Goal: Use online tool/utility: Utilize a website feature to perform a specific function

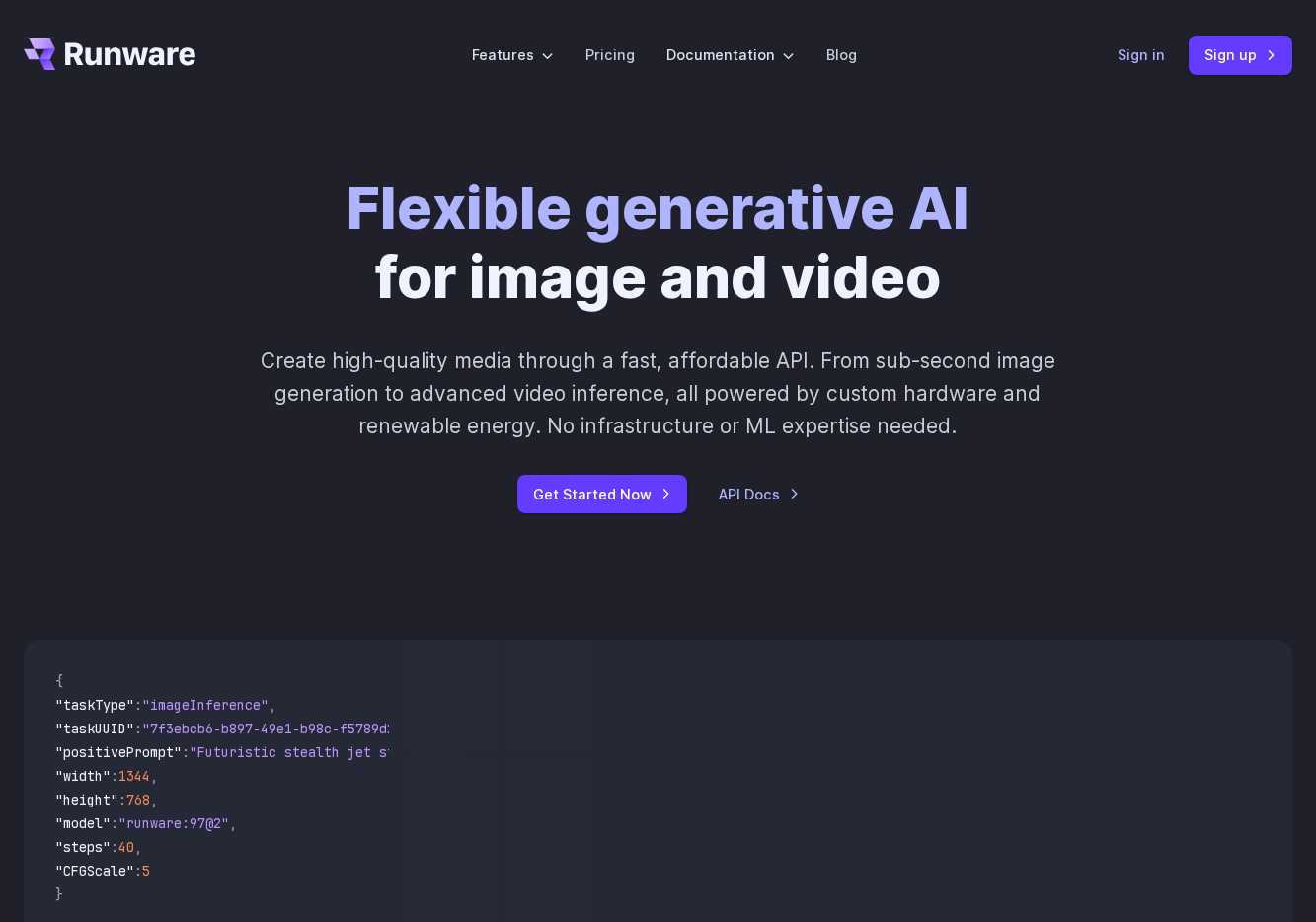
click at [1163, 56] on link "Sign in" at bounding box center [1141, 54] width 47 height 23
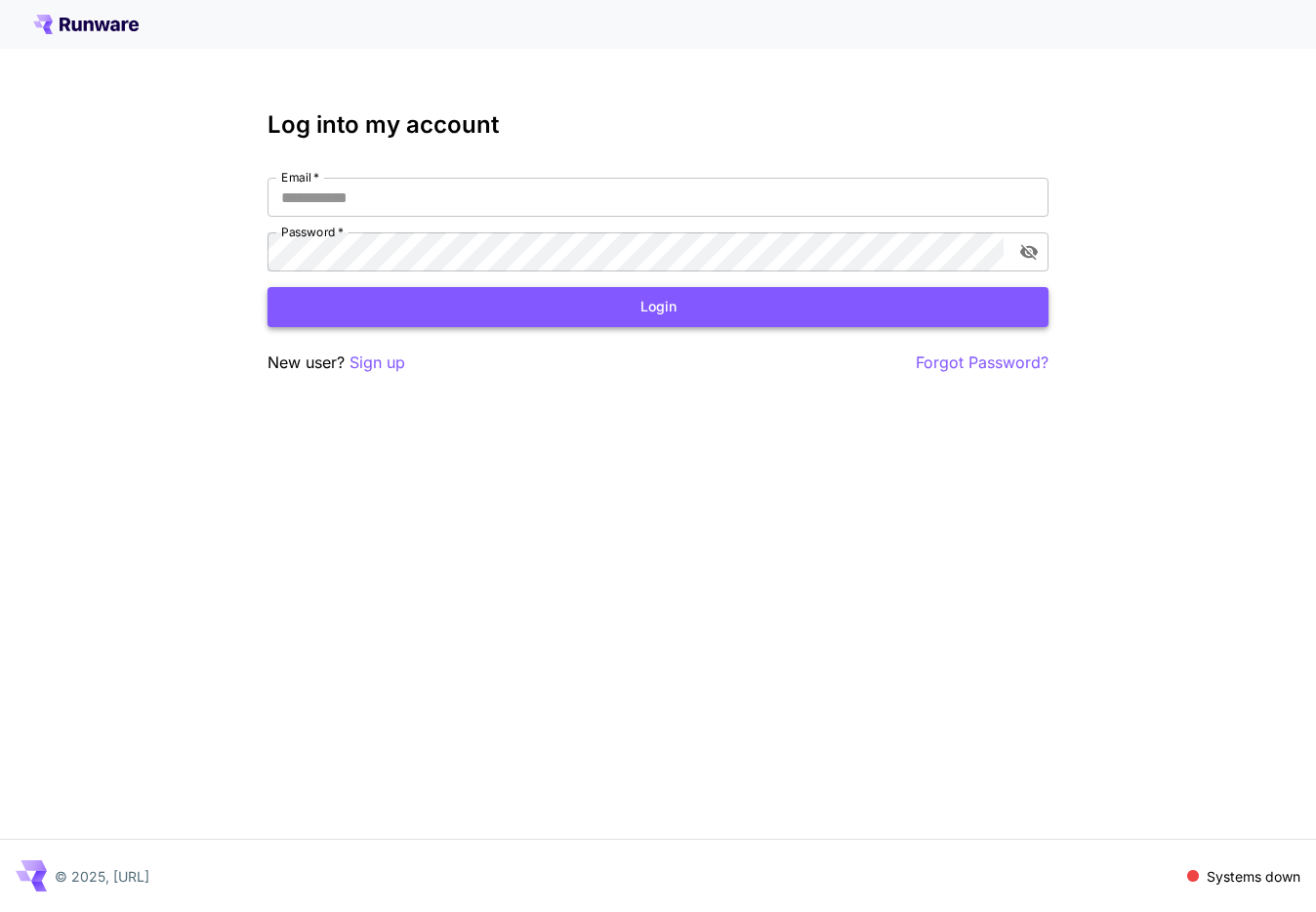
type input "**********"
click at [458, 301] on button "Login" at bounding box center [658, 307] width 781 height 40
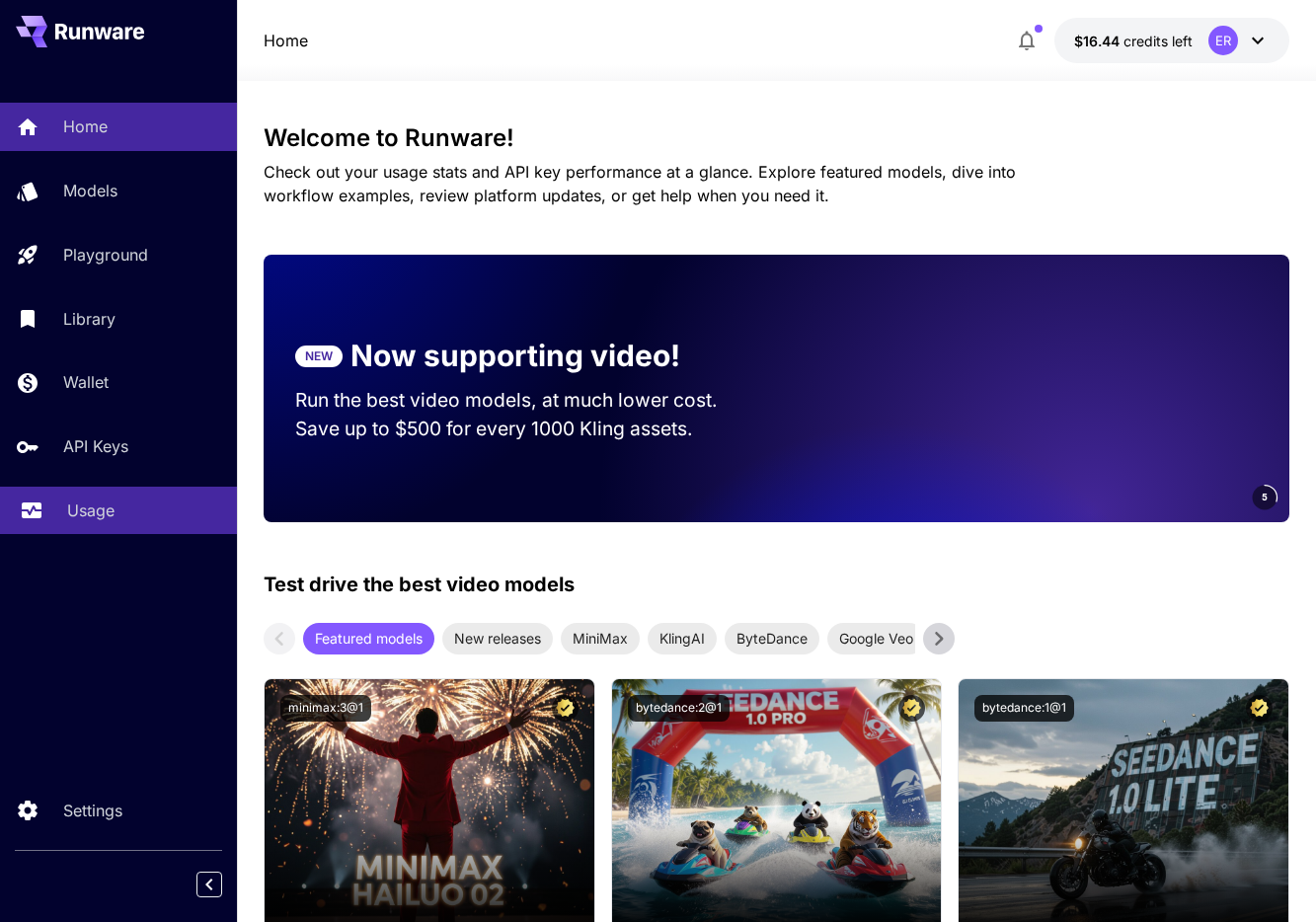
click at [108, 516] on p "Usage" at bounding box center [91, 510] width 47 height 24
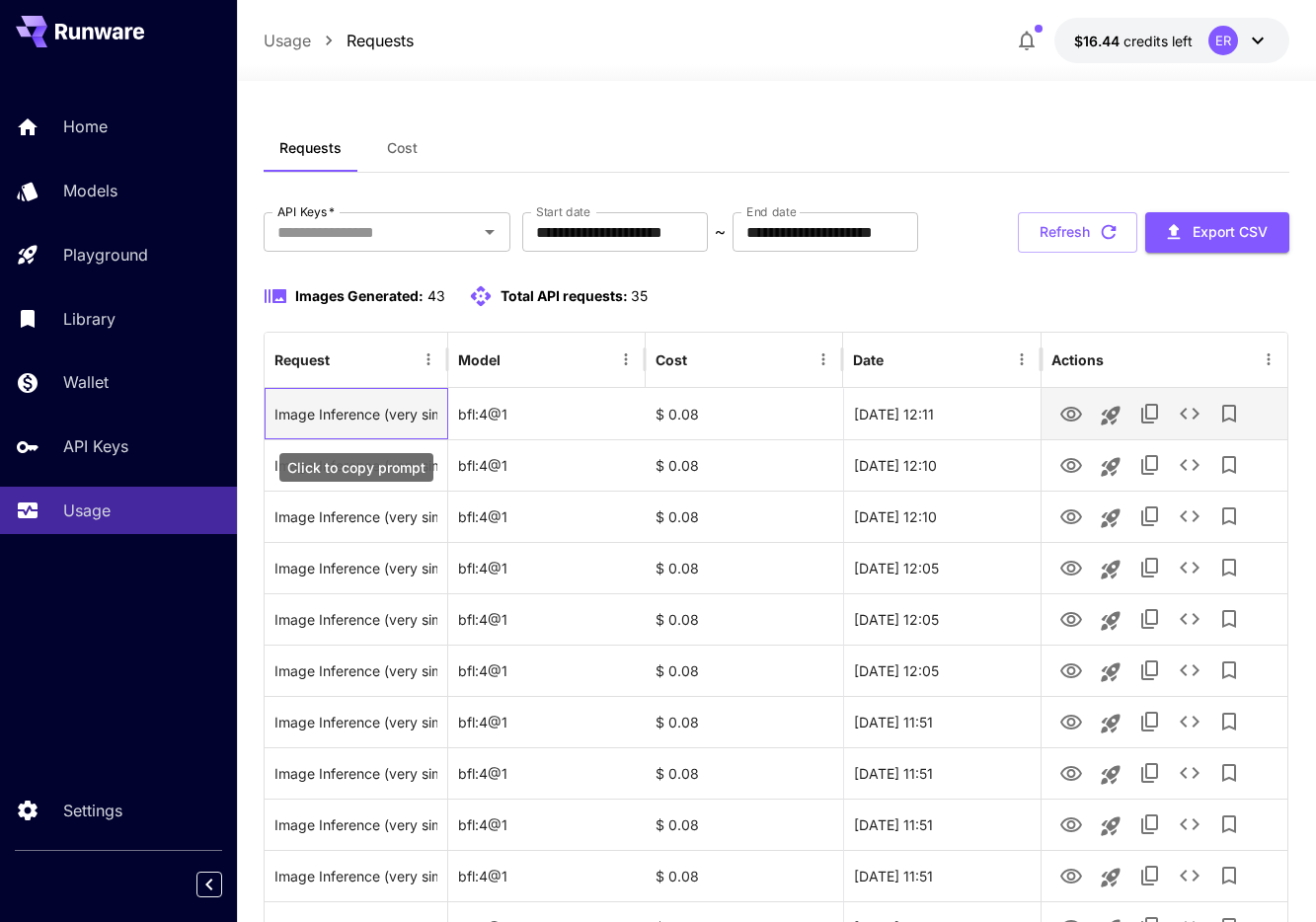
click at [416, 422] on div "Image Inference (very simple watercolour painting cartoon of these two people s…" at bounding box center [355, 414] width 162 height 50
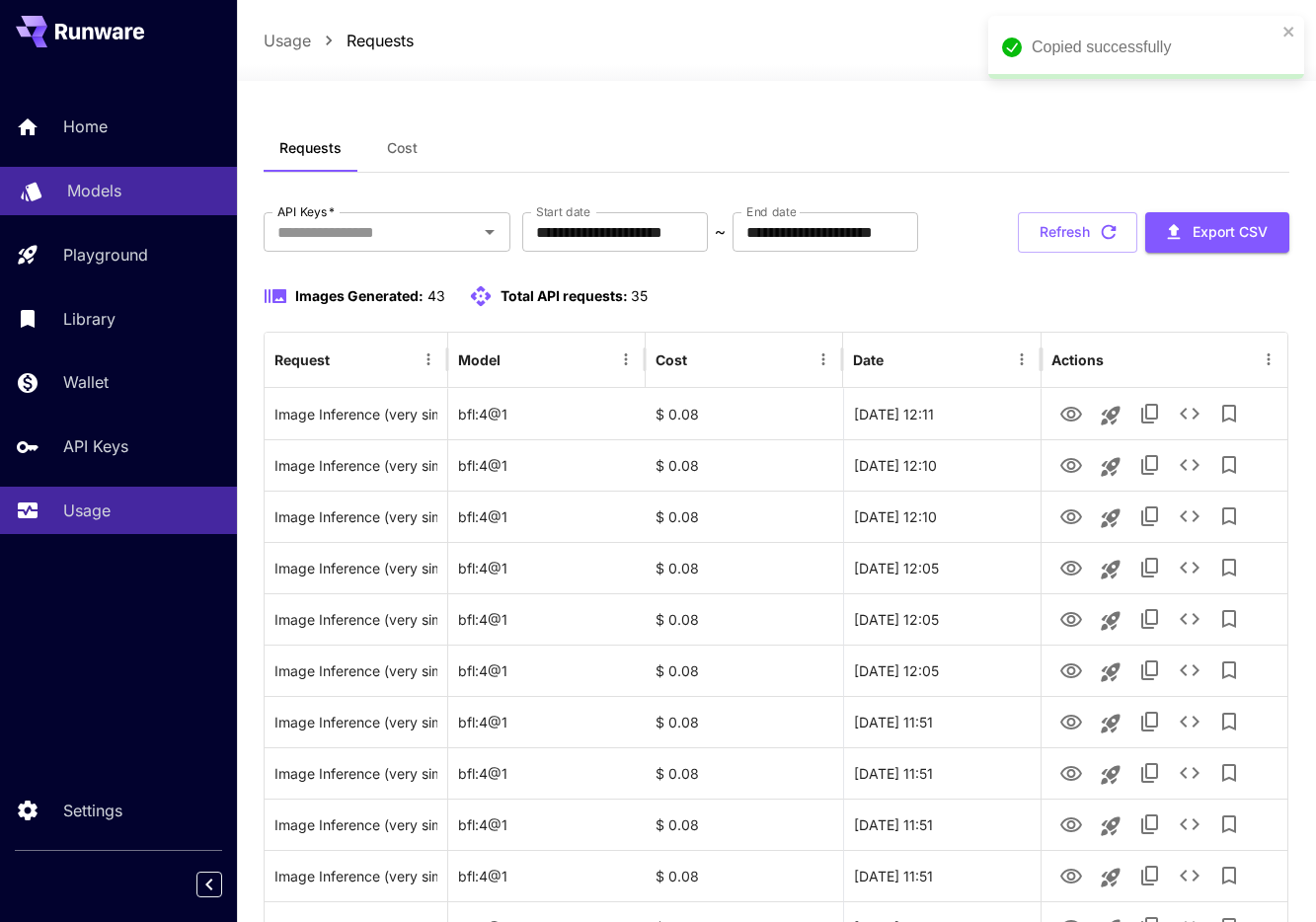
click at [111, 197] on p "Models" at bounding box center [94, 191] width 54 height 24
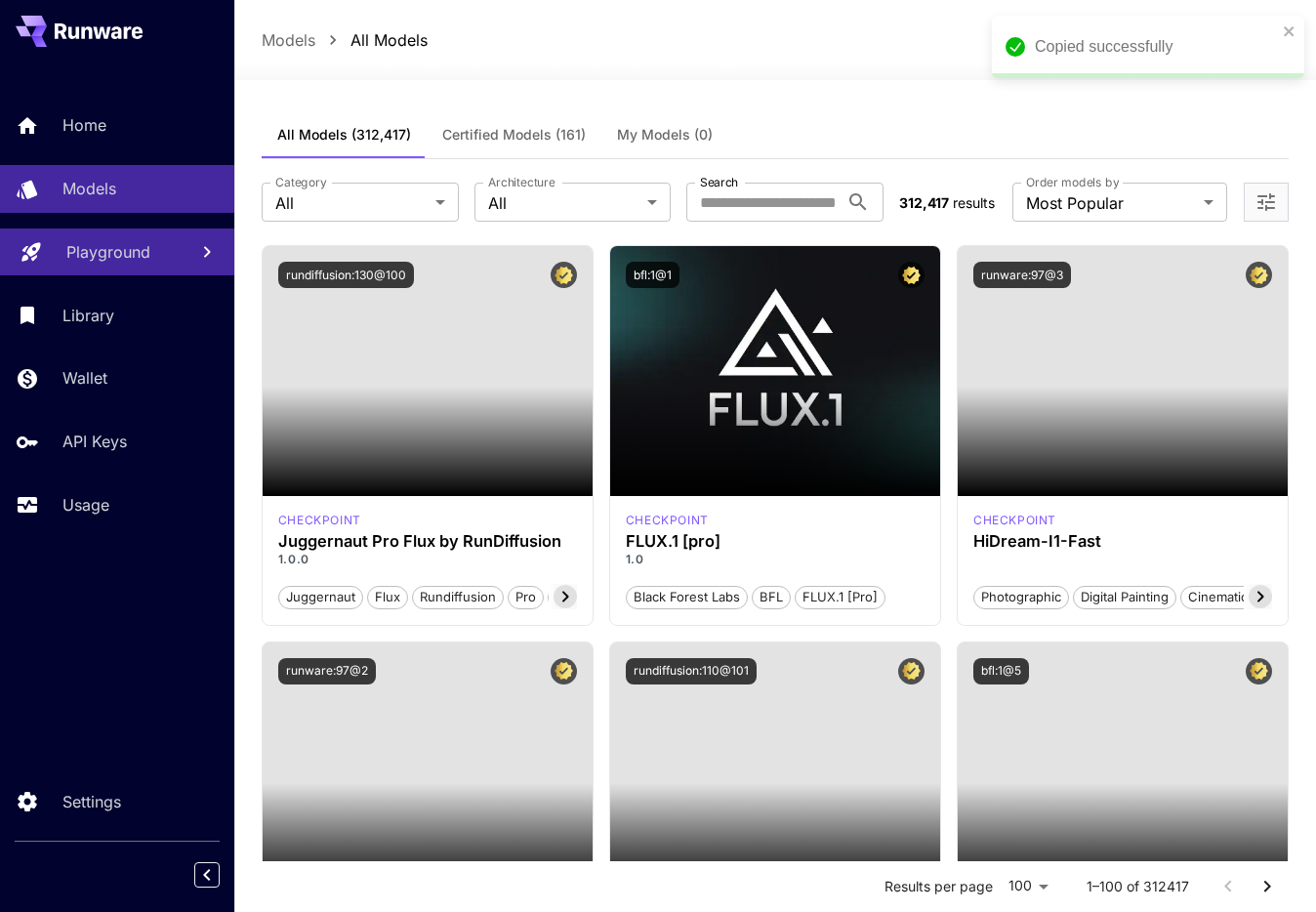
click at [117, 265] on link "Playground" at bounding box center [117, 252] width 234 height 48
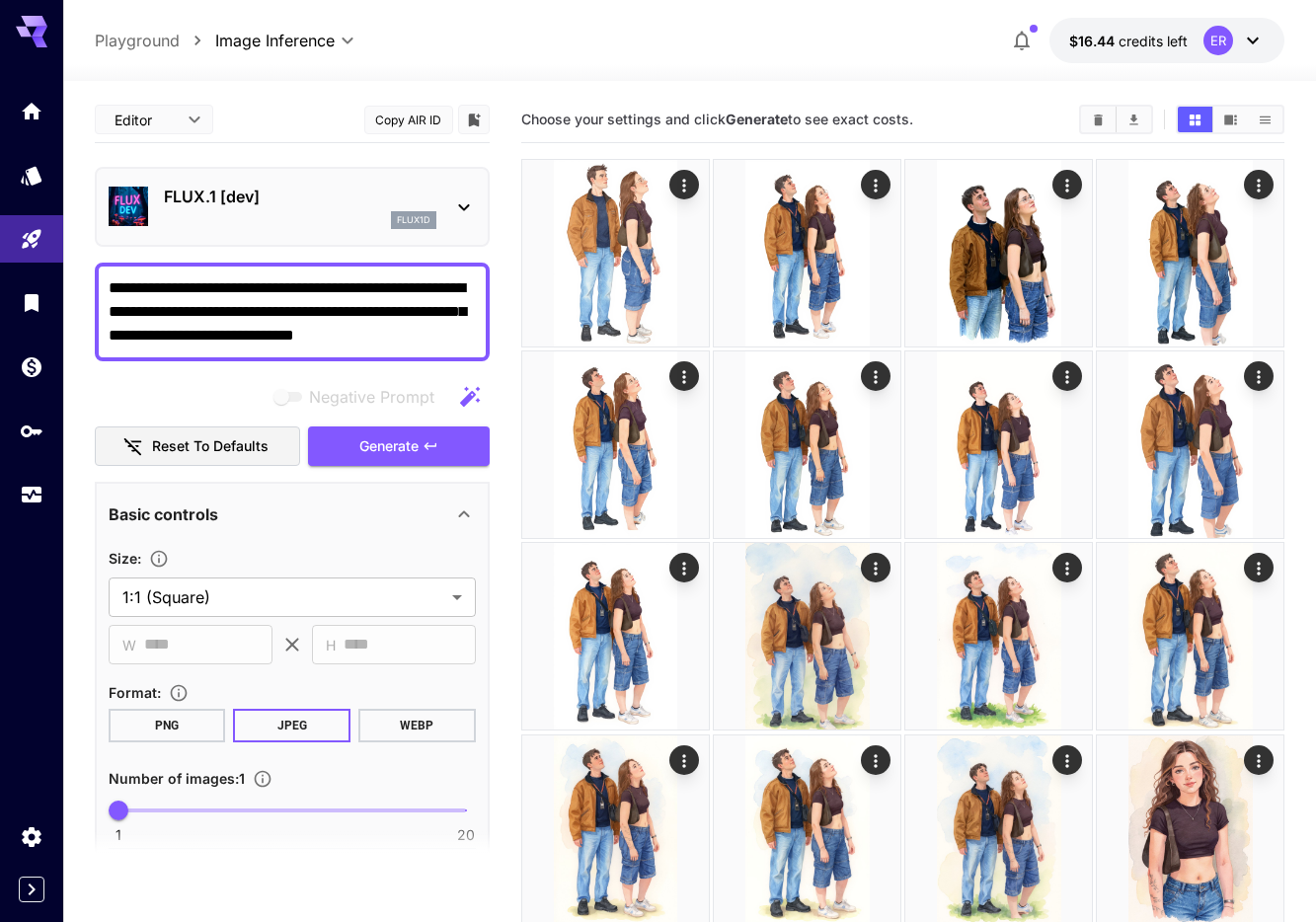
drag, startPoint x: 109, startPoint y: 280, endPoint x: 156, endPoint y: 286, distance: 47.4
click at [165, 287] on div "**********" at bounding box center [292, 312] width 395 height 99
drag, startPoint x: 114, startPoint y: 286, endPoint x: 253, endPoint y: 290, distance: 139.1
click at [253, 290] on textarea "**********" at bounding box center [292, 312] width 367 height 71
click at [473, 338] on textarea "**********" at bounding box center [292, 312] width 367 height 71
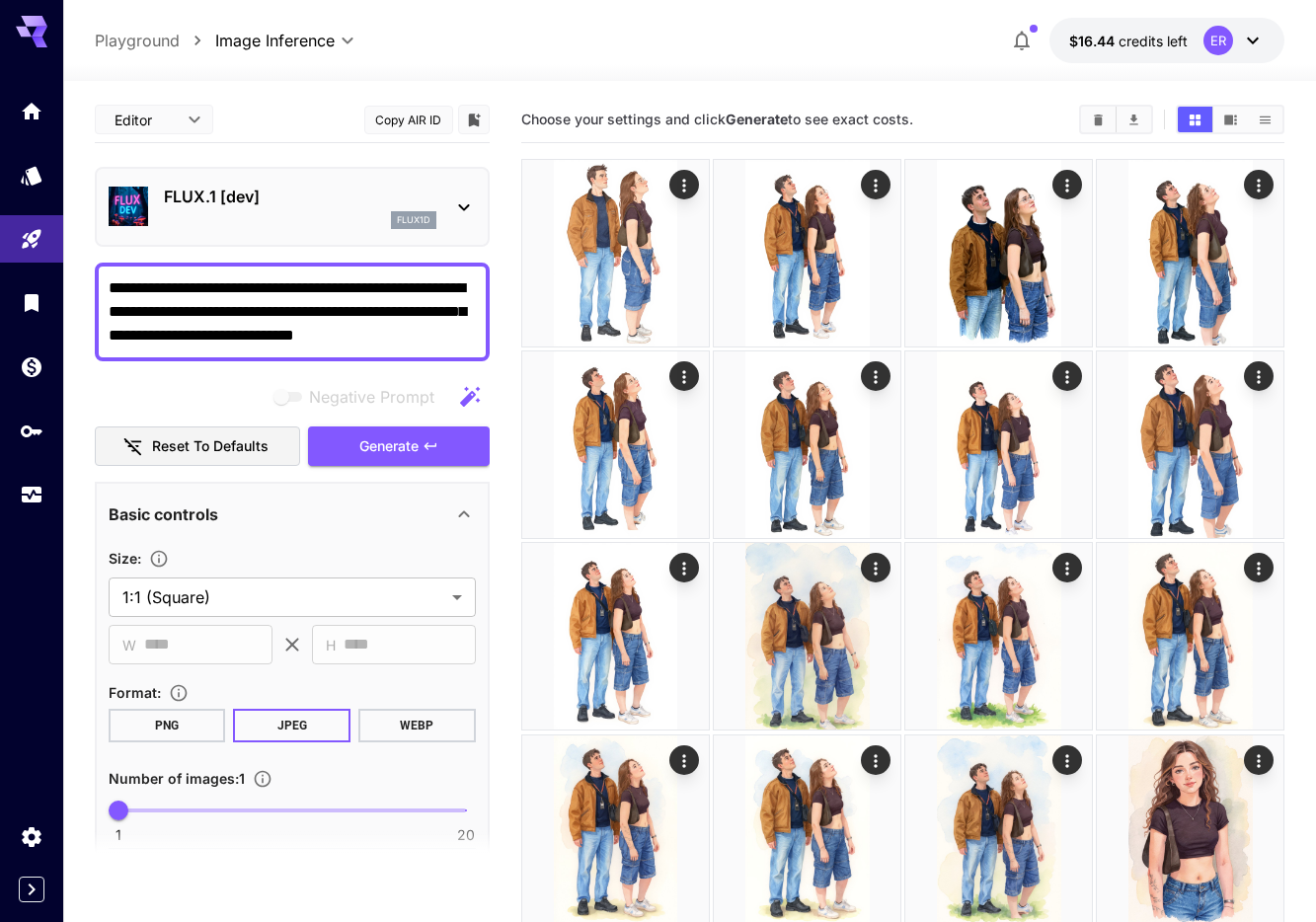
drag, startPoint x: 403, startPoint y: 315, endPoint x: 294, endPoint y: 300, distance: 110.0
click at [296, 297] on div "**********" at bounding box center [292, 312] width 395 height 99
click at [266, 282] on textarea "**********" at bounding box center [292, 312] width 367 height 71
drag, startPoint x: 398, startPoint y: 285, endPoint x: 503, endPoint y: 360, distance: 129.0
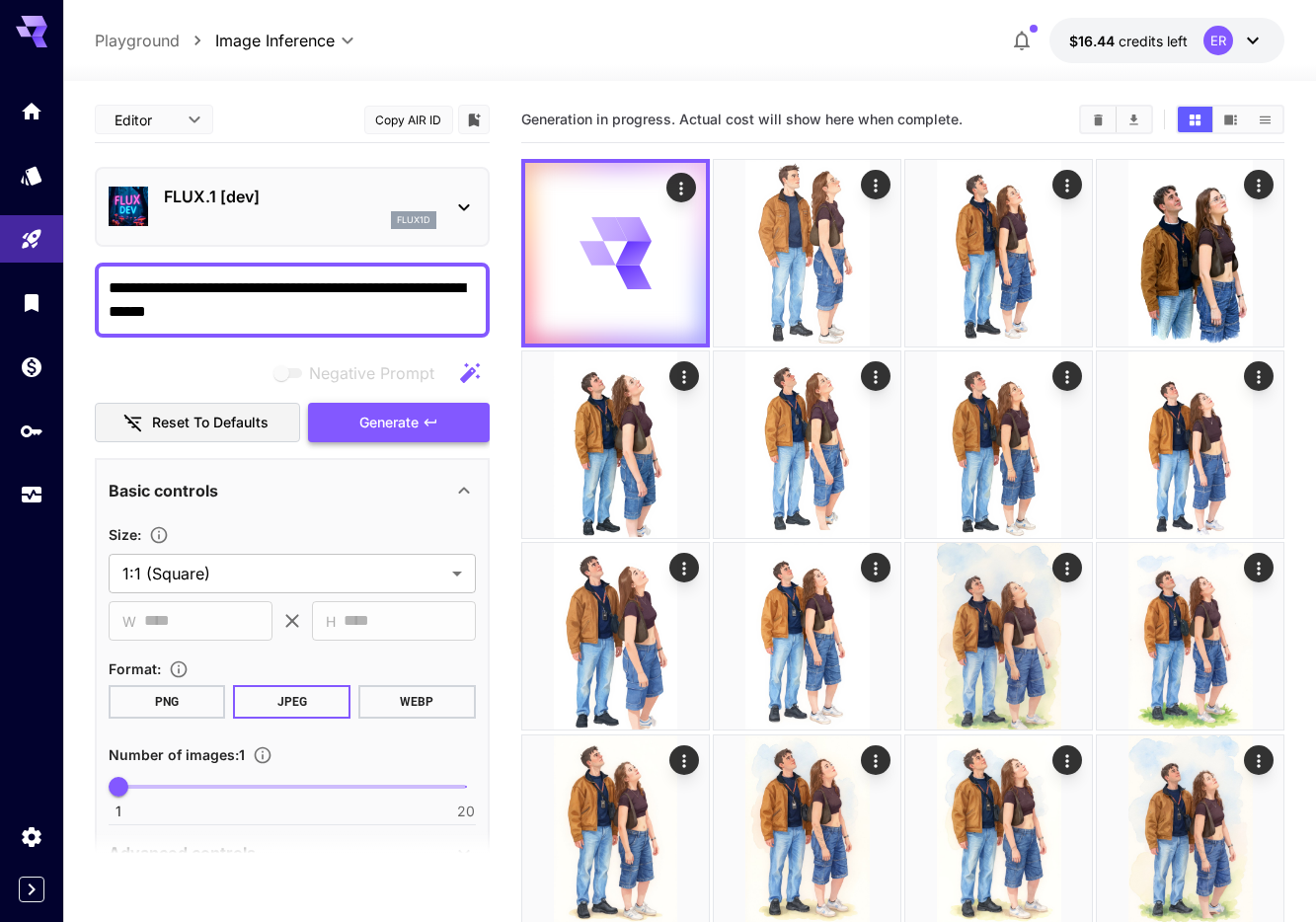
click at [415, 424] on span "Generate" at bounding box center [389, 423] width 59 height 25
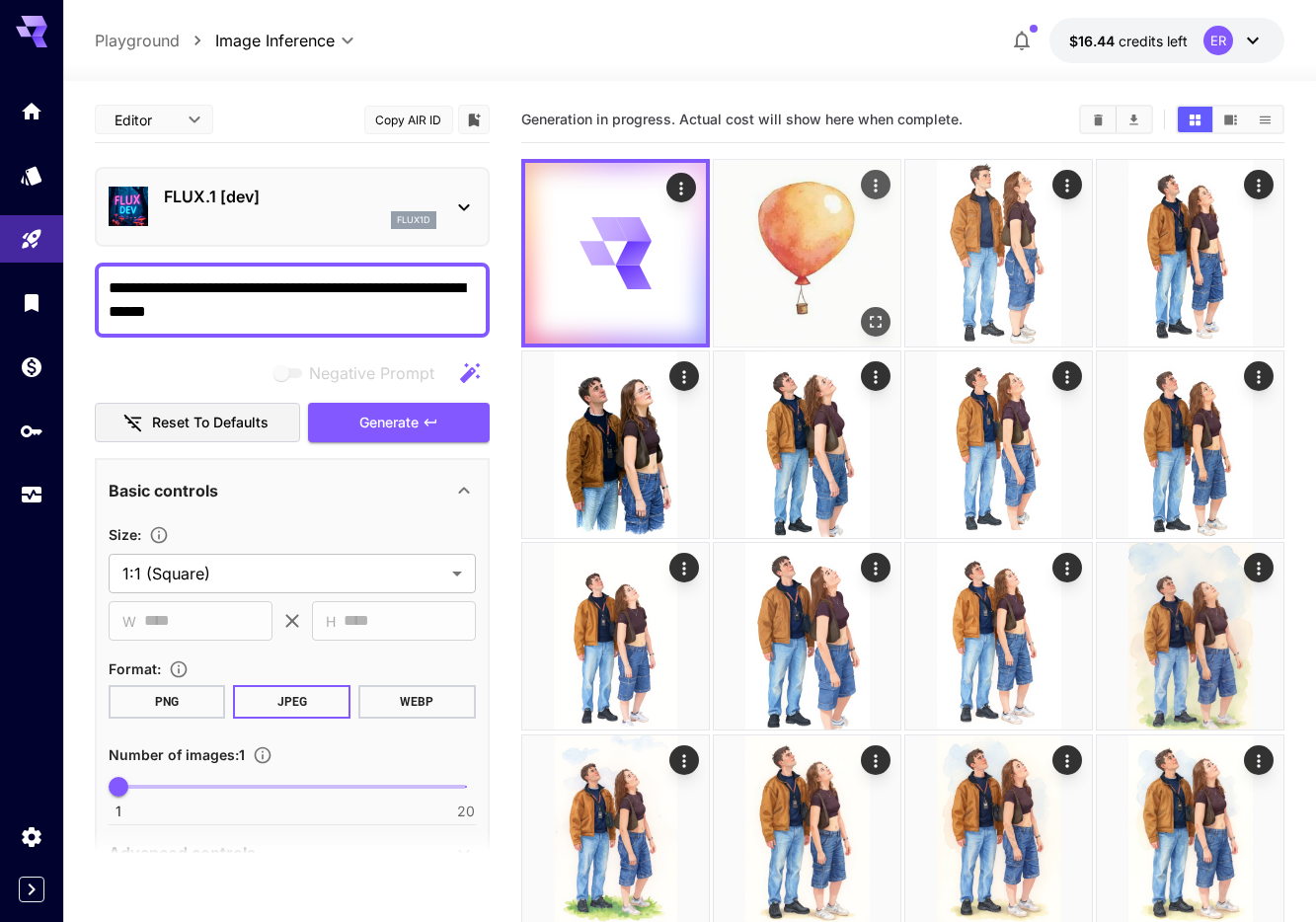
click at [780, 315] on img at bounding box center [807, 253] width 187 height 187
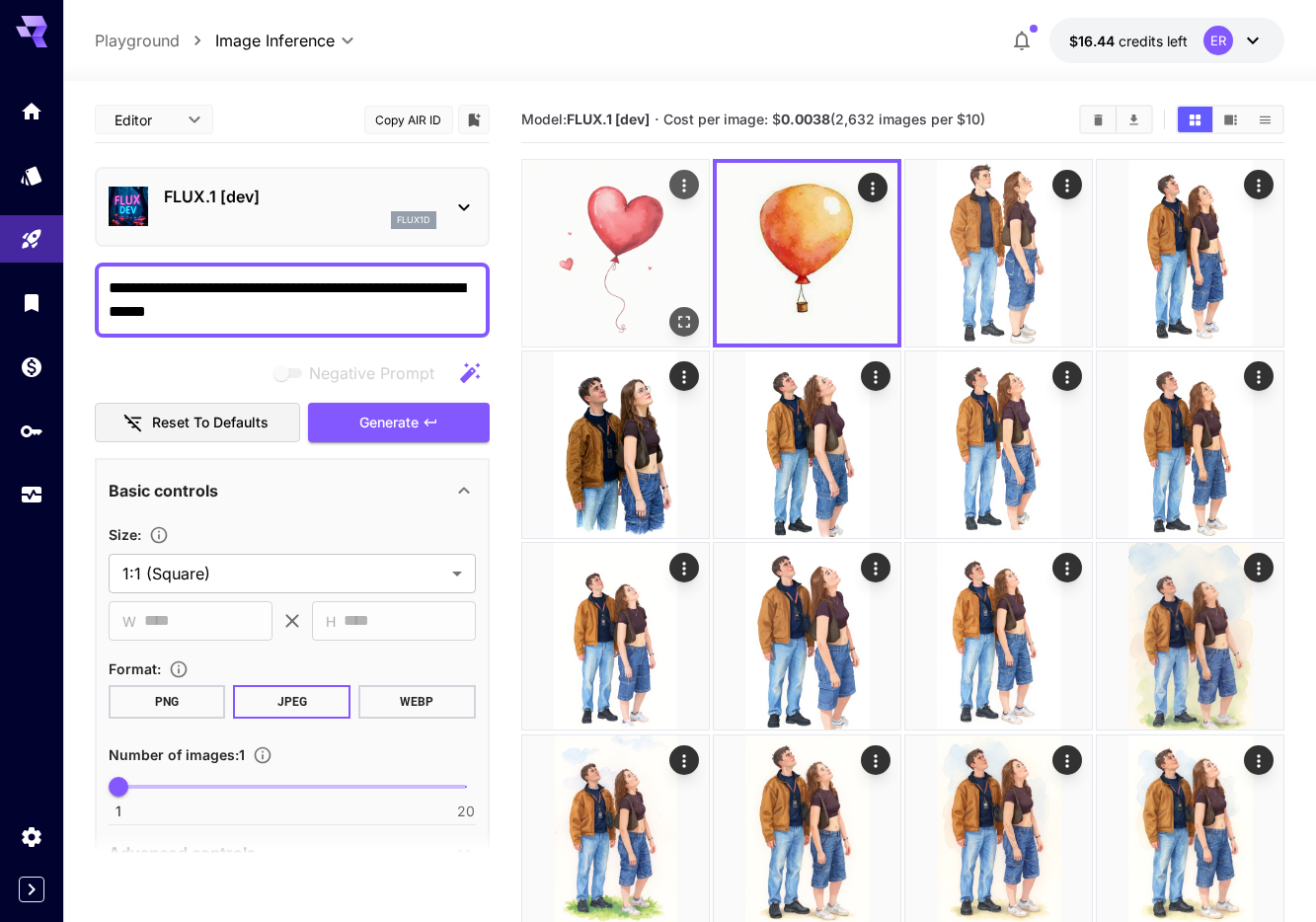
click at [612, 302] on img at bounding box center [615, 253] width 187 height 187
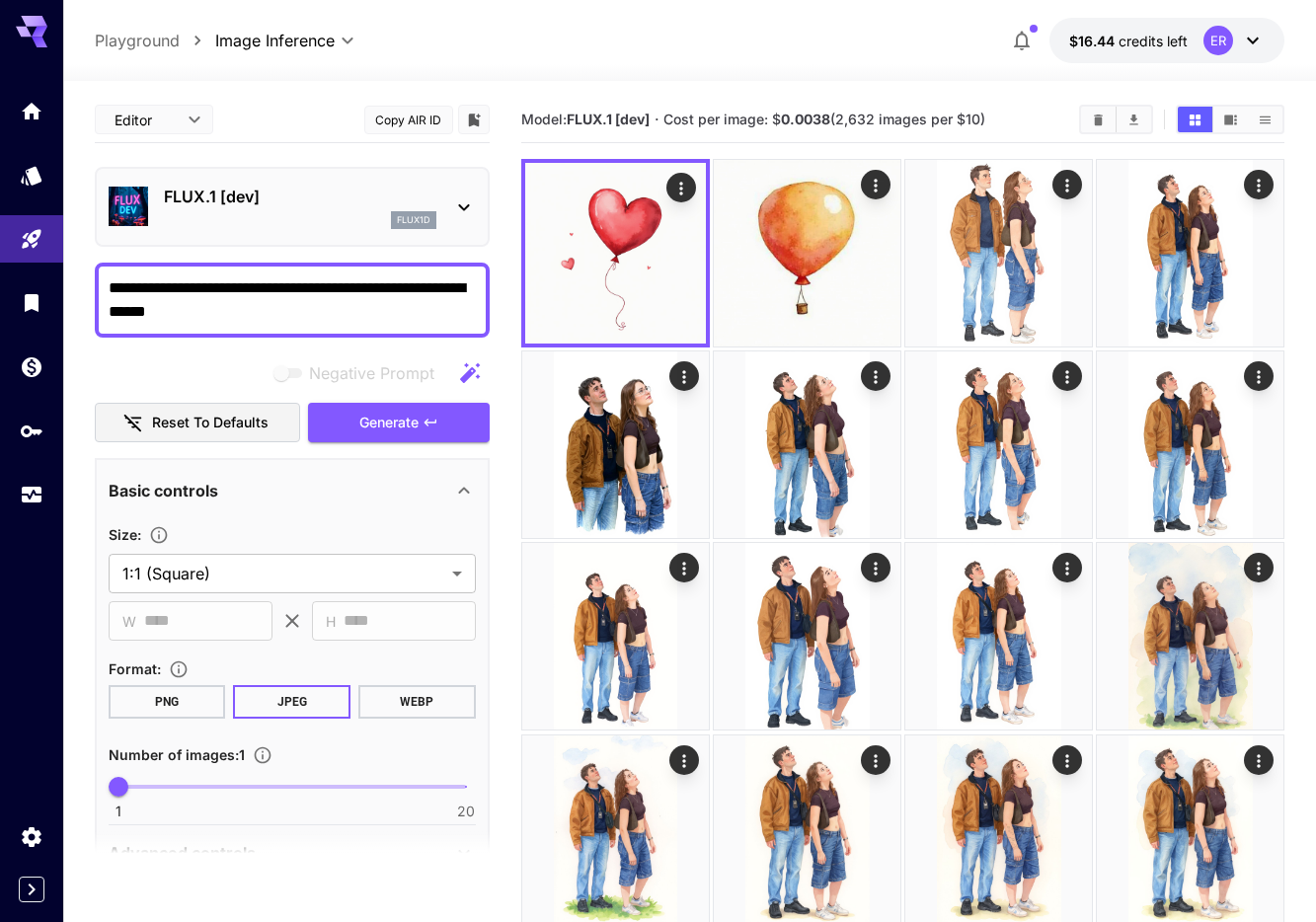
click at [261, 308] on textarea "**********" at bounding box center [292, 300] width 367 height 47
click at [168, 293] on textarea "**********" at bounding box center [292, 300] width 367 height 47
drag, startPoint x: 132, startPoint y: 286, endPoint x: 76, endPoint y: 284, distance: 56.0
click at [368, 413] on span "Generate" at bounding box center [389, 423] width 59 height 25
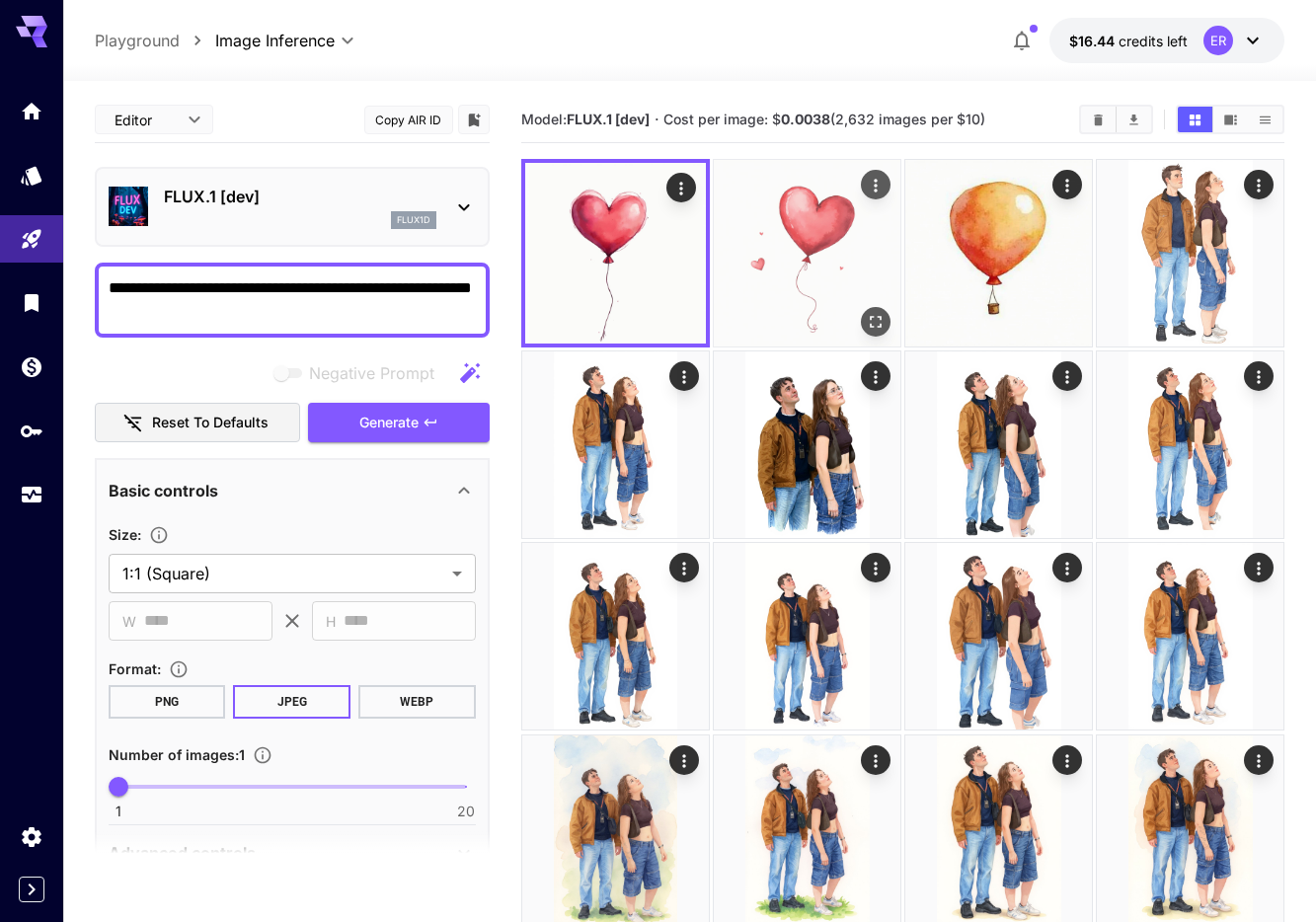
click at [801, 234] on img at bounding box center [807, 253] width 187 height 187
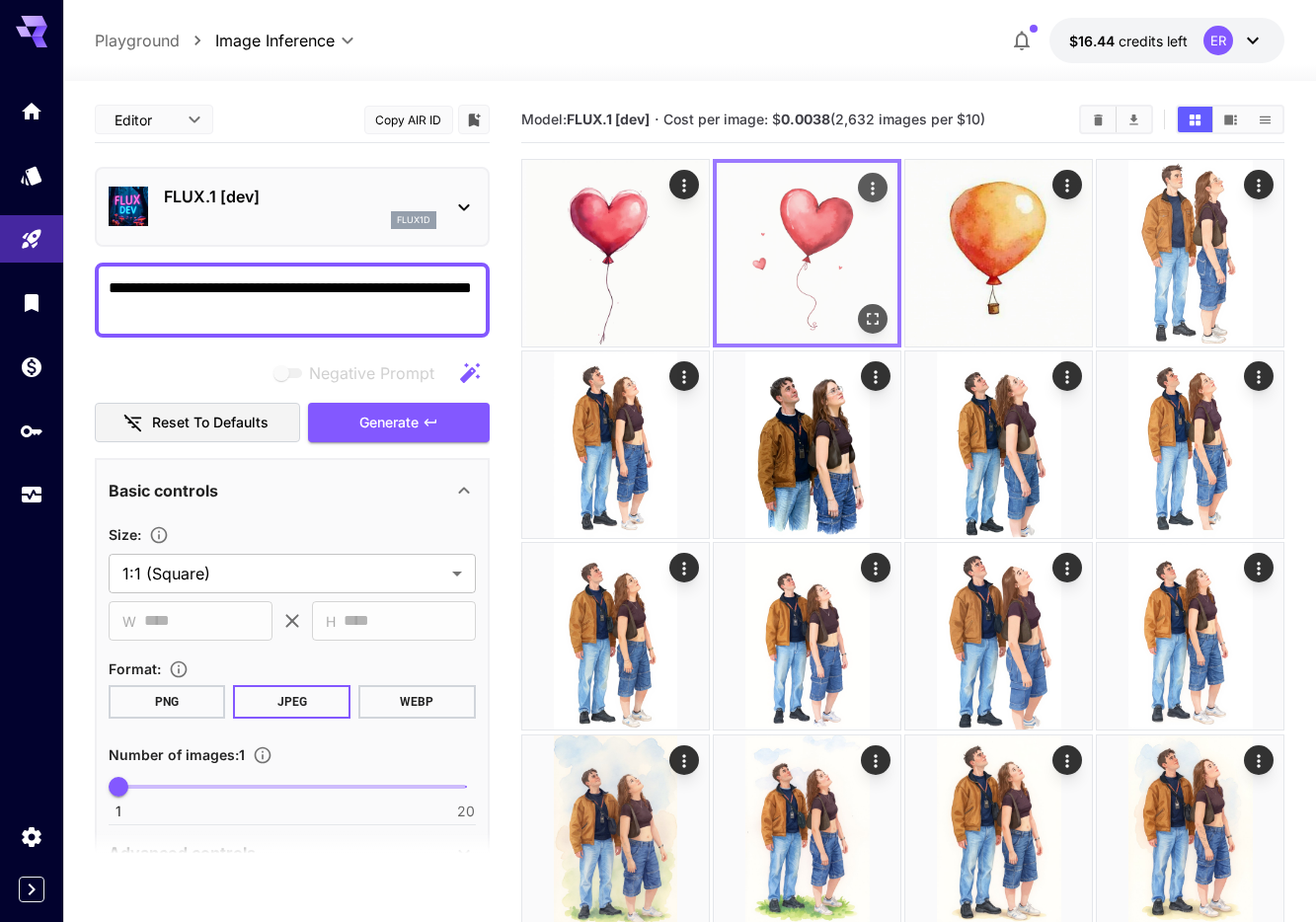
click at [875, 321] on icon "Open in fullscreen" at bounding box center [873, 319] width 20 height 20
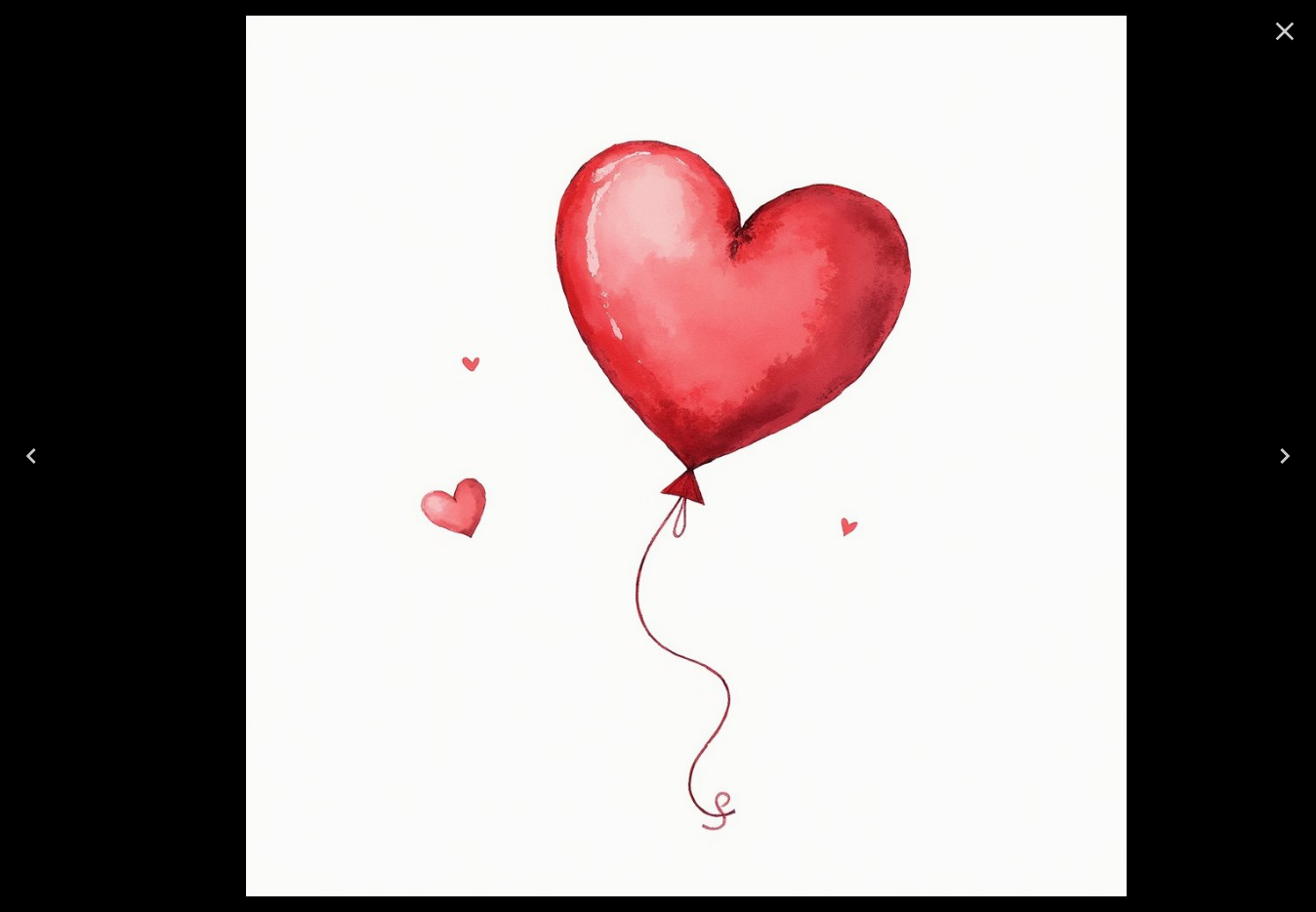
drag, startPoint x: 897, startPoint y: 282, endPoint x: 881, endPoint y: 290, distance: 17.9
click at [898, 289] on img at bounding box center [686, 456] width 881 height 881
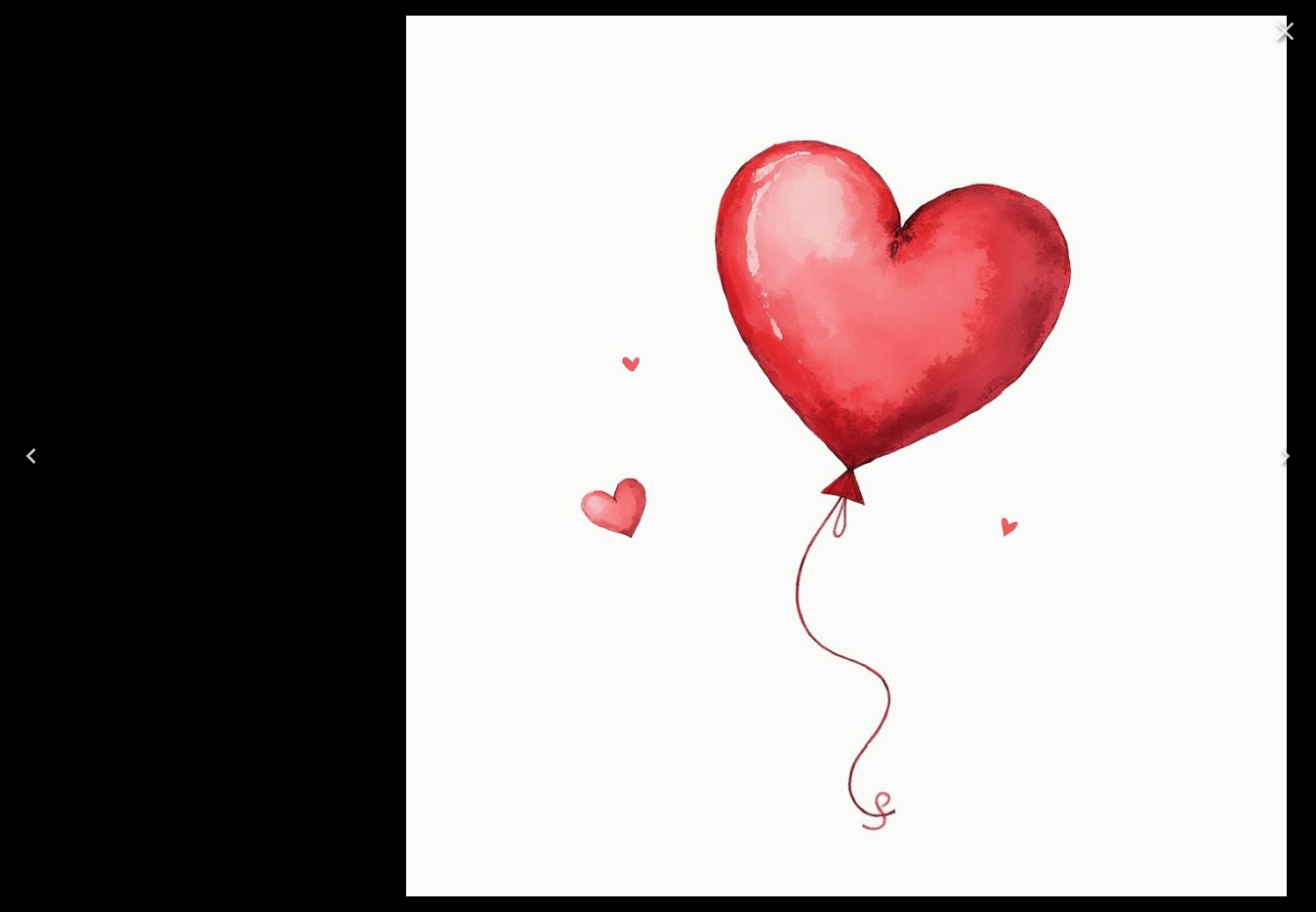
drag, startPoint x: 805, startPoint y: 300, endPoint x: 1019, endPoint y: 239, distance: 222.5
click at [1023, 235] on img at bounding box center [846, 456] width 881 height 881
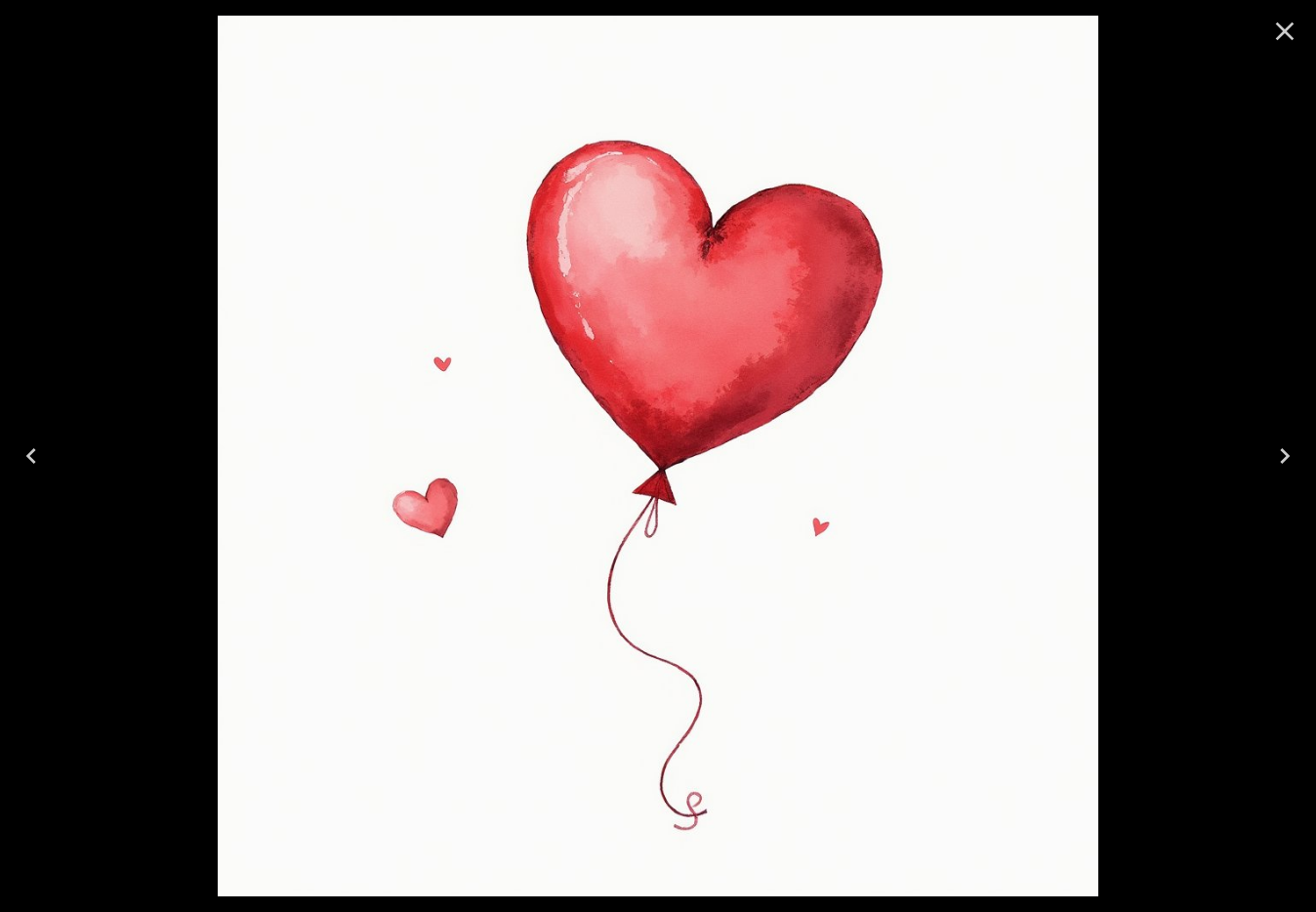
click at [1289, 26] on icon "Close" at bounding box center [1285, 31] width 31 height 31
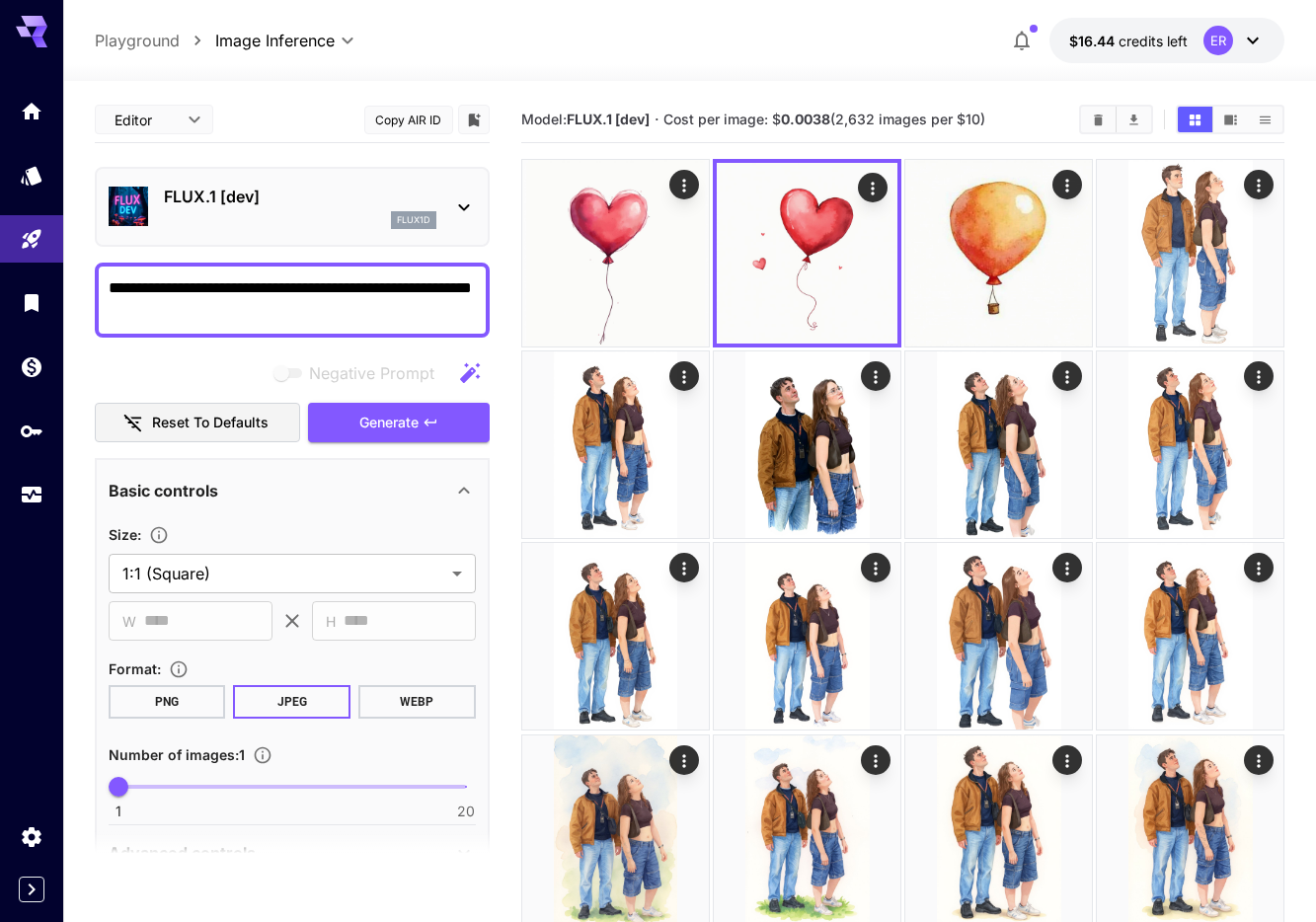
drag, startPoint x: 150, startPoint y: 287, endPoint x: 111, endPoint y: 283, distance: 39.2
click at [110, 283] on textarea "**********" at bounding box center [292, 300] width 367 height 47
drag, startPoint x: 161, startPoint y: 289, endPoint x: 79, endPoint y: 284, distance: 82.2
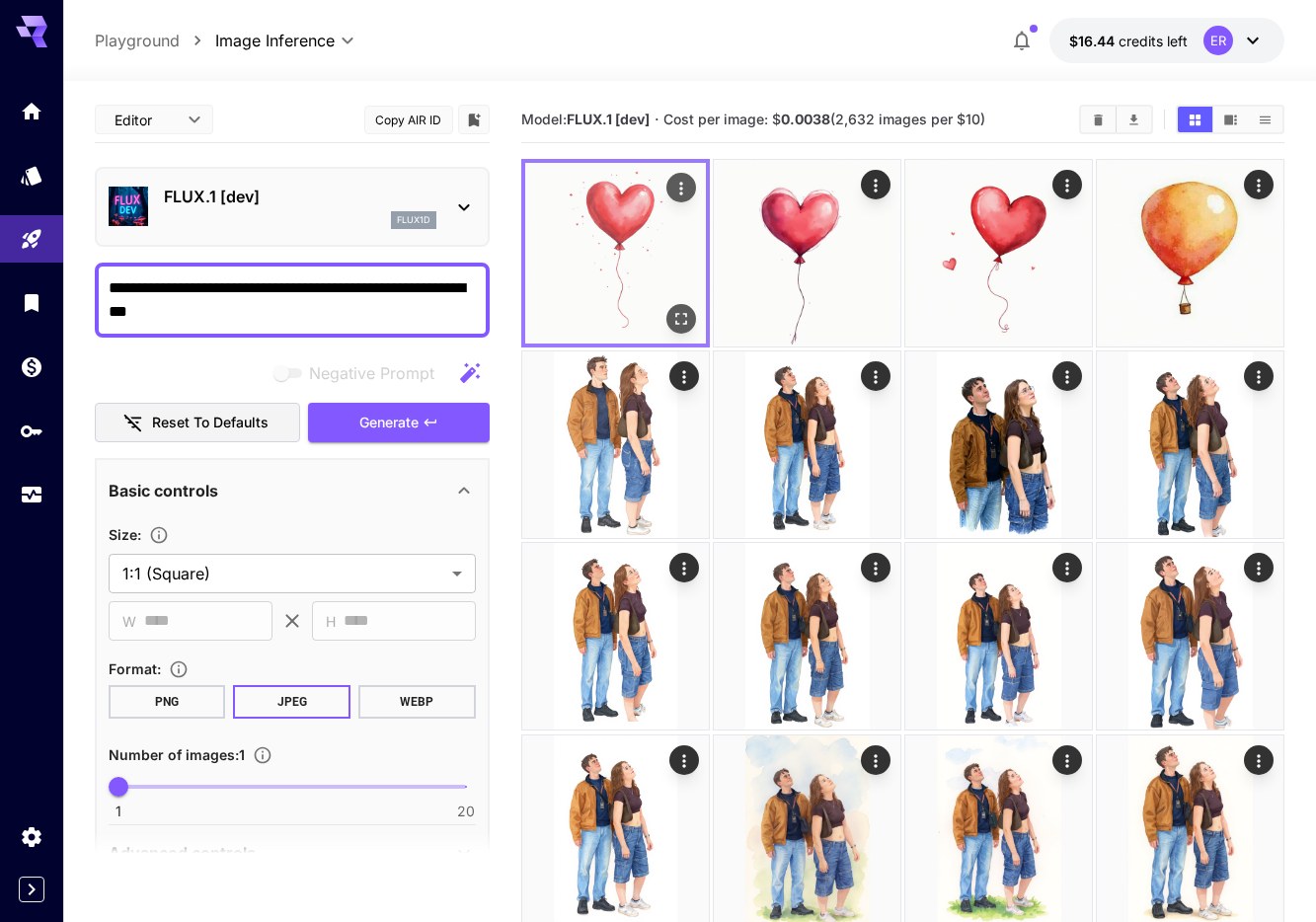
type textarea "**********"
click at [639, 278] on img at bounding box center [615, 253] width 181 height 181
click at [637, 265] on img at bounding box center [615, 253] width 181 height 181
click at [623, 214] on img at bounding box center [615, 253] width 181 height 181
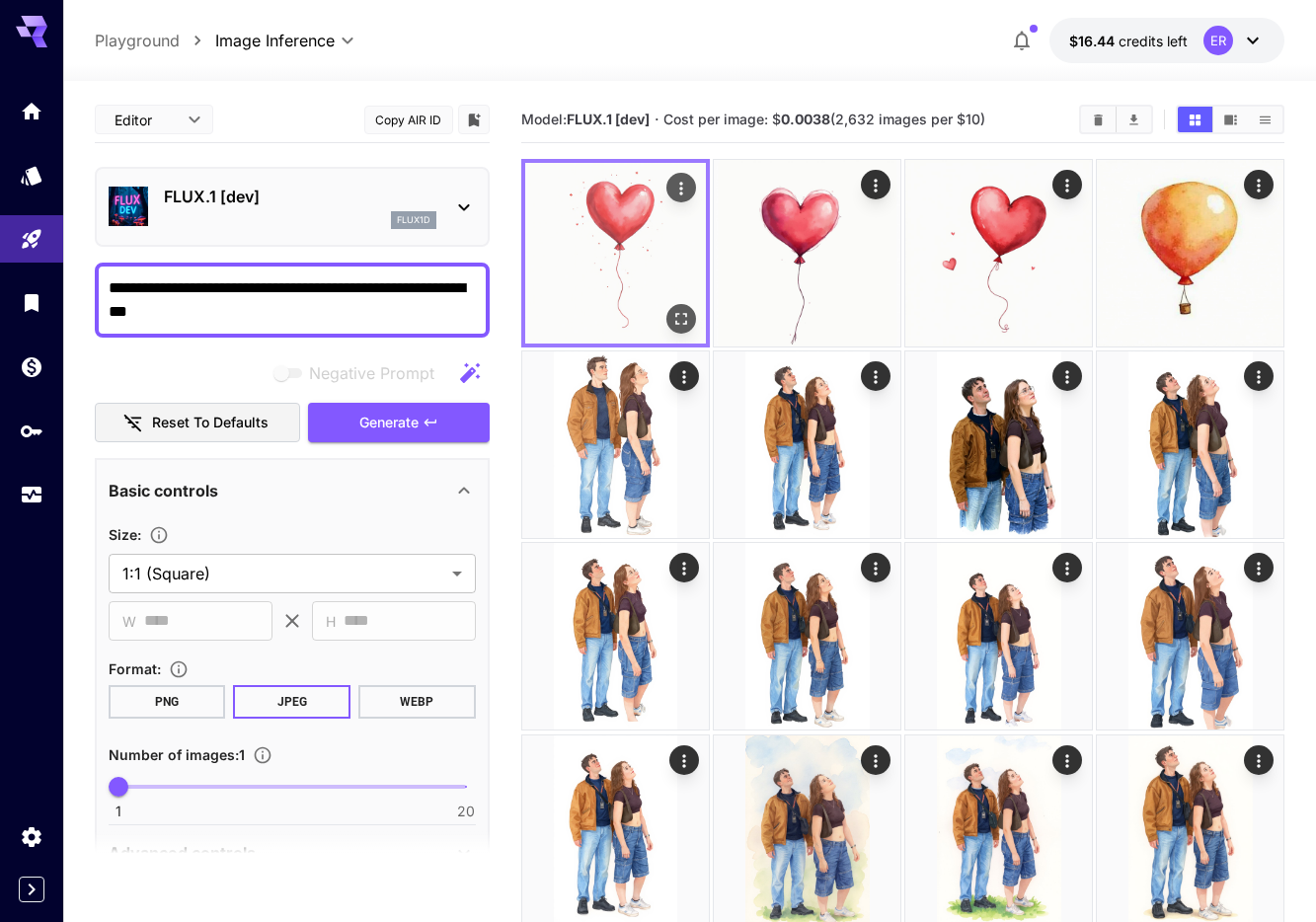
click at [622, 214] on img at bounding box center [615, 253] width 181 height 181
click at [674, 322] on icon "Open in fullscreen" at bounding box center [681, 319] width 20 height 20
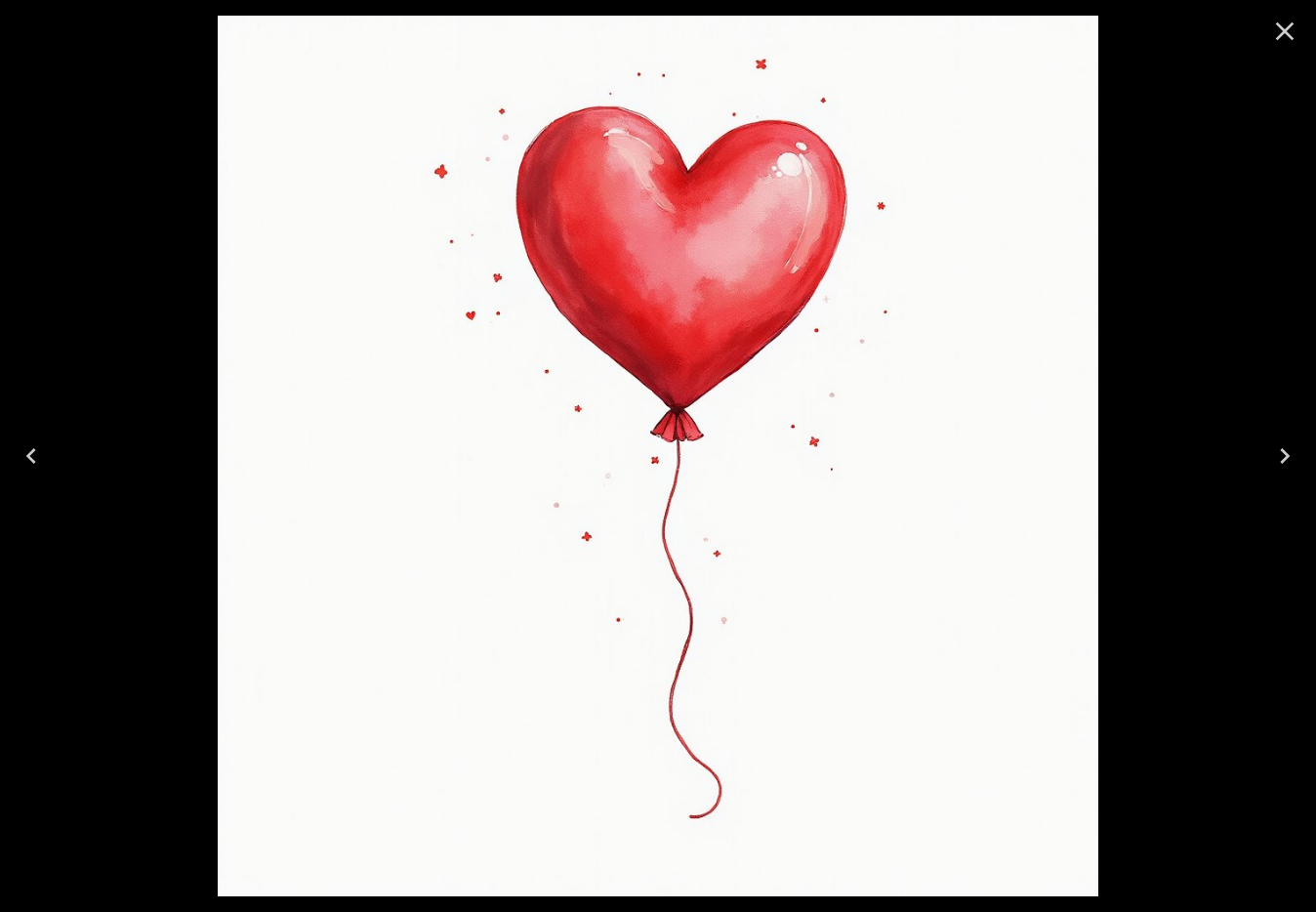
drag, startPoint x: 1287, startPoint y: 42, endPoint x: 1199, endPoint y: 108, distance: 110.0
click at [1286, 43] on icon "Close" at bounding box center [1285, 31] width 31 height 31
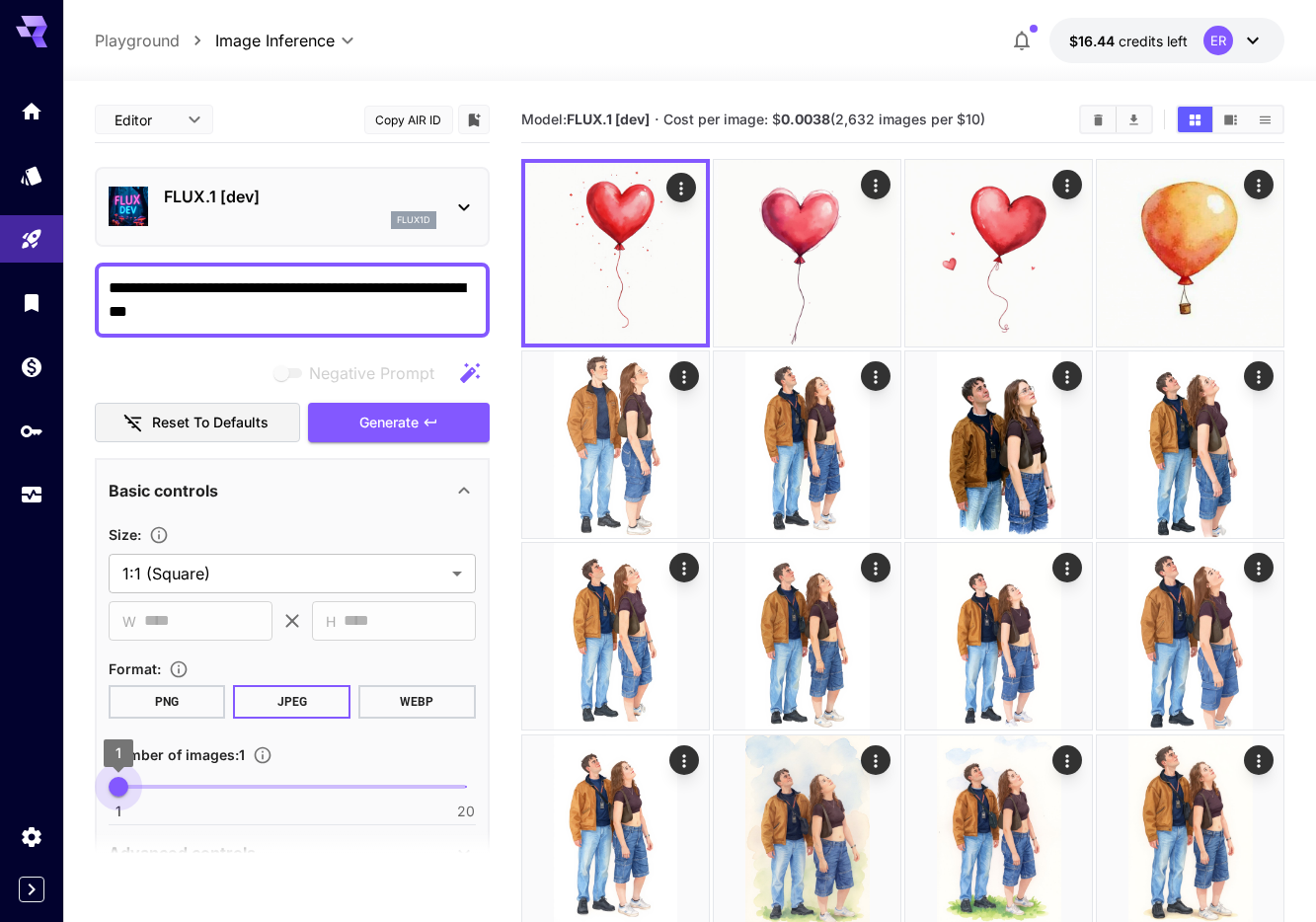
drag, startPoint x: 126, startPoint y: 790, endPoint x: 69, endPoint y: 782, distance: 57.6
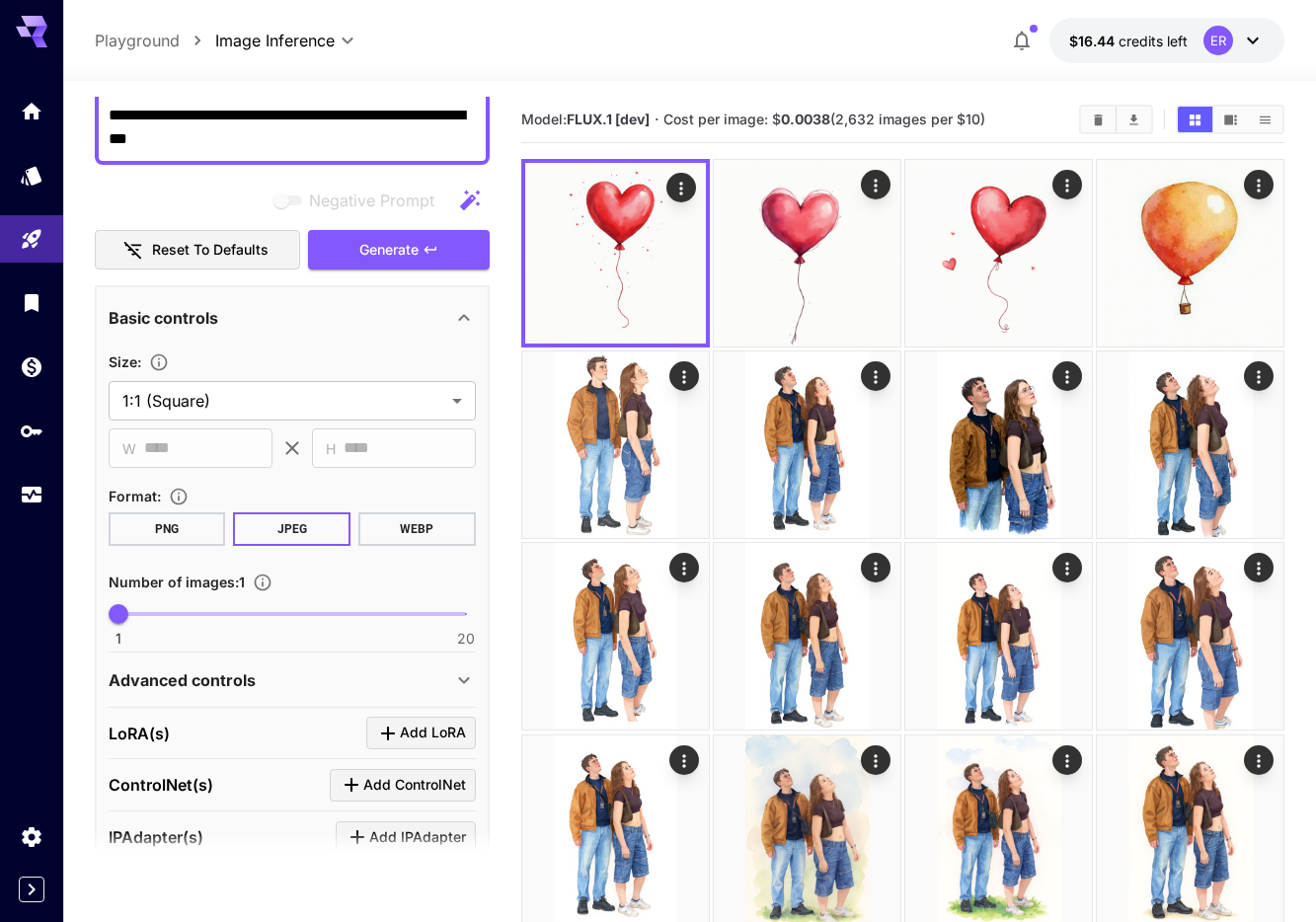
scroll to position [336, 0]
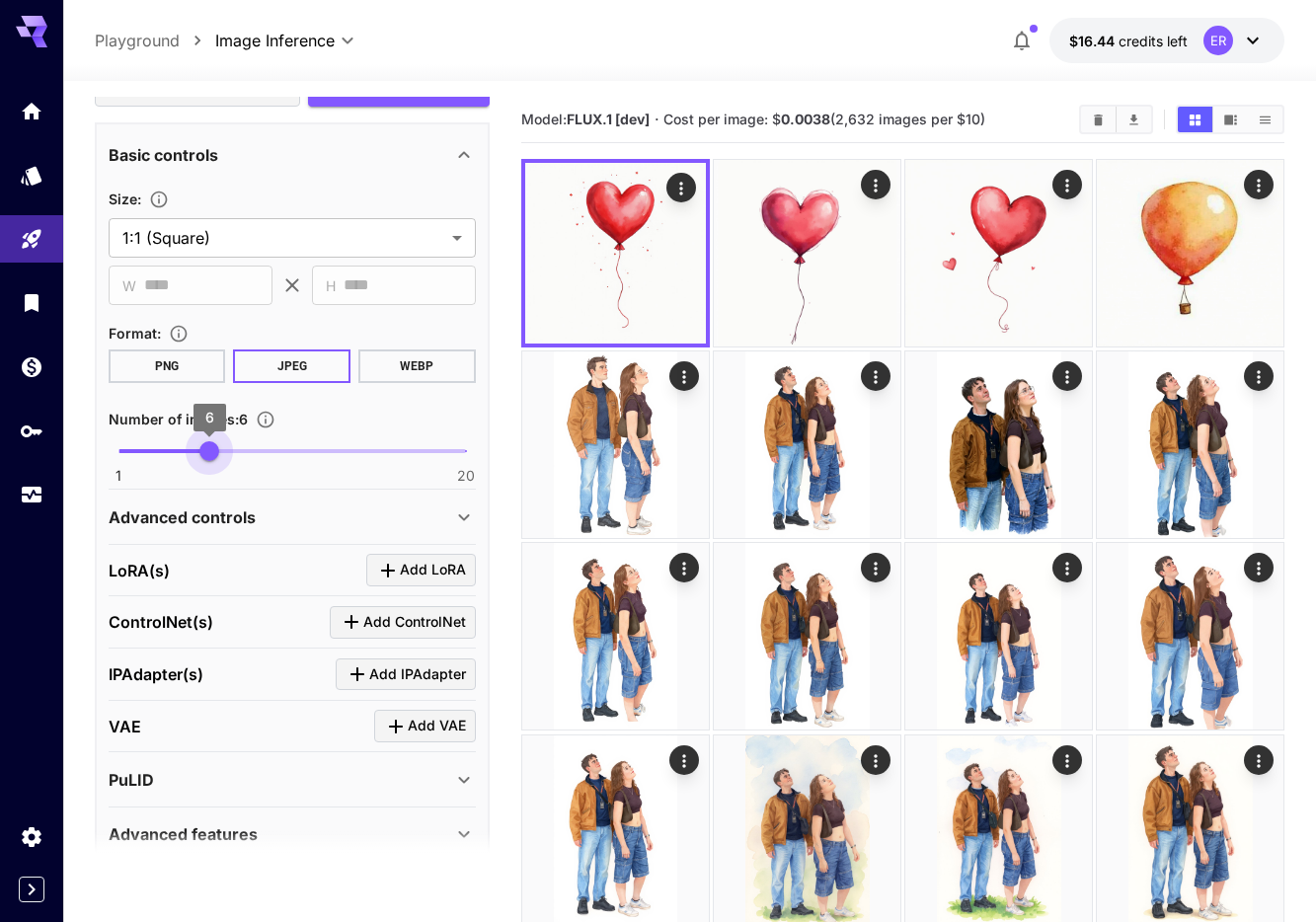
drag, startPoint x: 119, startPoint y: 450, endPoint x: 215, endPoint y: 460, distance: 96.5
click at [215, 460] on span "6" at bounding box center [209, 451] width 20 height 20
click at [214, 460] on span "6" at bounding box center [209, 451] width 20 height 20
type input "*"
drag, startPoint x: 212, startPoint y: 456, endPoint x: 189, endPoint y: 460, distance: 23.3
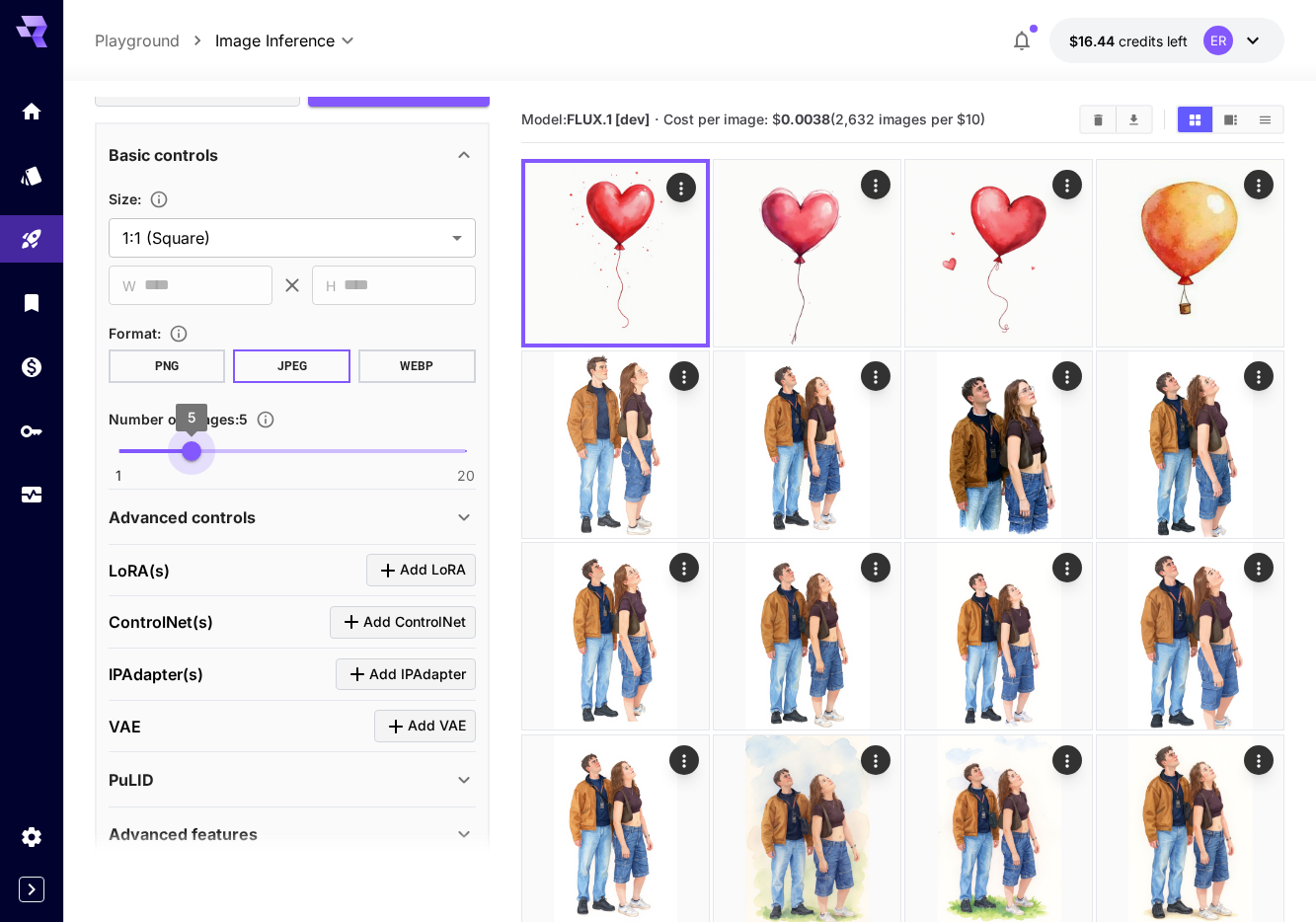
click at [189, 460] on span "5" at bounding box center [192, 451] width 20 height 20
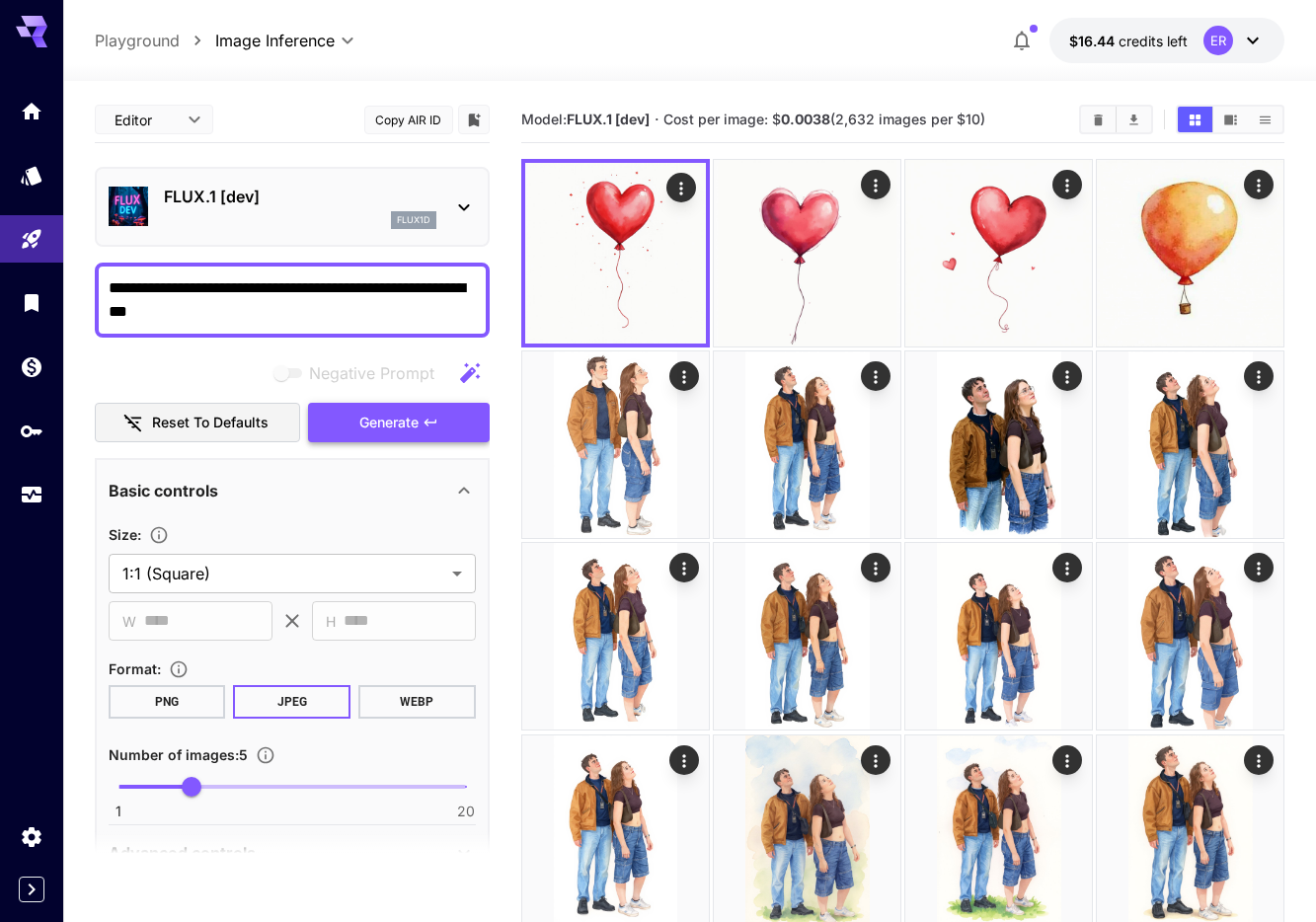
click at [365, 420] on span "Generate" at bounding box center [389, 423] width 59 height 25
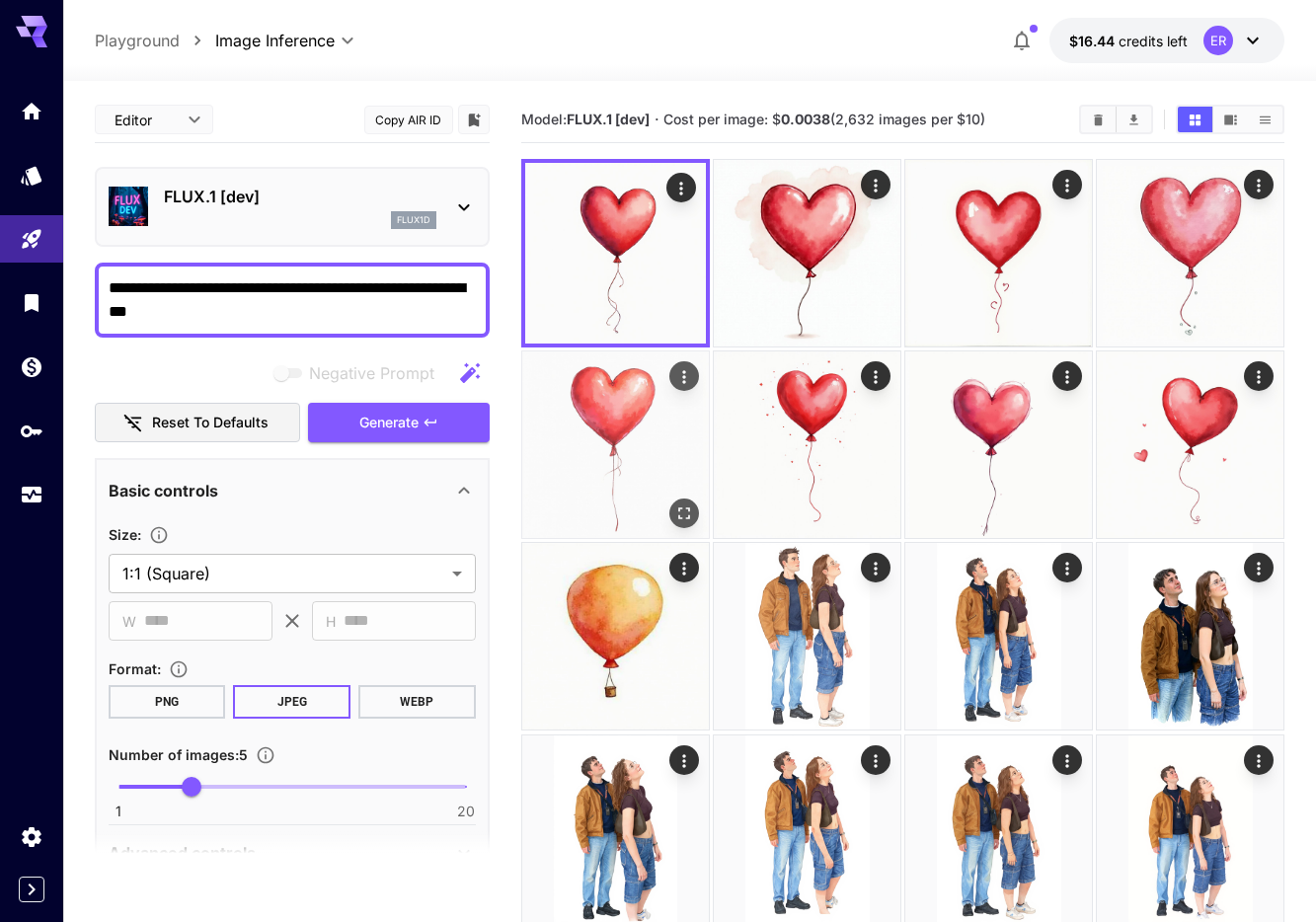
click at [578, 405] on img at bounding box center [615, 444] width 187 height 187
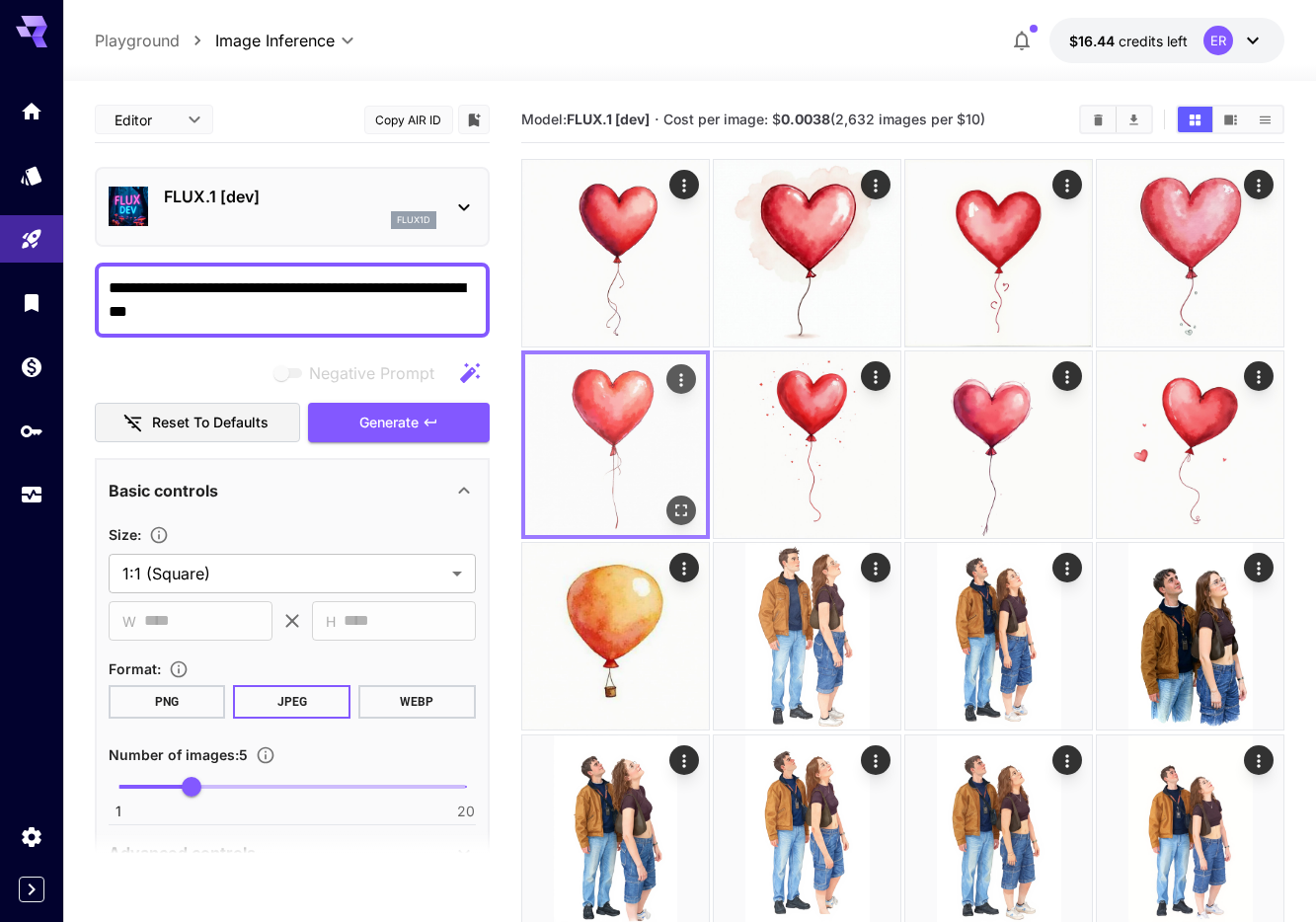
click at [689, 522] on button "Open in fullscreen" at bounding box center [681, 510] width 30 height 30
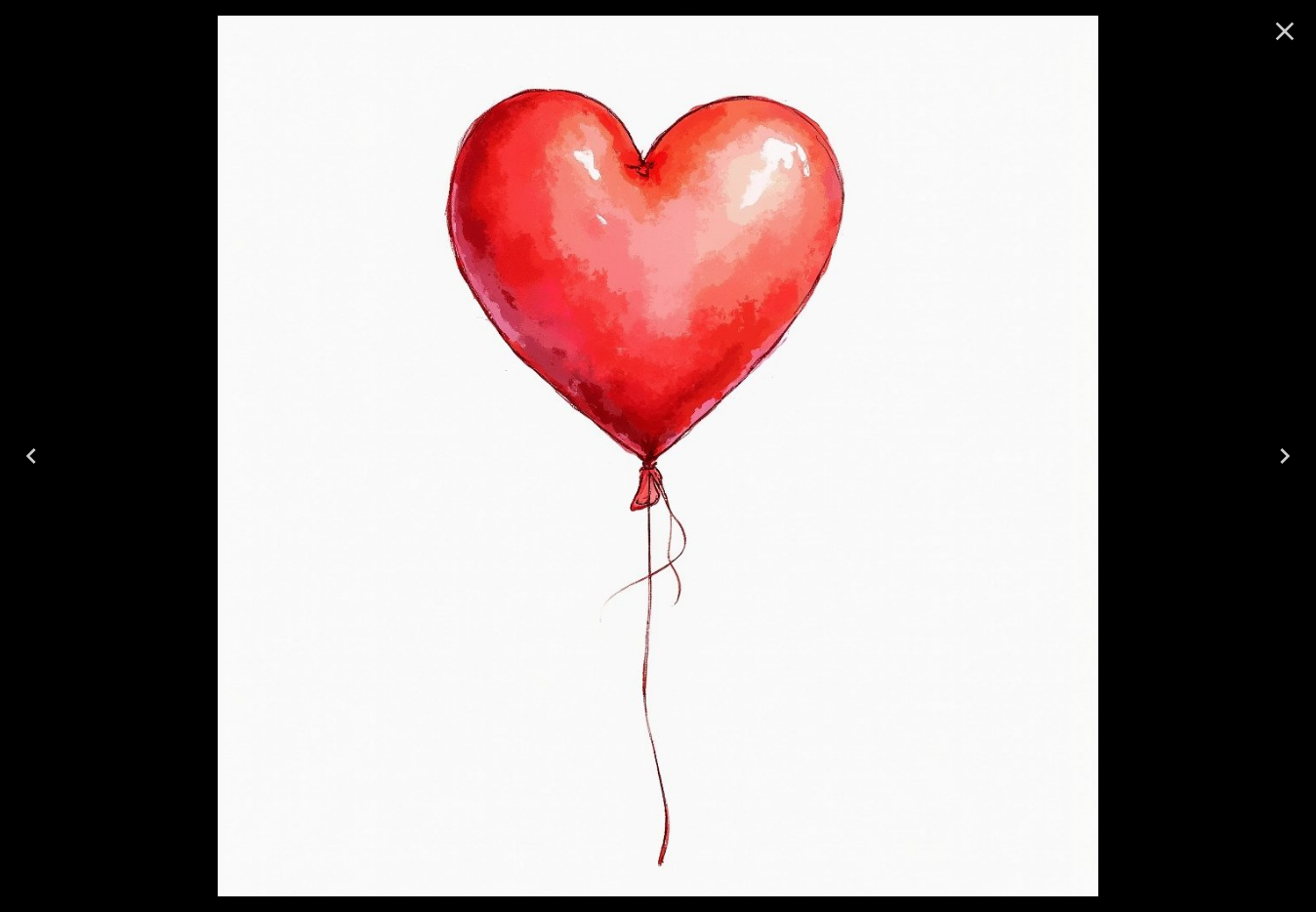
click at [1292, 31] on icon "Close" at bounding box center [1285, 31] width 31 height 31
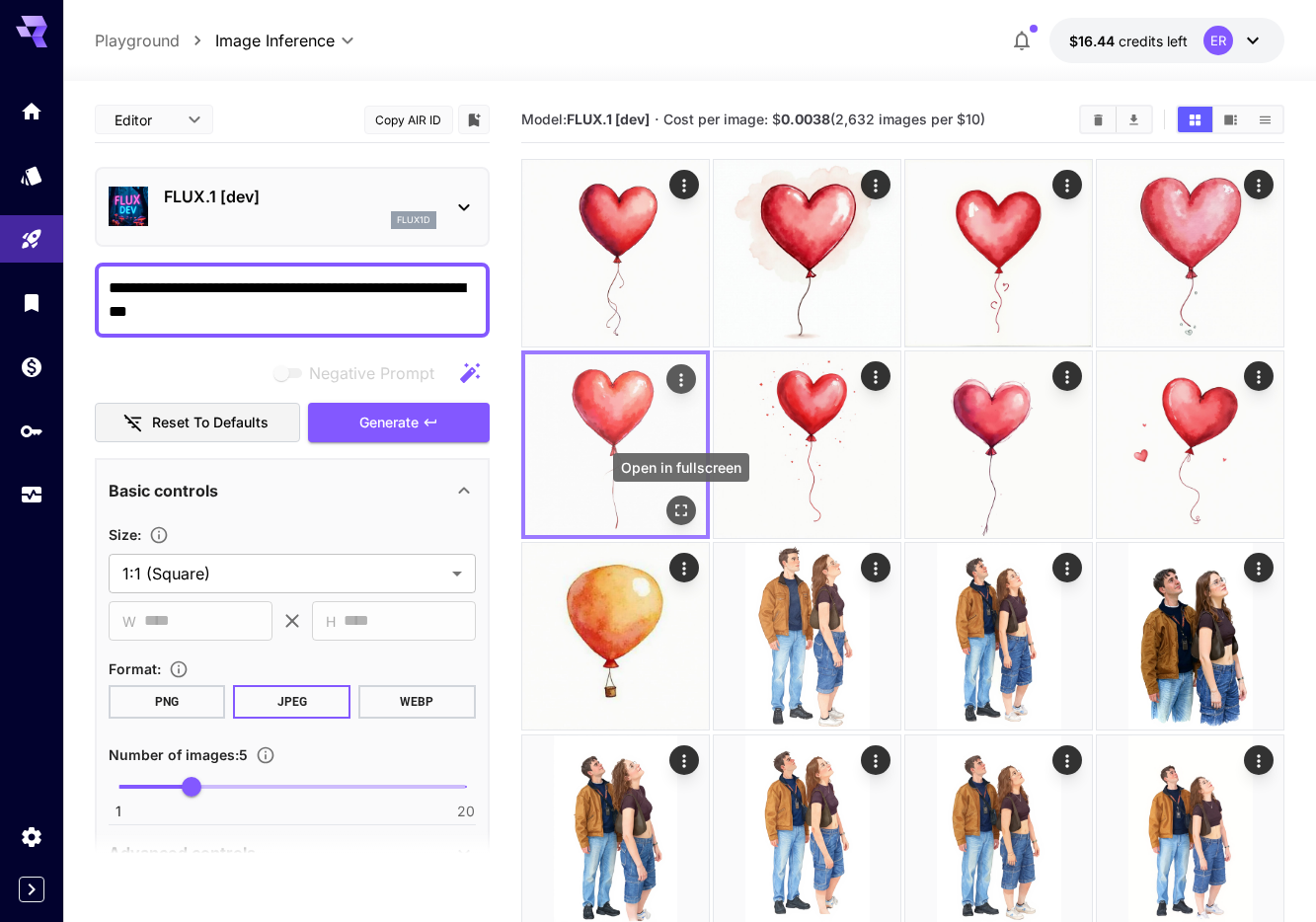
click at [693, 537] on div at bounding box center [615, 444] width 189 height 189
click at [693, 512] on button "Open in fullscreen" at bounding box center [681, 510] width 30 height 30
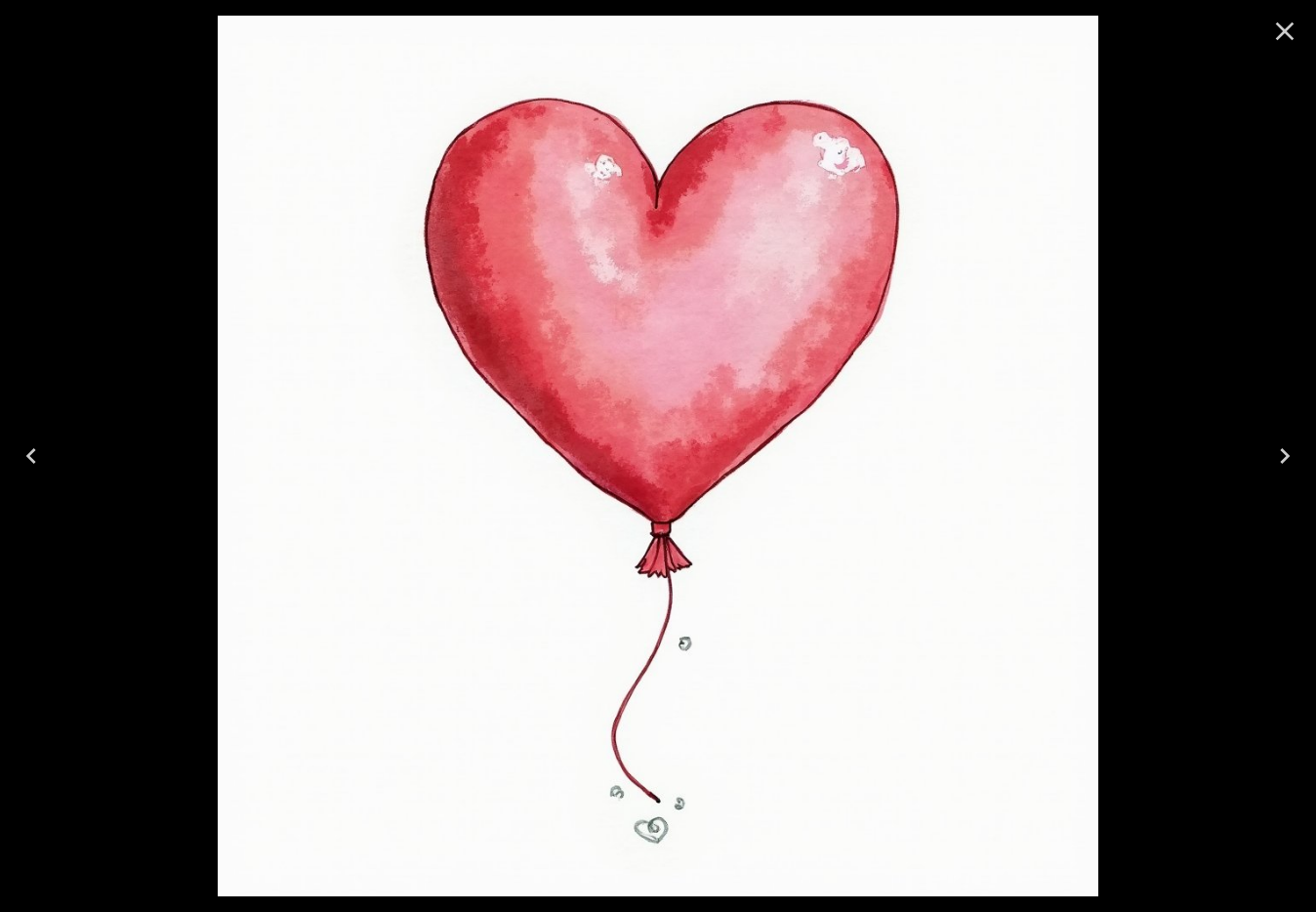
drag, startPoint x: 794, startPoint y: 246, endPoint x: 860, endPoint y: 270, distance: 70.2
click at [852, 278] on div at bounding box center [657, 456] width 8159 height 912
drag, startPoint x: 799, startPoint y: 261, endPoint x: 645, endPoint y: 235, distance: 156.2
click at [643, 257] on img at bounding box center [658, 456] width 881 height 881
click at [1278, 47] on button "Close" at bounding box center [1285, 31] width 47 height 47
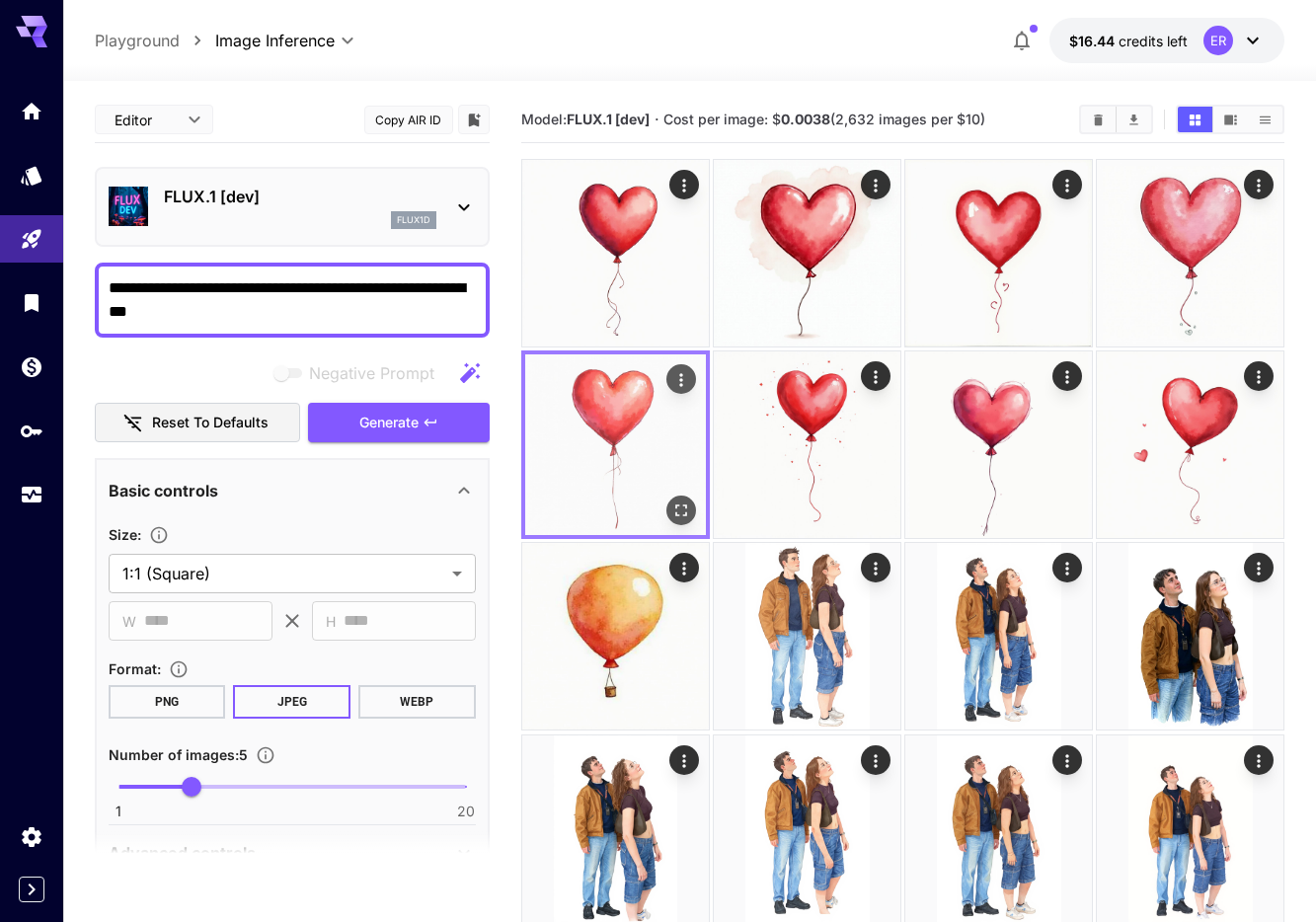
click at [653, 454] on img at bounding box center [615, 444] width 181 height 181
click at [676, 510] on icon "Open in fullscreen" at bounding box center [681, 510] width 20 height 20
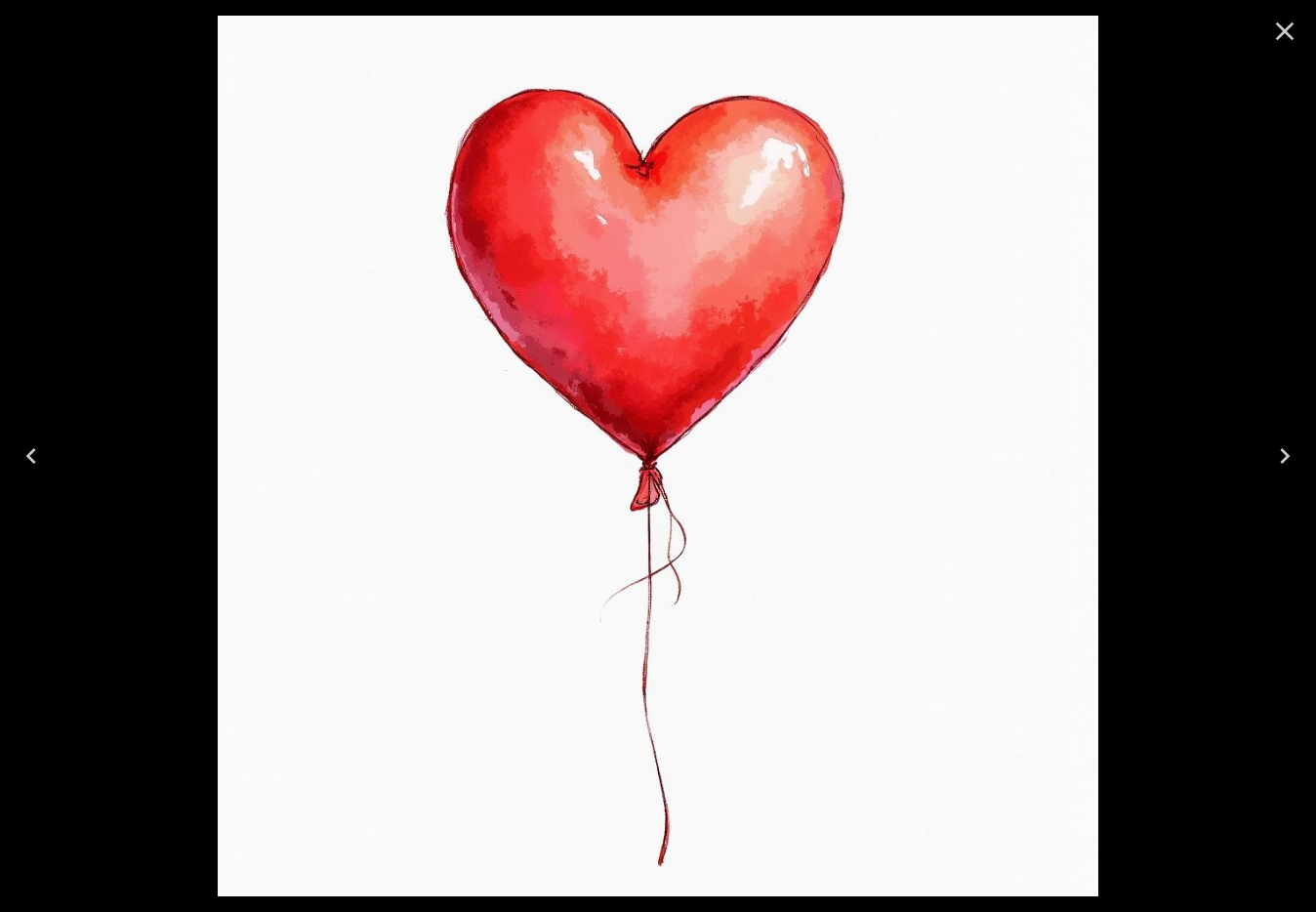
click at [1276, 39] on icon "Close" at bounding box center [1285, 31] width 31 height 31
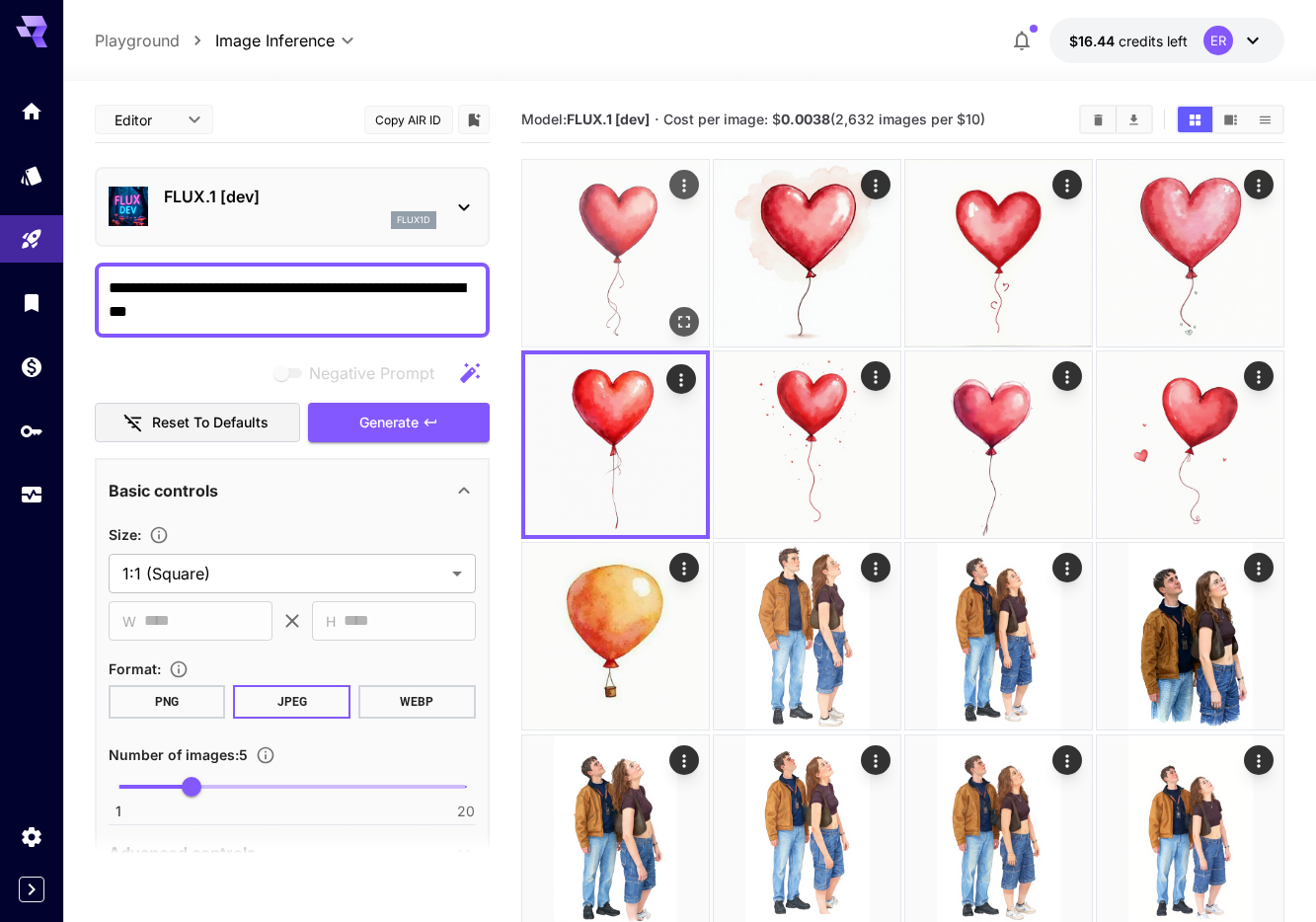
click at [657, 287] on img at bounding box center [615, 253] width 187 height 187
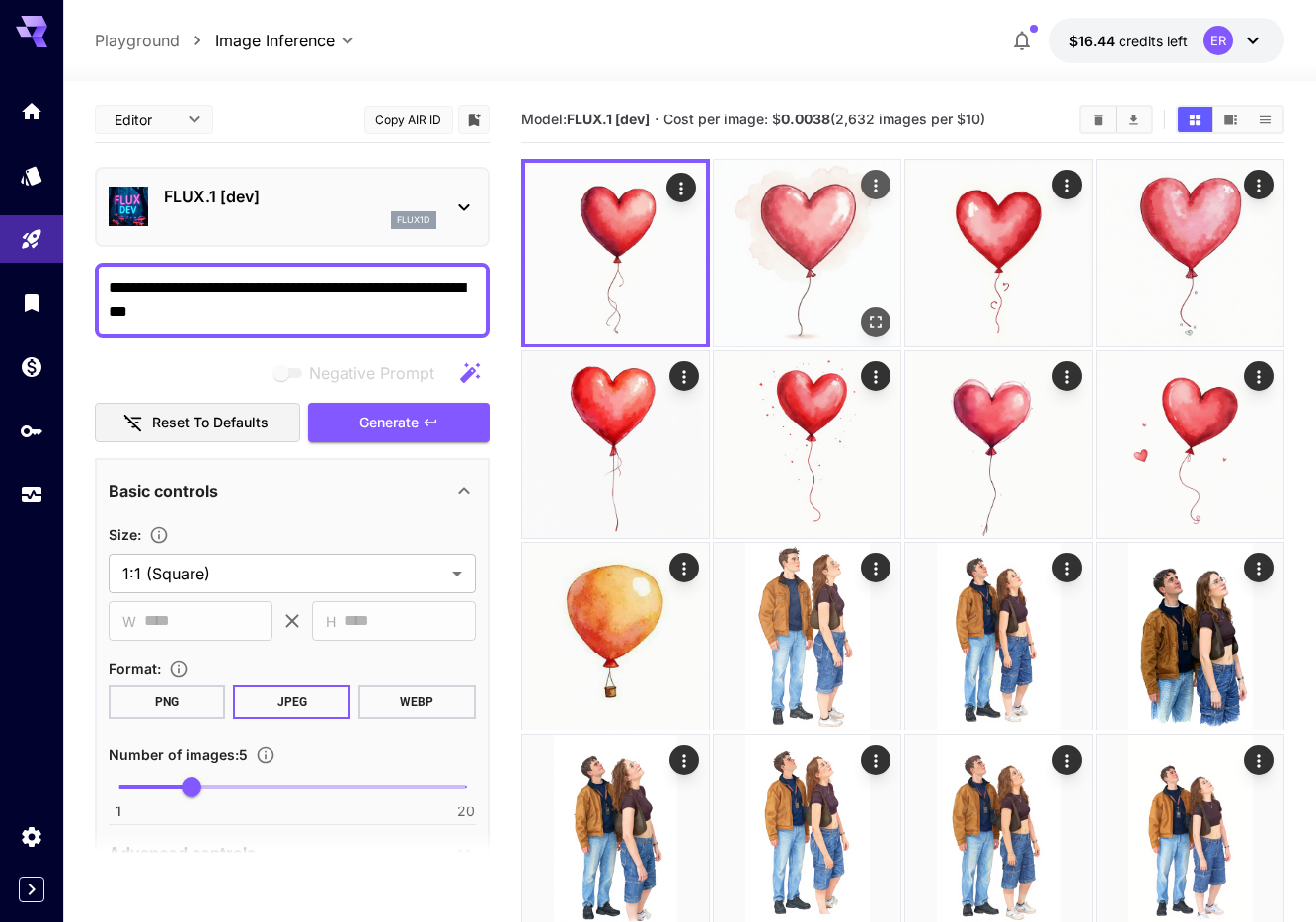
click at [778, 306] on img at bounding box center [807, 253] width 187 height 187
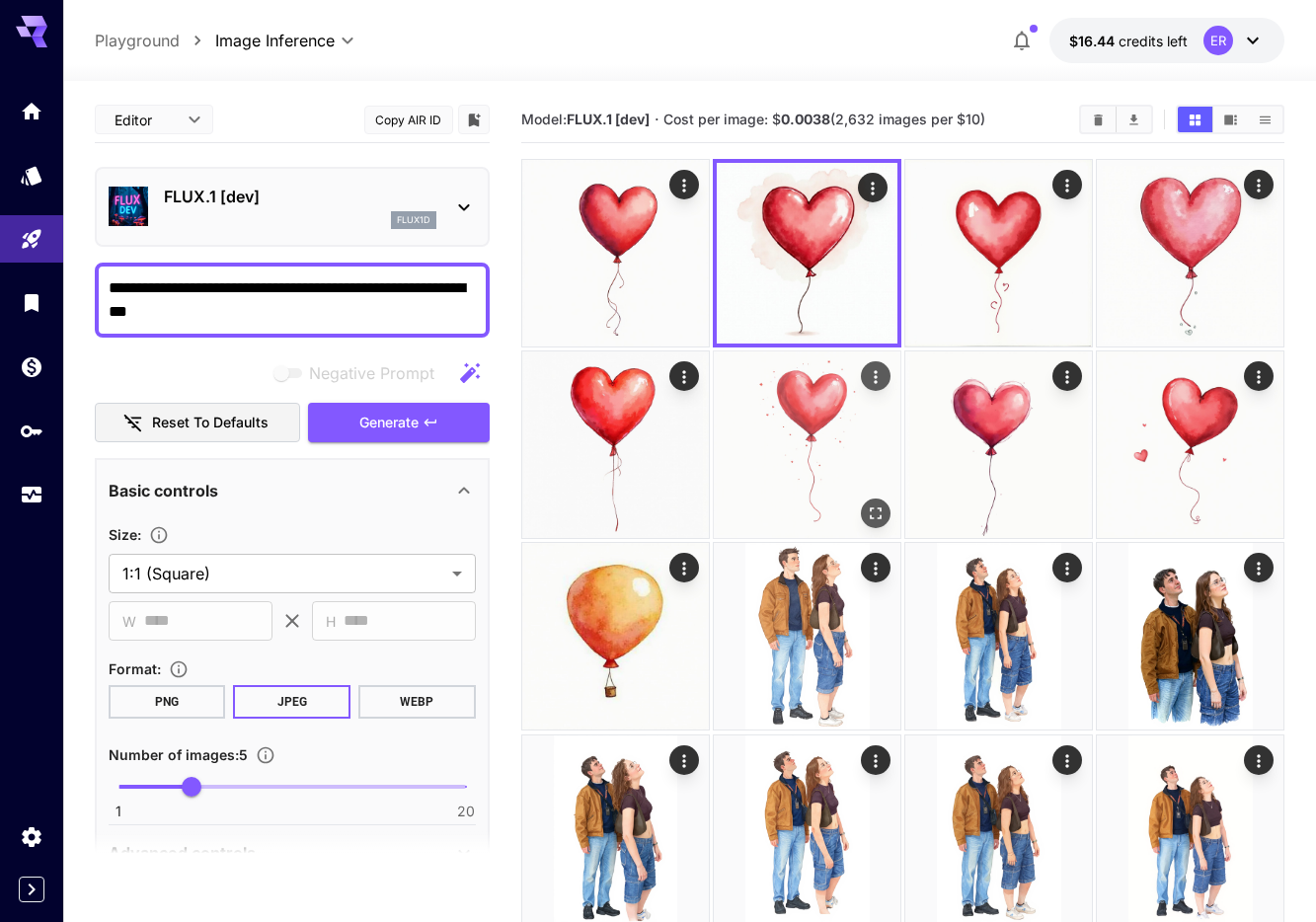
click at [838, 475] on img at bounding box center [807, 444] width 187 height 187
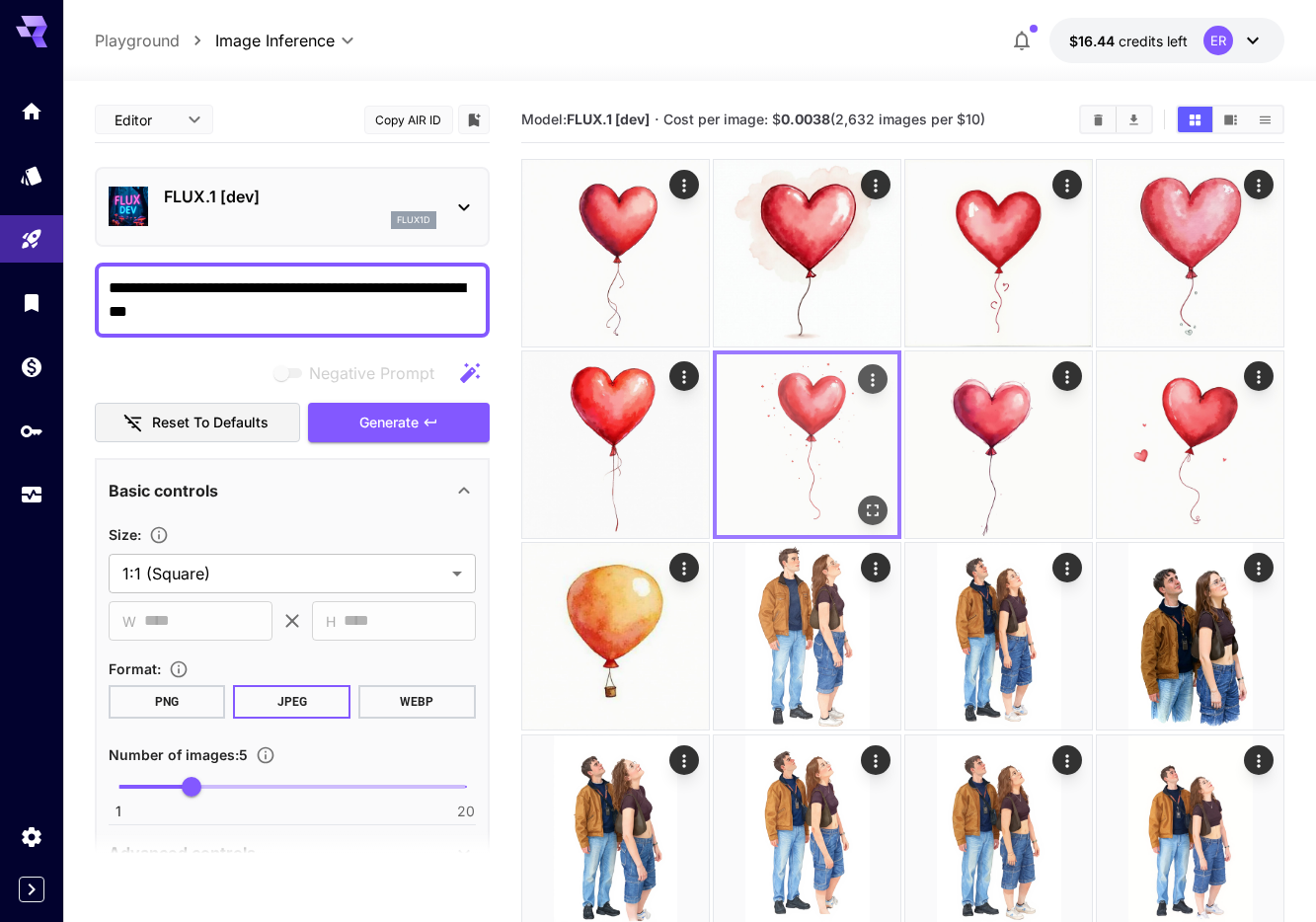
click at [838, 475] on img at bounding box center [807, 444] width 181 height 181
click at [817, 453] on img at bounding box center [807, 444] width 181 height 181
click at [879, 506] on icon "Open in fullscreen" at bounding box center [873, 510] width 20 height 20
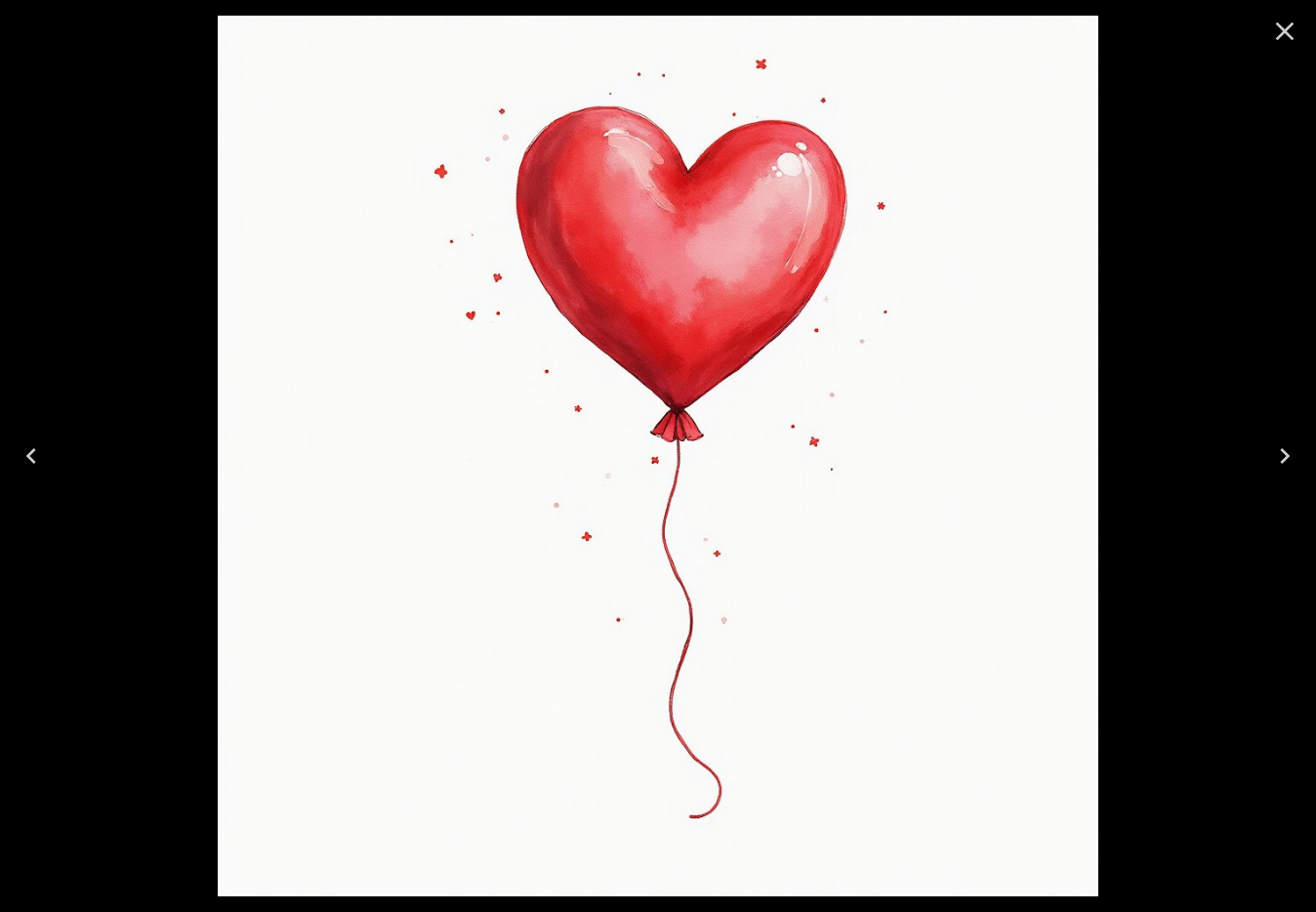
click at [121, 314] on div at bounding box center [658, 456] width 1316 height 912
click at [1287, 27] on icon "Close" at bounding box center [1285, 31] width 19 height 19
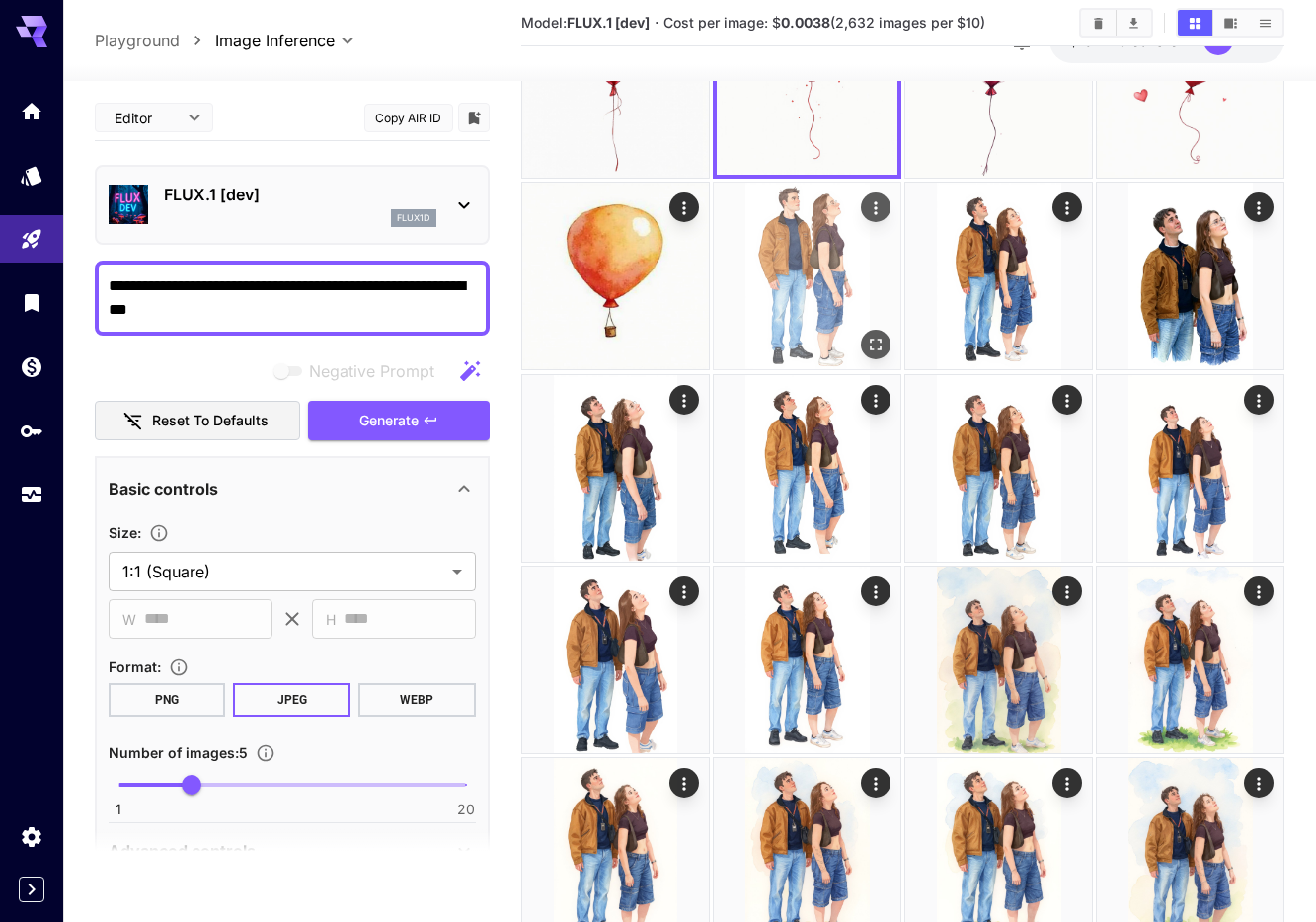
scroll to position [362, 0]
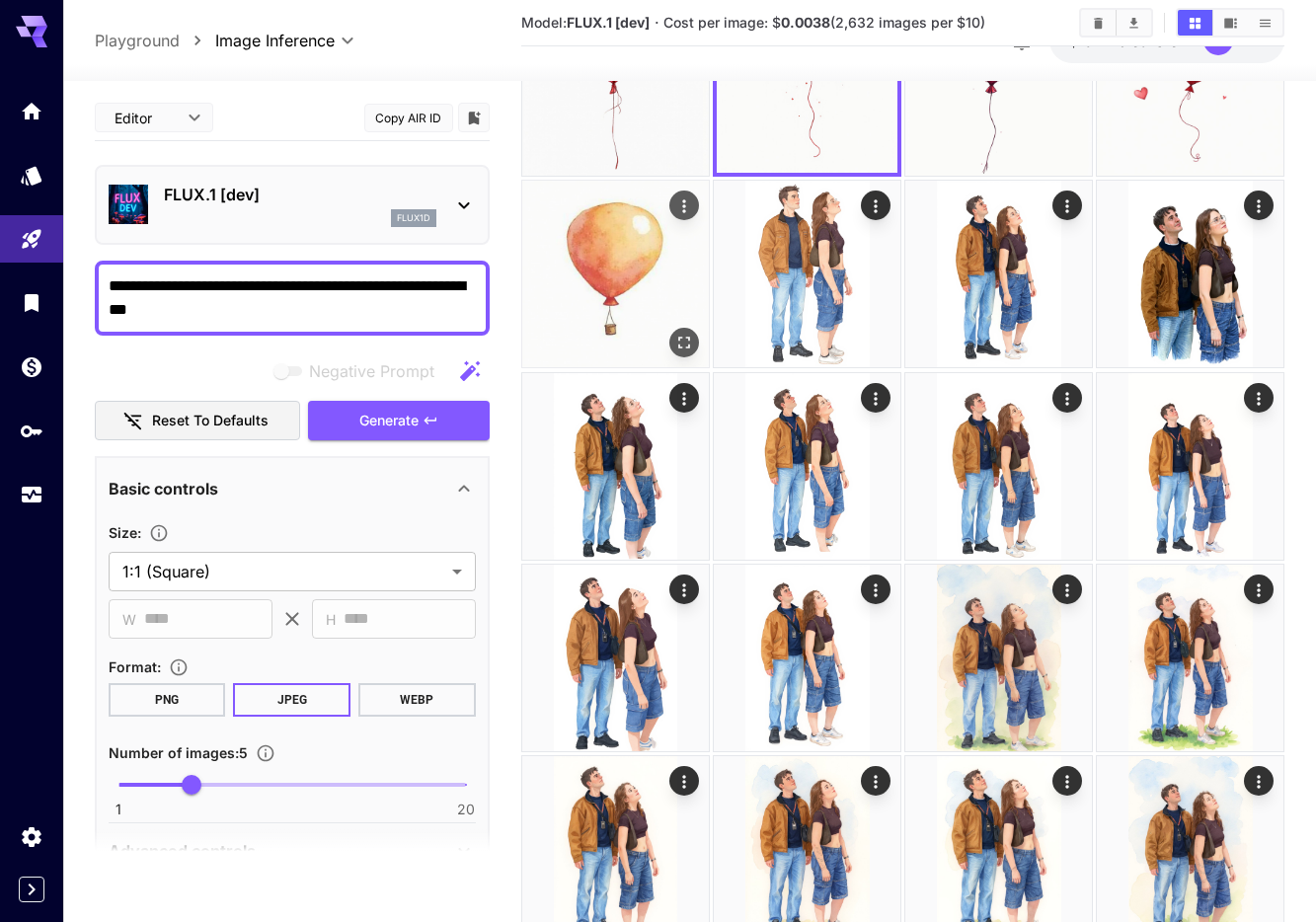
click at [643, 263] on img at bounding box center [615, 273] width 187 height 187
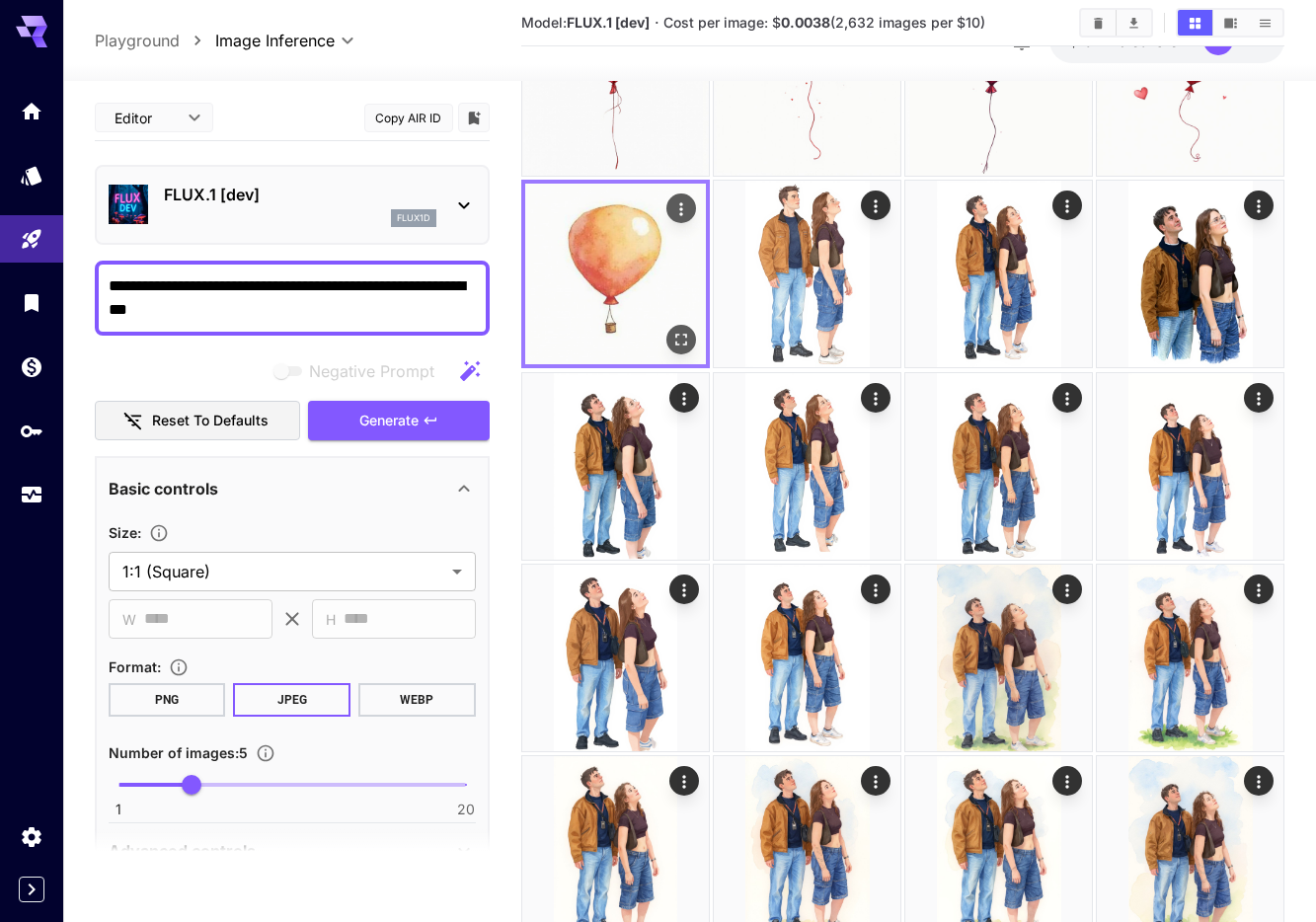
click at [693, 331] on div "Open in fullscreen" at bounding box center [681, 340] width 30 height 30
click at [689, 334] on icon "Open in fullscreen" at bounding box center [681, 340] width 20 height 20
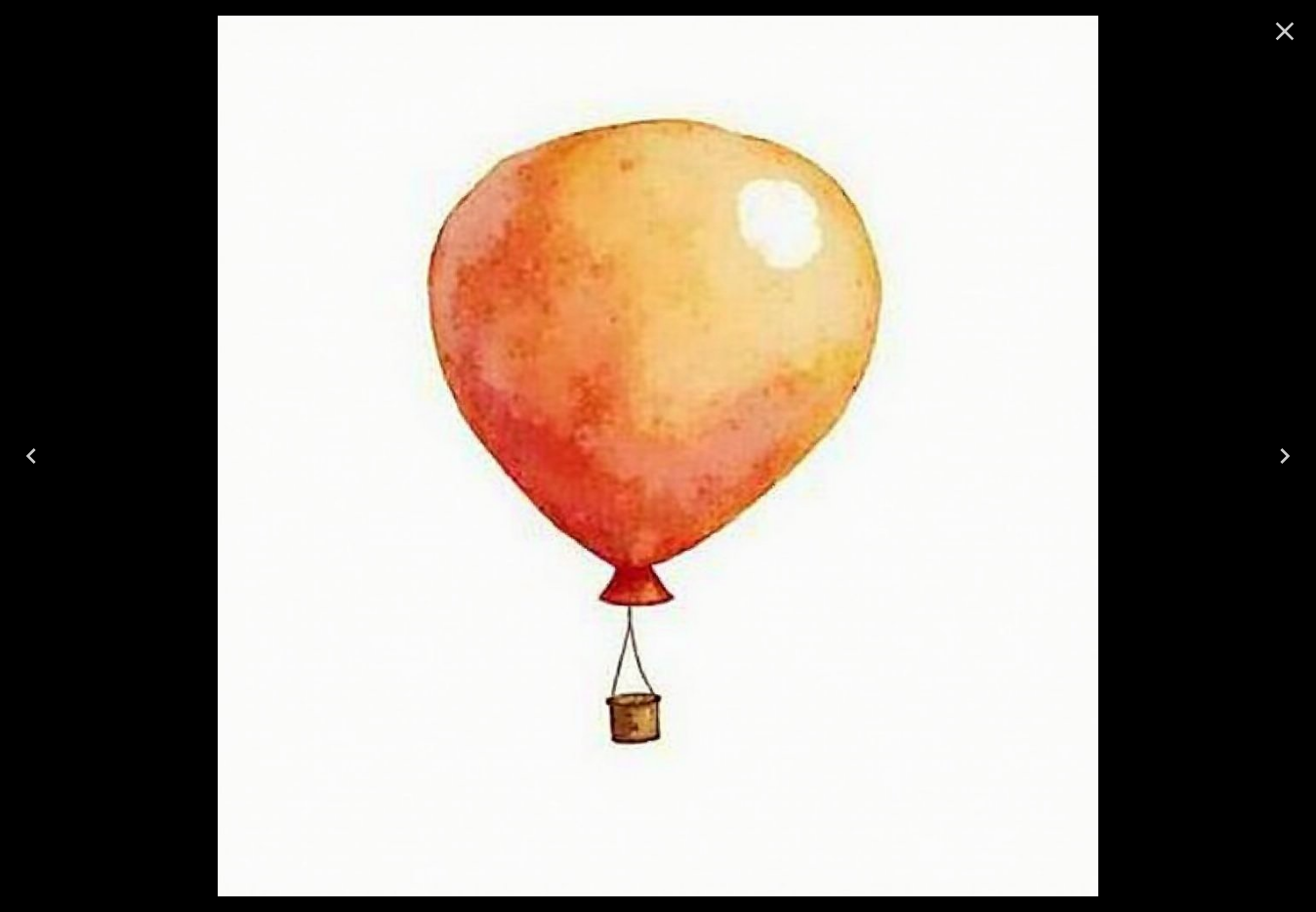
click at [1287, 28] on icon "Close" at bounding box center [1285, 31] width 19 height 19
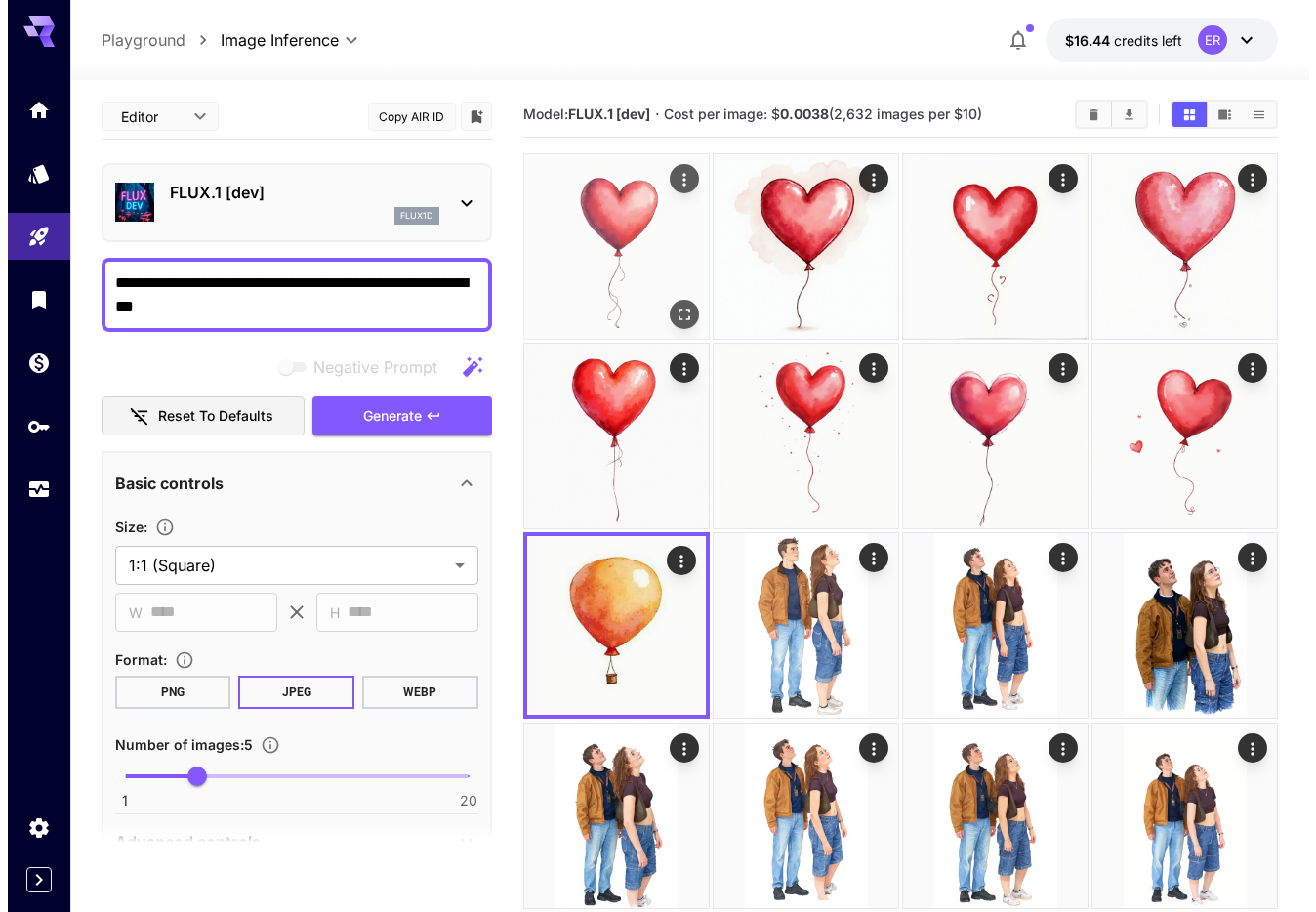
scroll to position [0, 0]
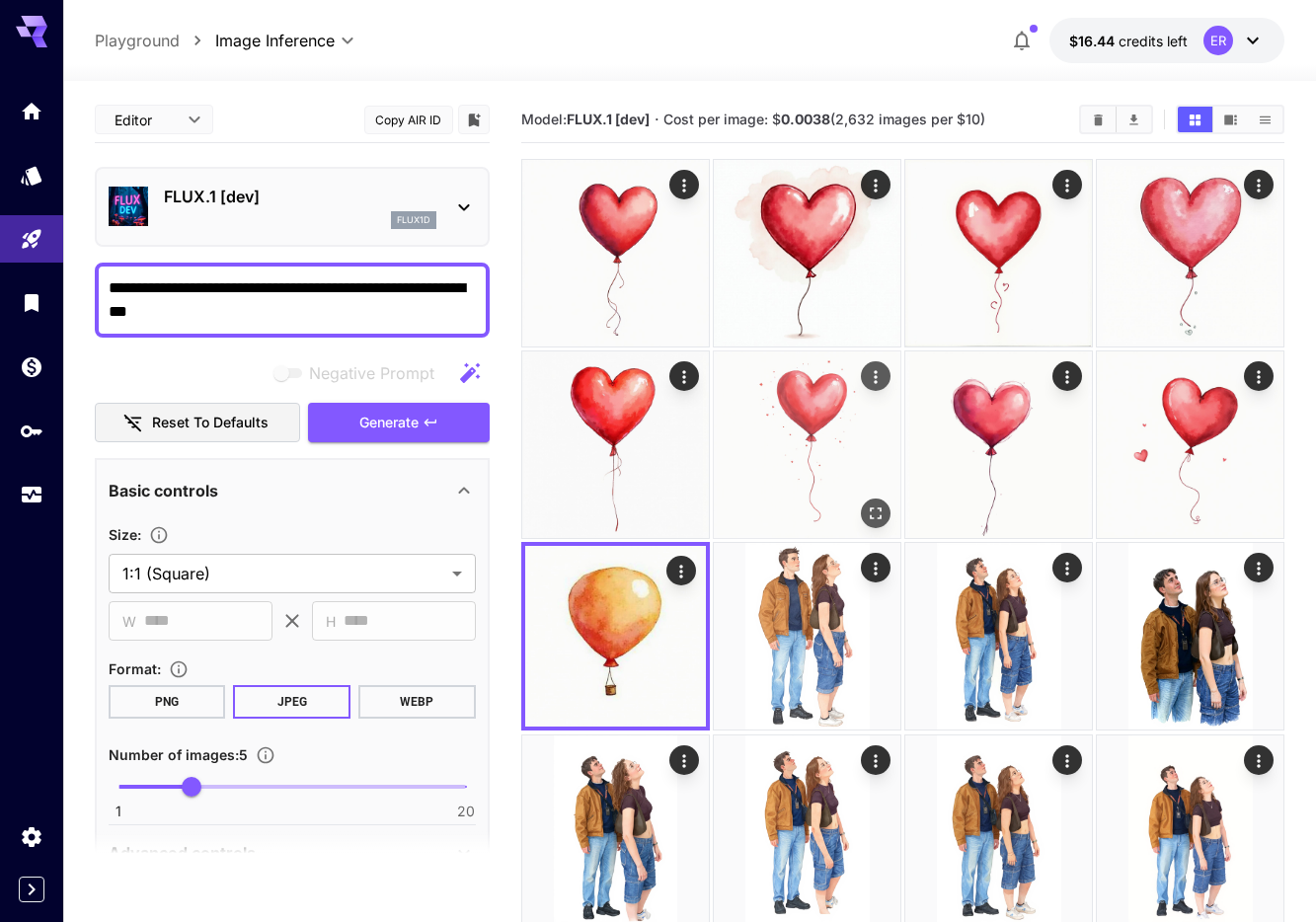
click at [807, 442] on img at bounding box center [807, 444] width 187 height 187
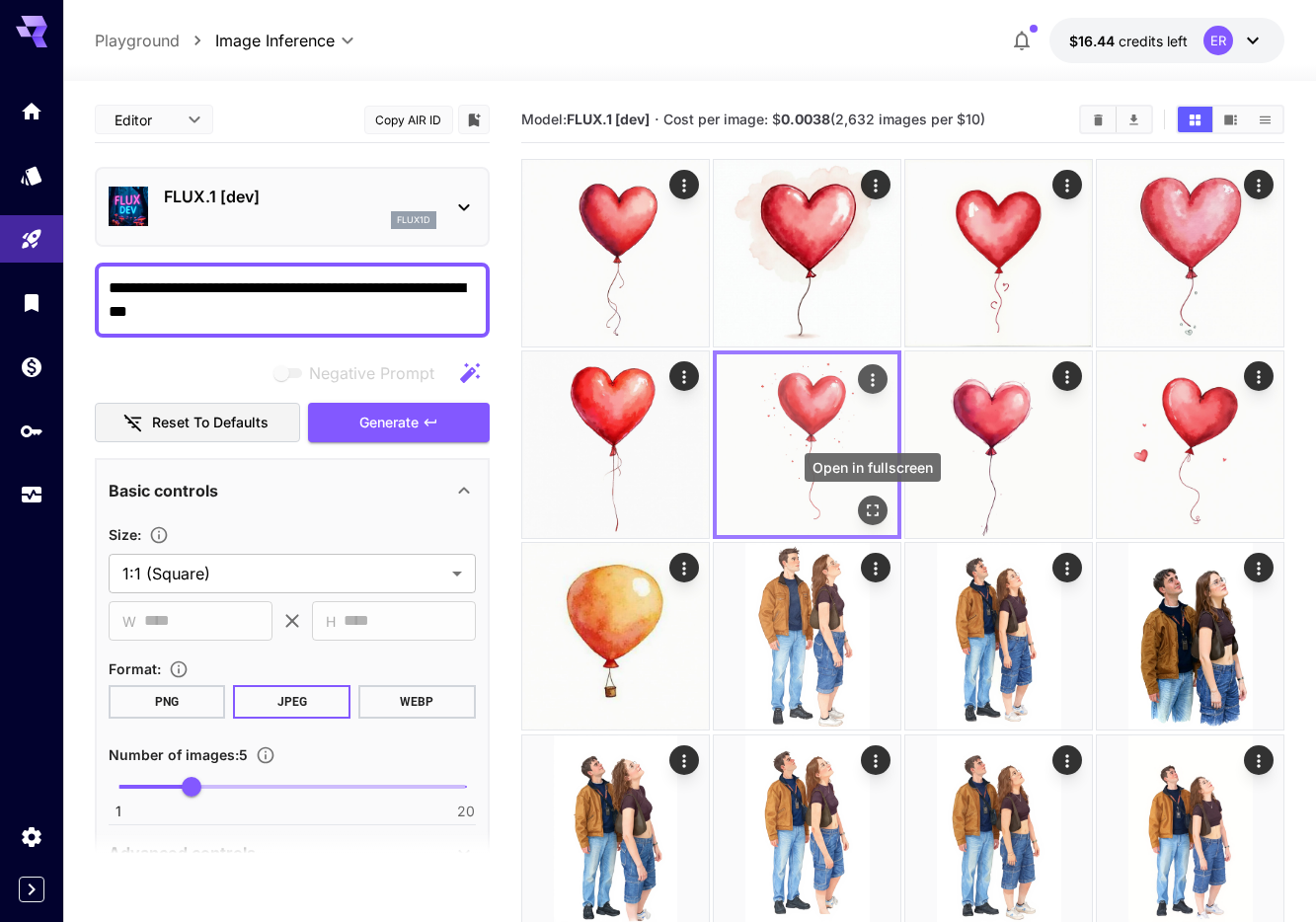
click at [881, 513] on icon "Open in fullscreen" at bounding box center [873, 510] width 20 height 20
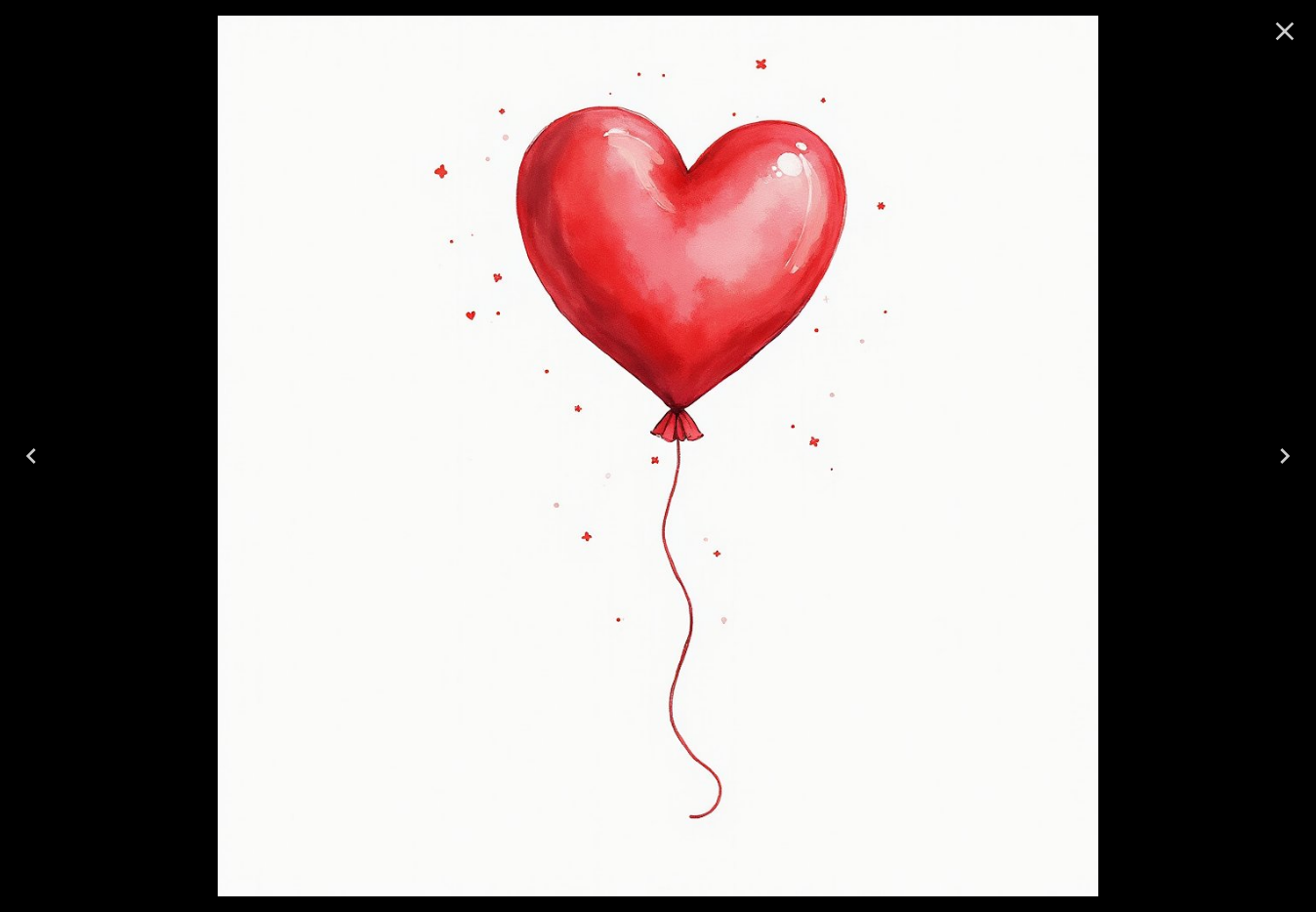
click at [1294, 16] on button "Close" at bounding box center [1285, 31] width 47 height 47
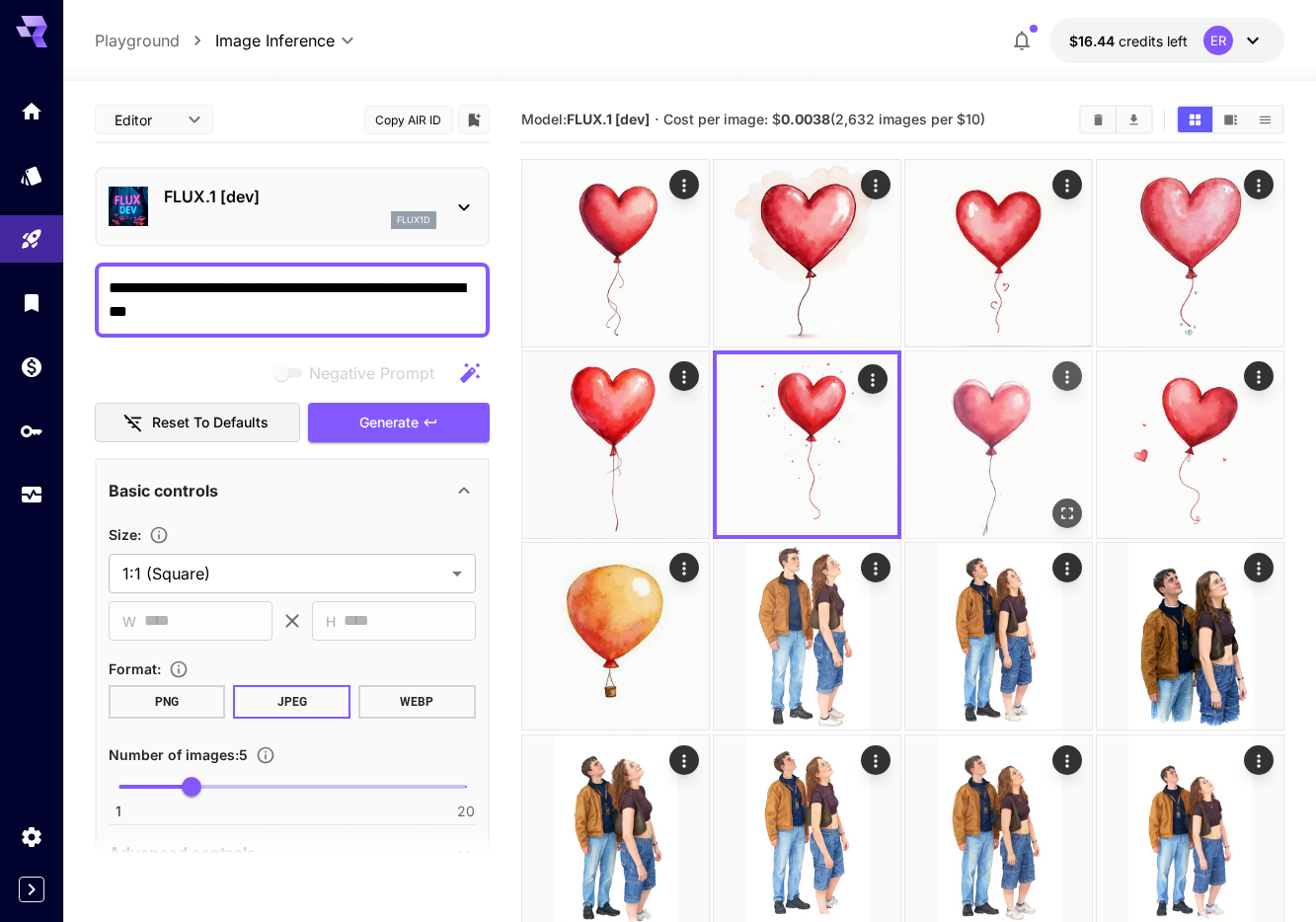
click at [1079, 505] on button "Open in fullscreen" at bounding box center [1067, 513] width 30 height 30
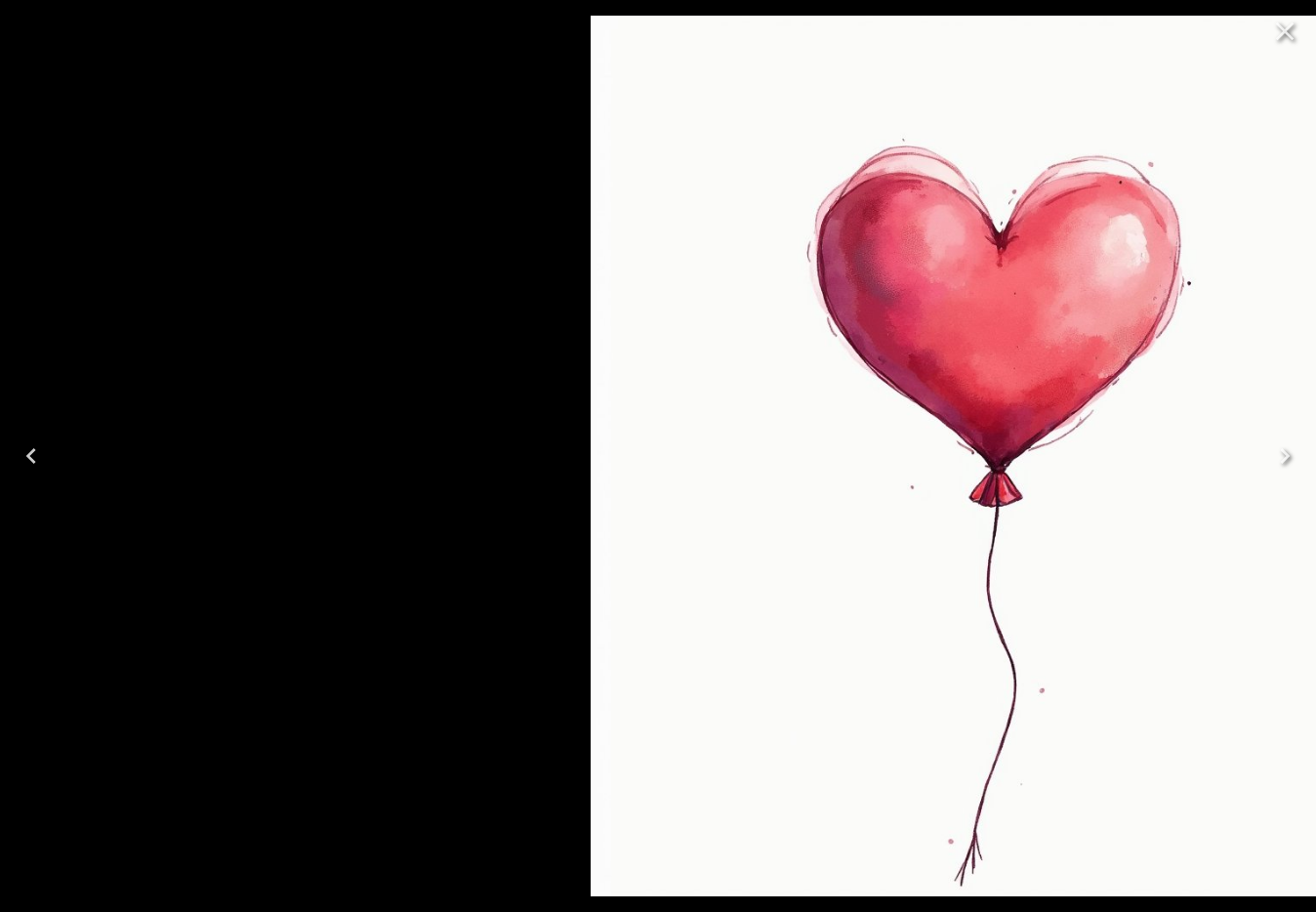
drag, startPoint x: 755, startPoint y: 479, endPoint x: 832, endPoint y: 394, distance: 114.7
click at [853, 384] on img at bounding box center [1031, 456] width 881 height 881
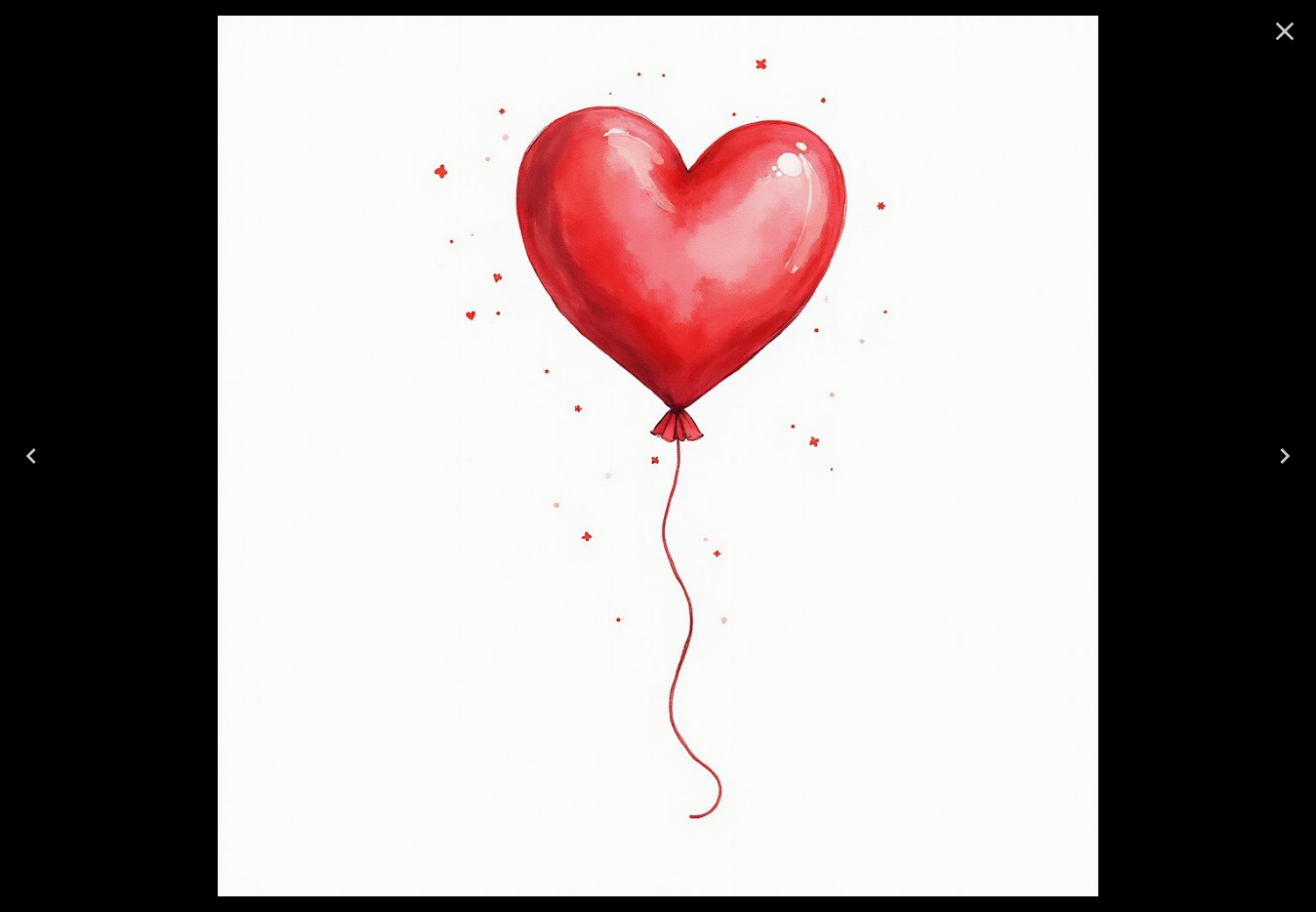
drag, startPoint x: 704, startPoint y: 618, endPoint x: 804, endPoint y: 602, distance: 101.3
click at [816, 643] on div at bounding box center [657, 456] width 8159 height 912
click at [382, 575] on img at bounding box center [658, 456] width 881 height 881
drag, startPoint x: 559, startPoint y: 555, endPoint x: 387, endPoint y: 528, distance: 174.1
click at [382, 540] on img at bounding box center [658, 456] width 881 height 881
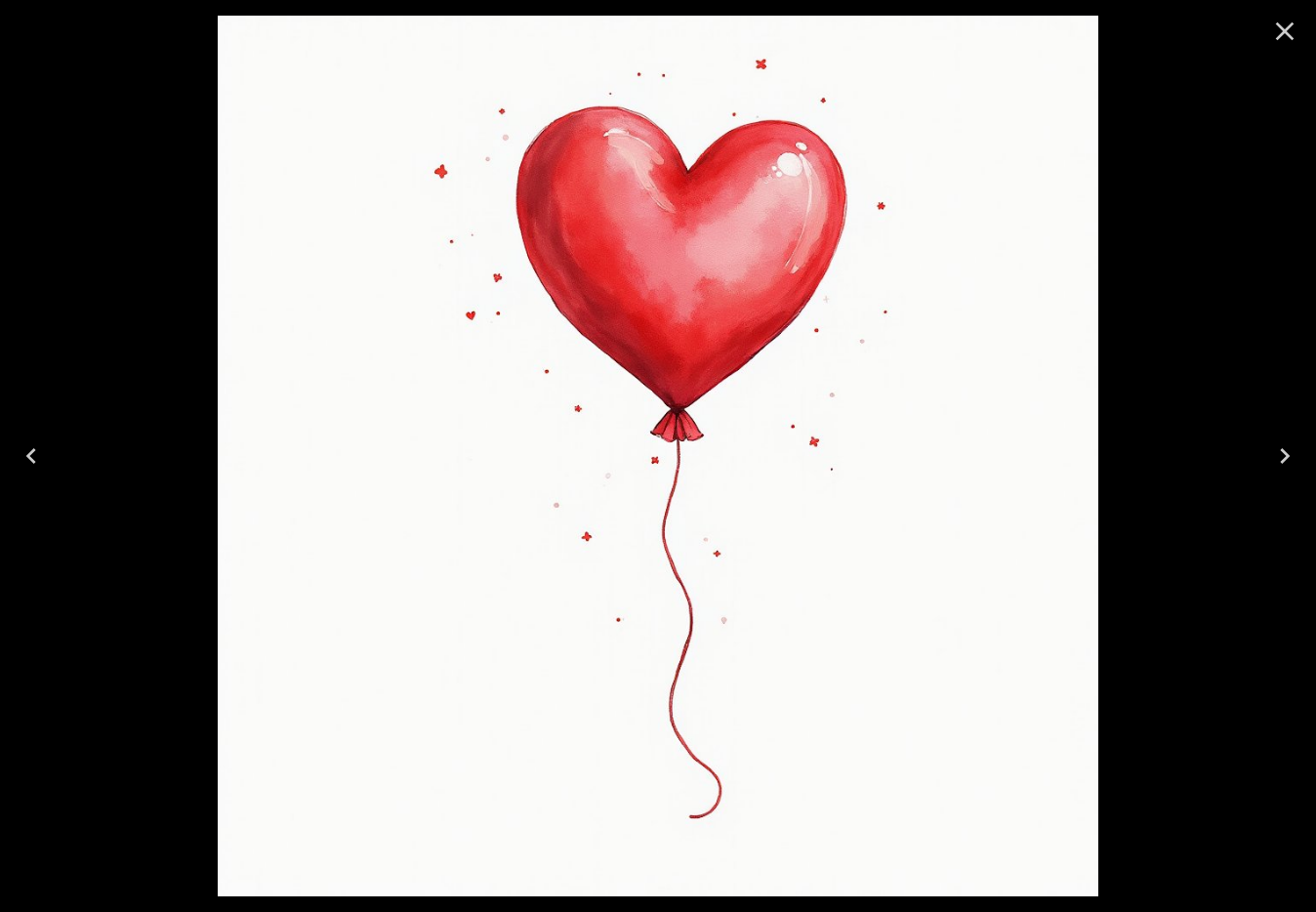
click at [1283, 24] on icon "Close" at bounding box center [1285, 31] width 31 height 31
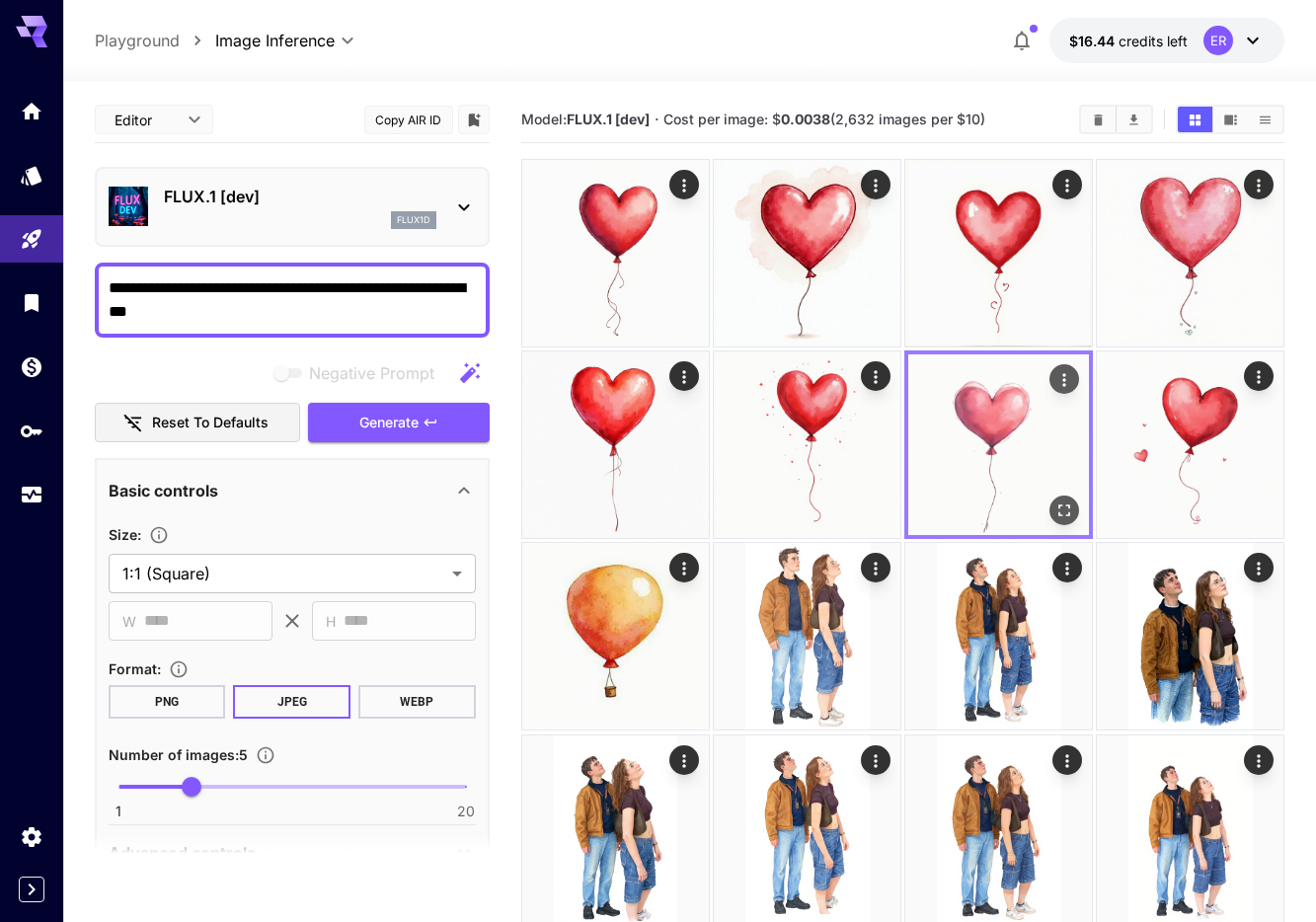
click at [1004, 442] on img at bounding box center [998, 444] width 181 height 181
click at [1052, 499] on div "Open in fullscreen" at bounding box center [1064, 510] width 30 height 30
click at [1067, 508] on icon "Open in fullscreen" at bounding box center [1064, 510] width 20 height 20
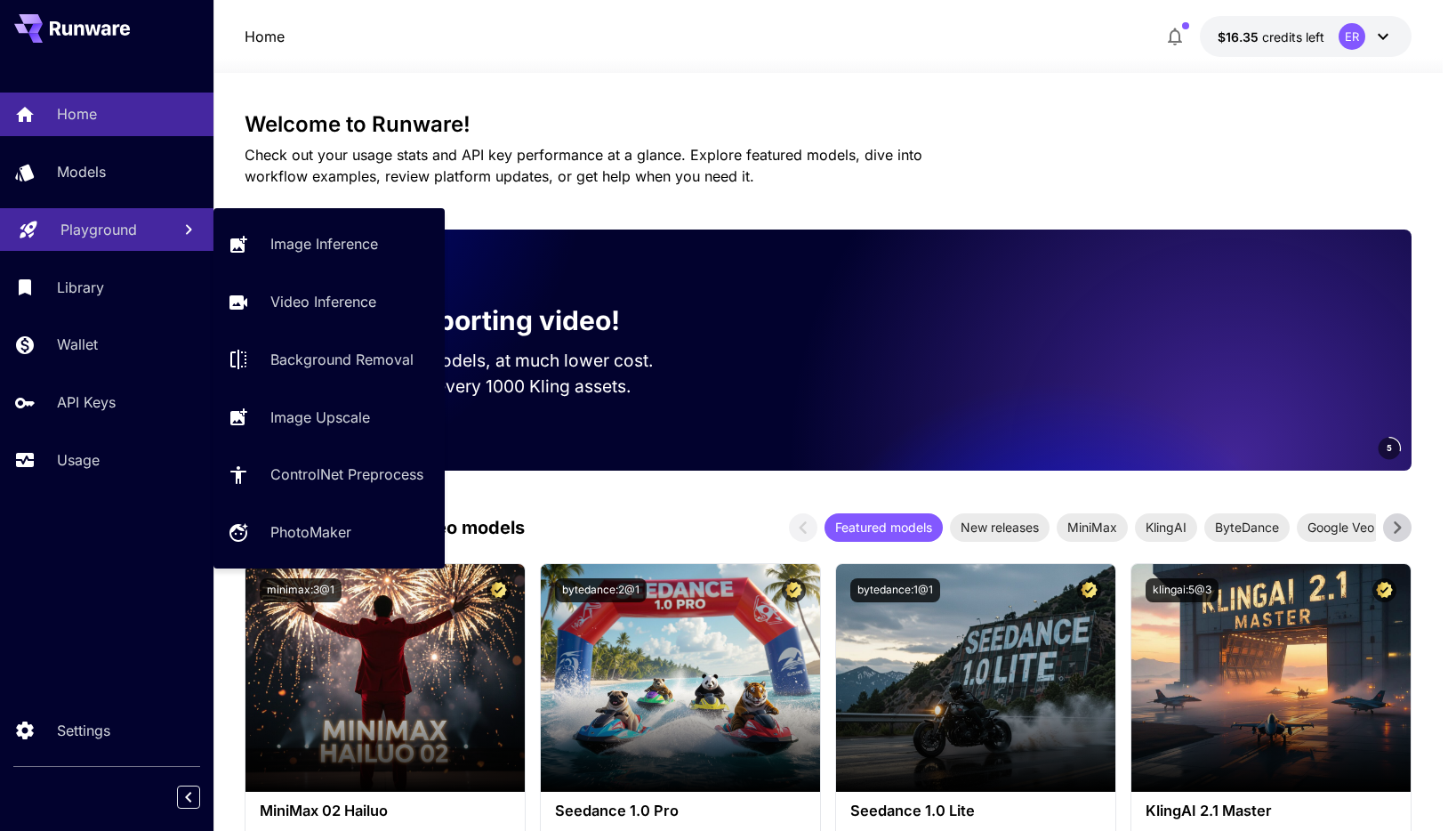
click at [85, 228] on p "Playground" at bounding box center [99, 230] width 76 height 21
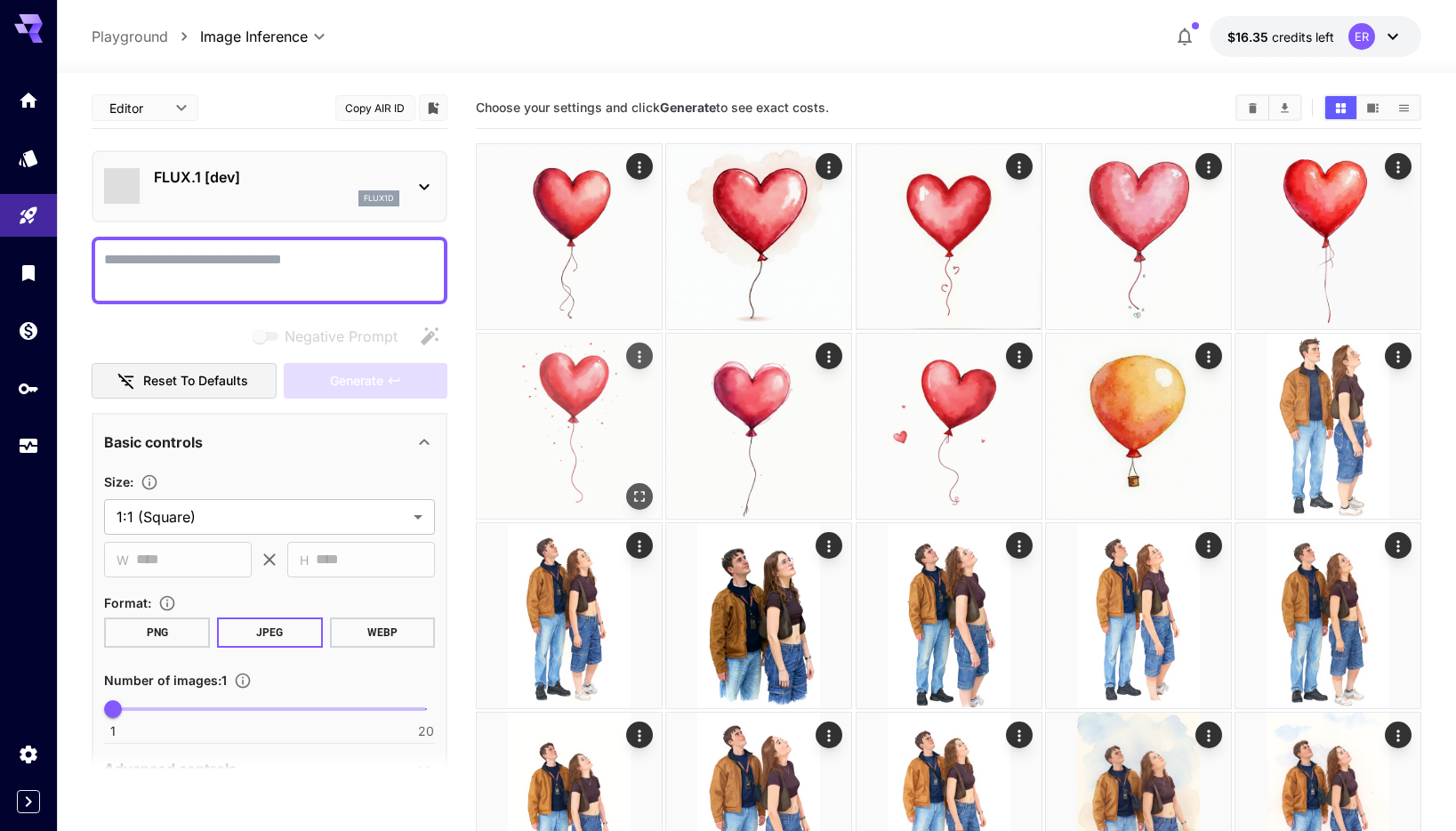
type input "**********"
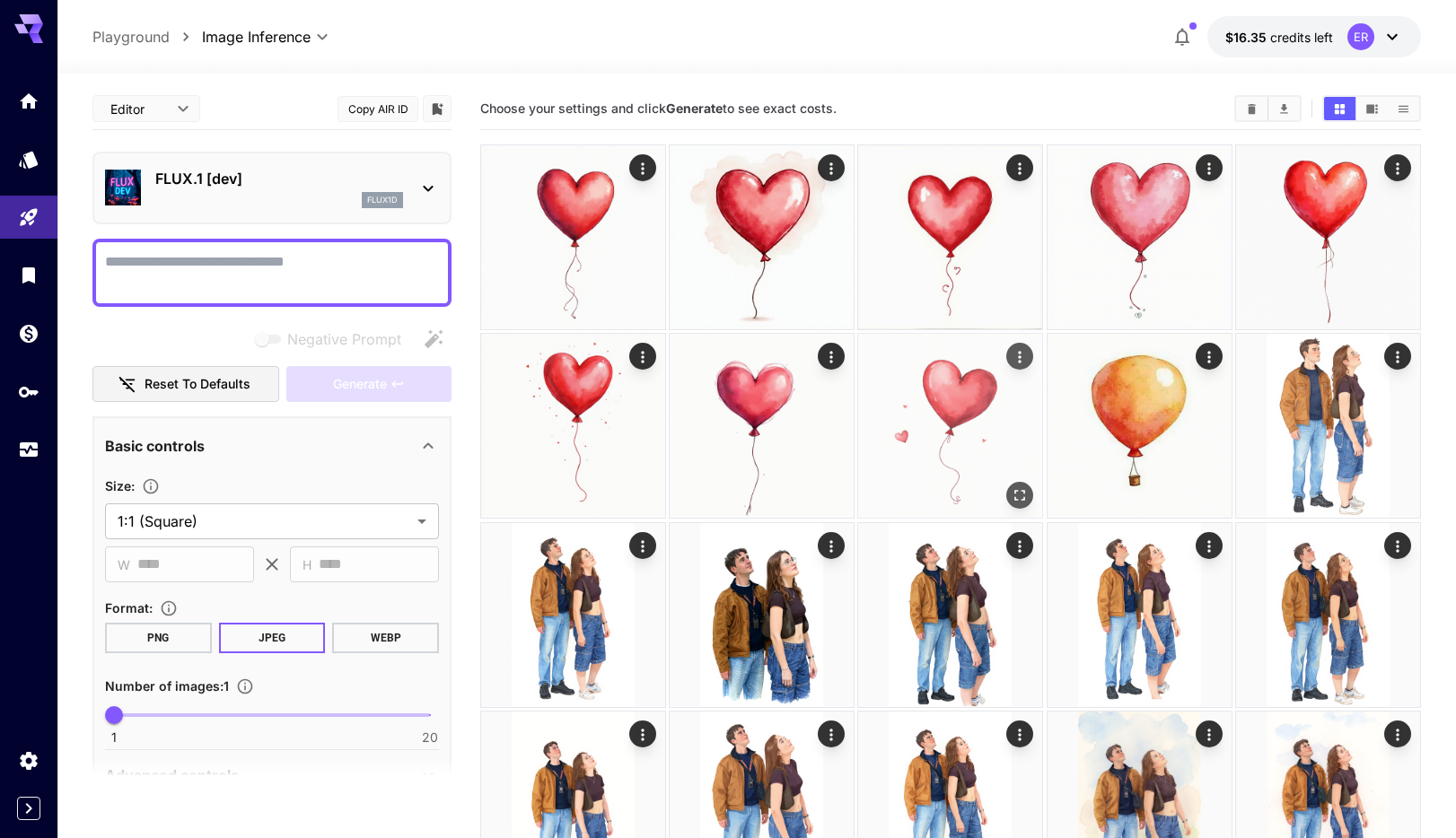
click at [950, 443] on img at bounding box center [950, 425] width 184 height 184
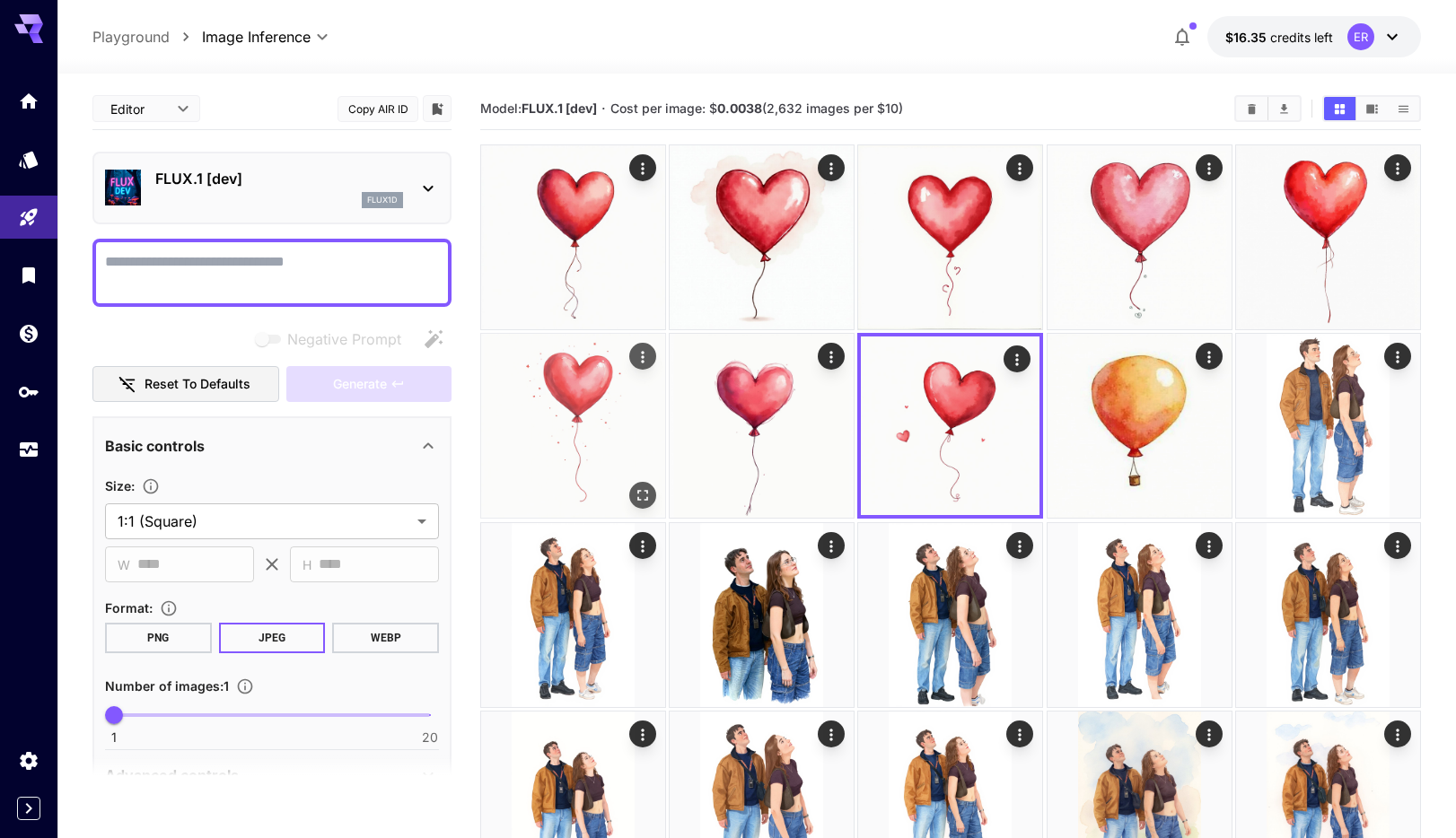
click at [614, 452] on img at bounding box center [573, 425] width 184 height 184
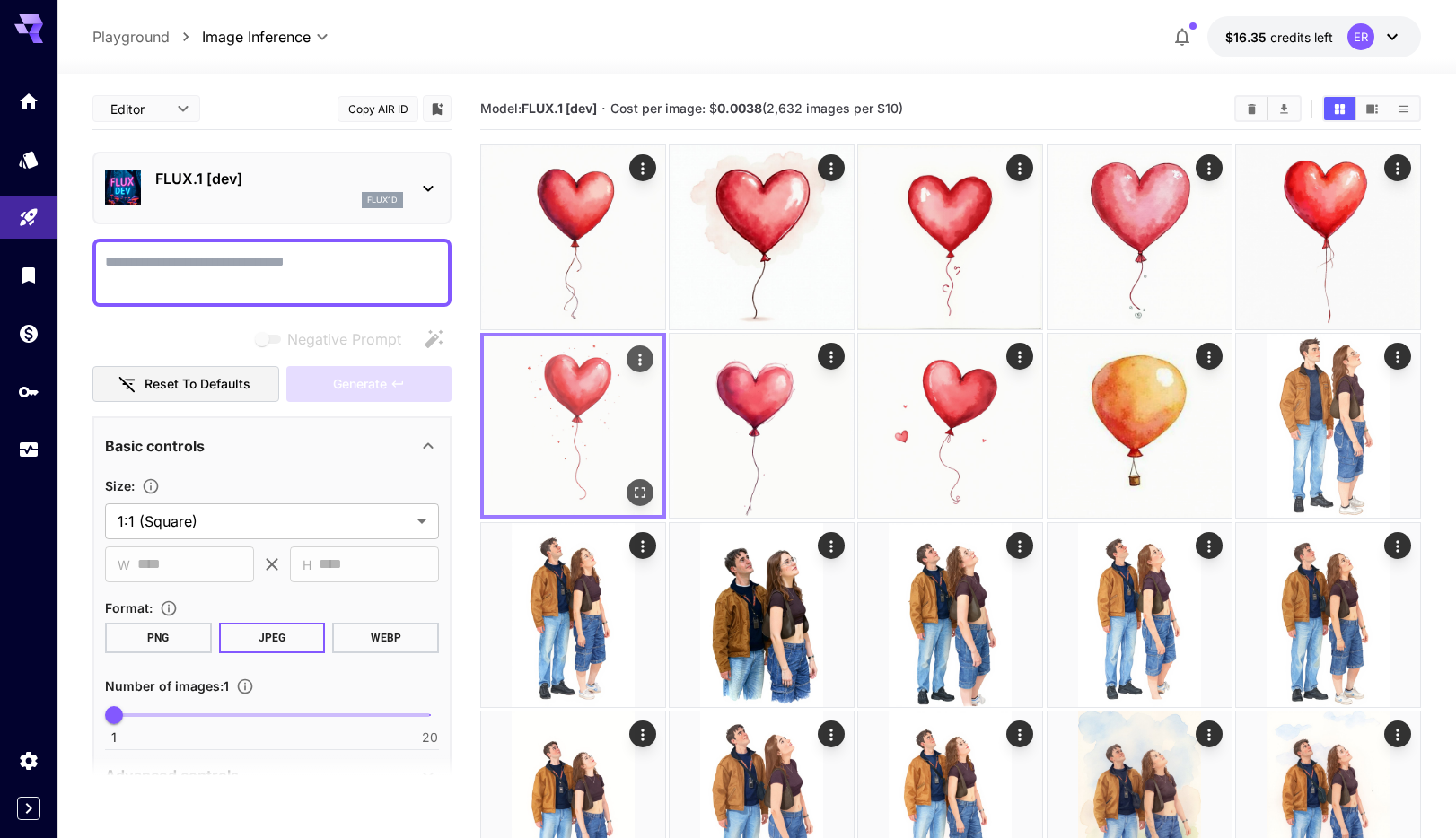
click at [614, 452] on img at bounding box center [573, 425] width 179 height 179
click at [642, 489] on icon "Open in fullscreen" at bounding box center [640, 493] width 18 height 18
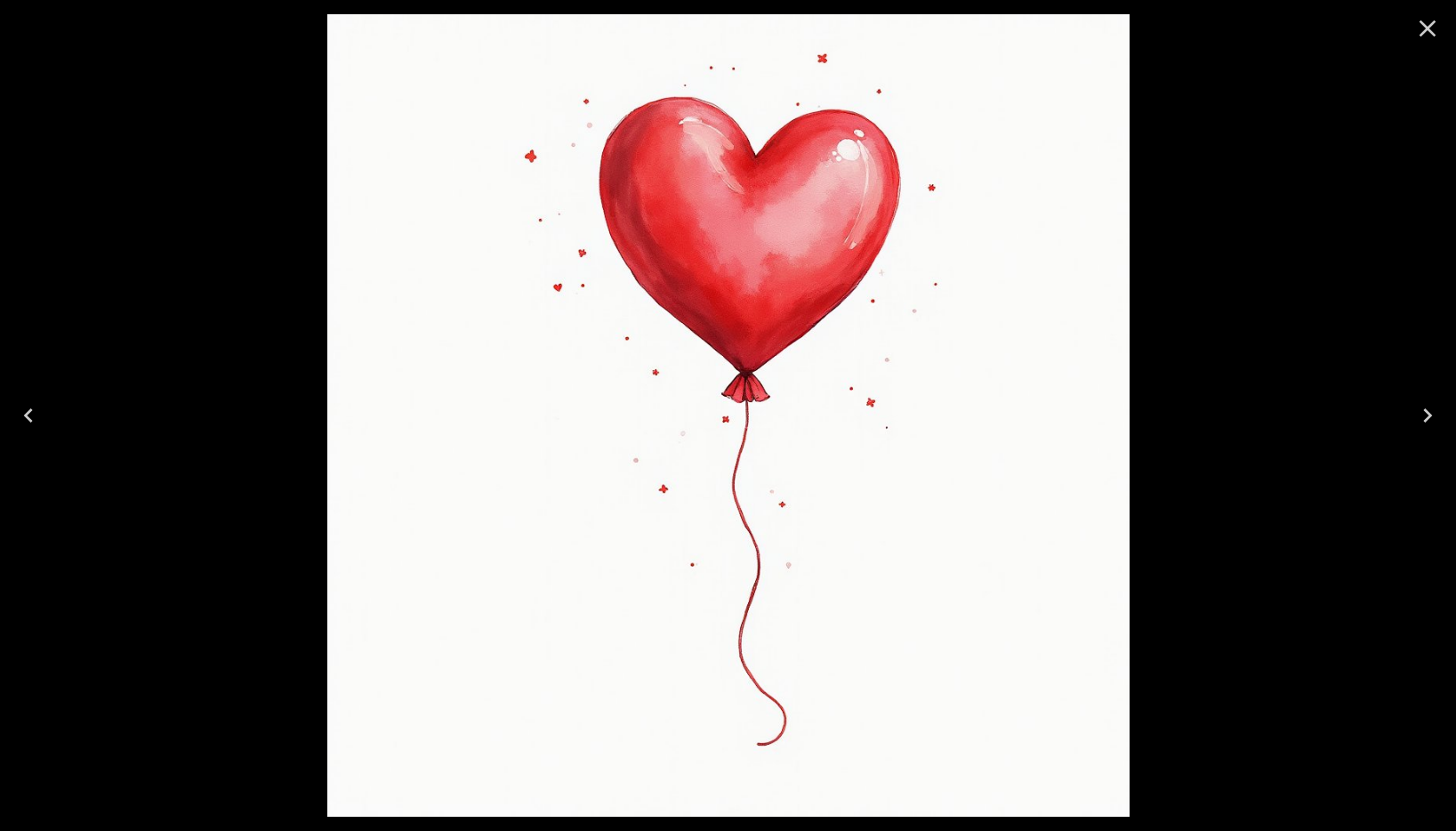
click at [1431, 31] on icon "Close" at bounding box center [1428, 28] width 17 height 17
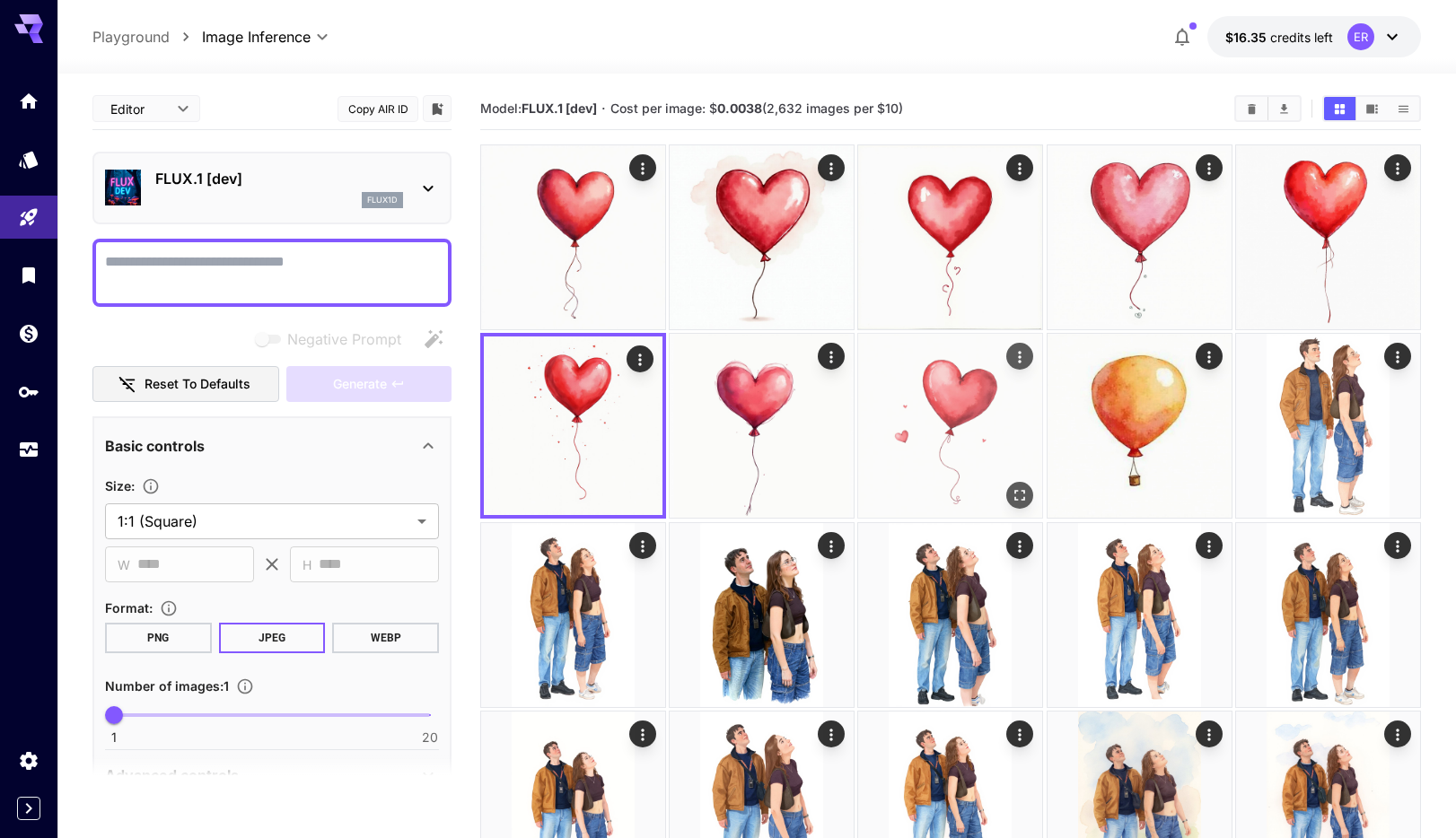
click at [1012, 492] on icon "Open in fullscreen" at bounding box center [1021, 495] width 18 height 18
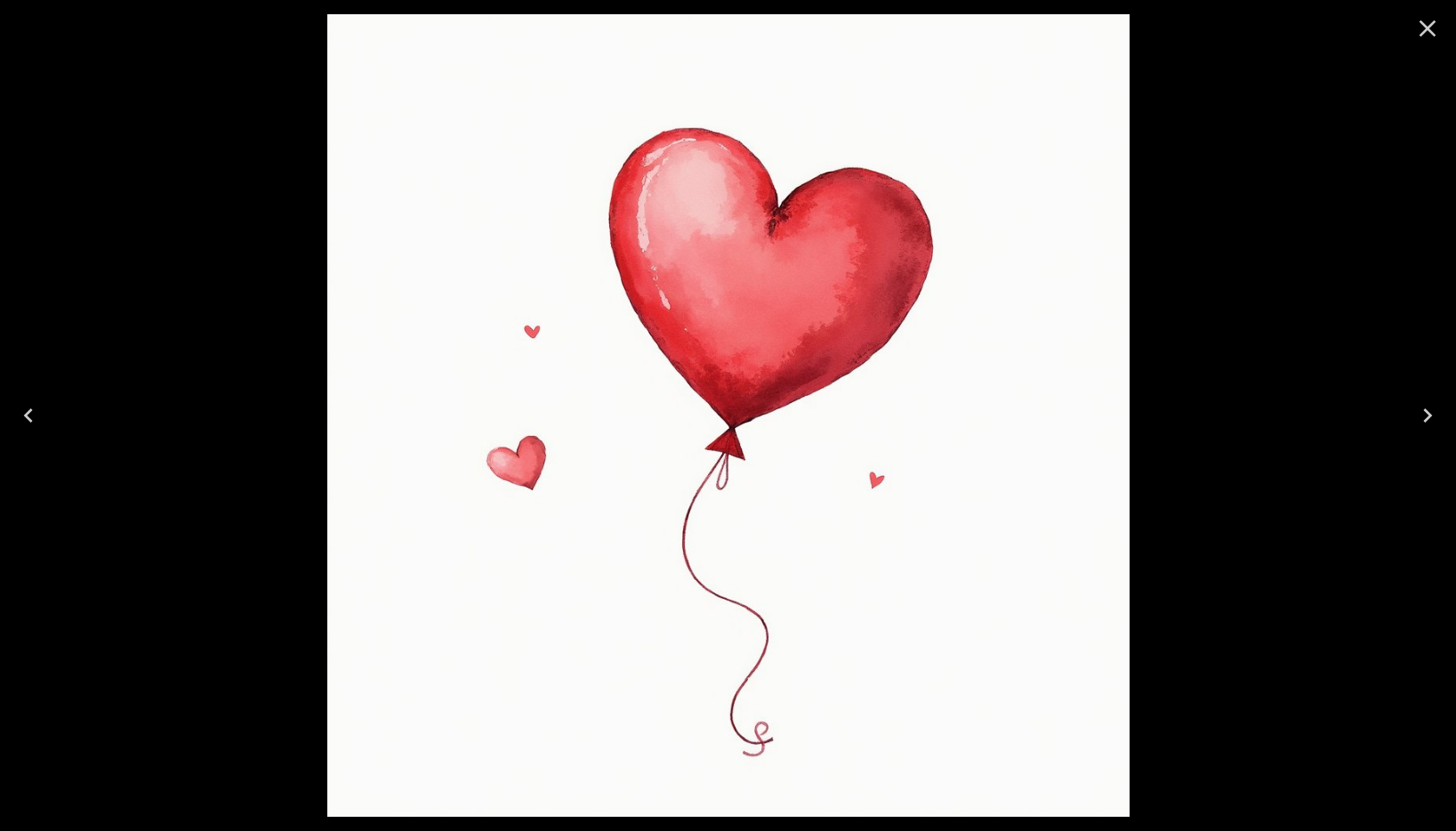
click at [1436, 34] on icon "Close" at bounding box center [1428, 28] width 28 height 28
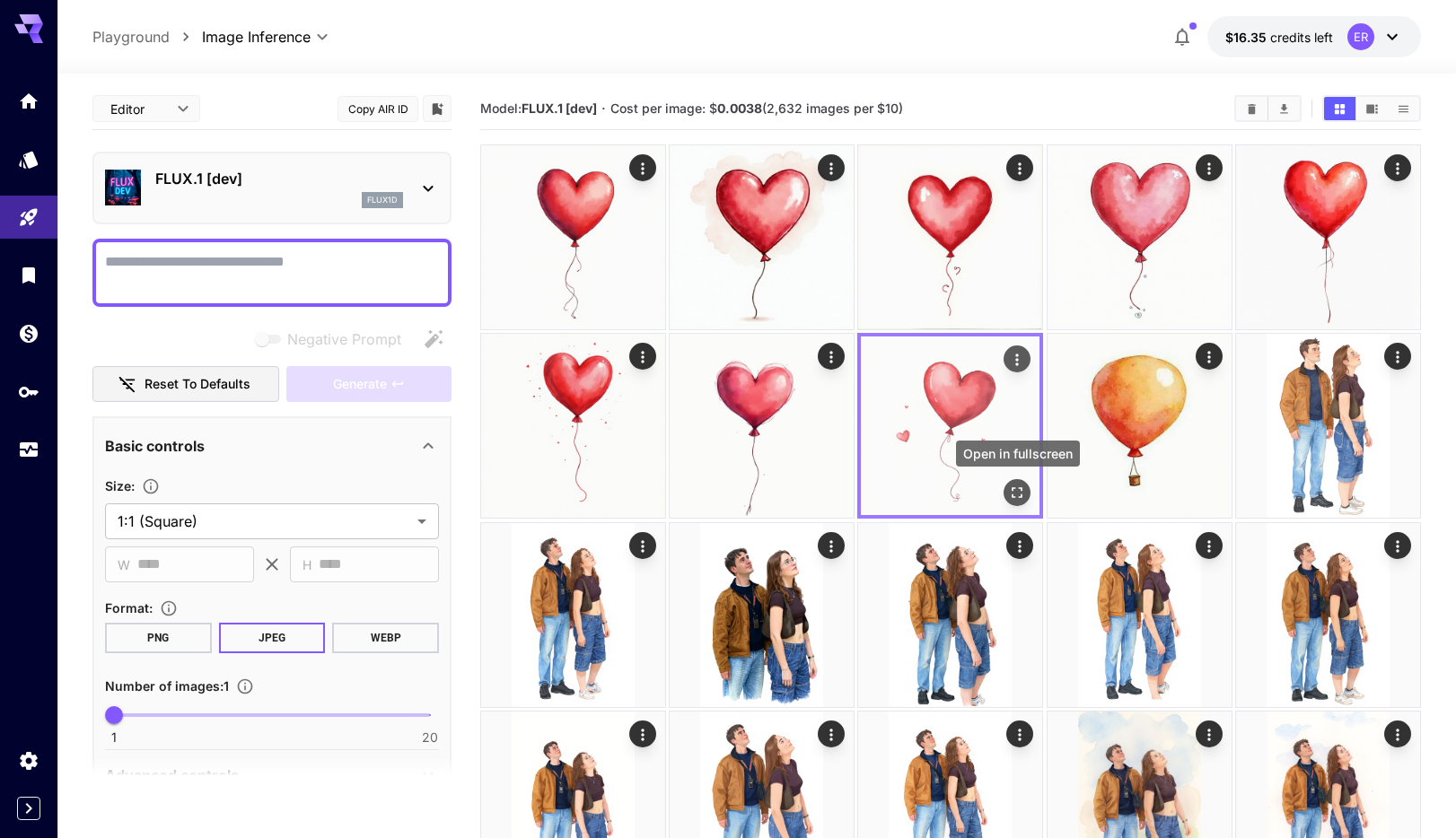
click at [1016, 497] on icon "Open in fullscreen" at bounding box center [1018, 493] width 18 height 18
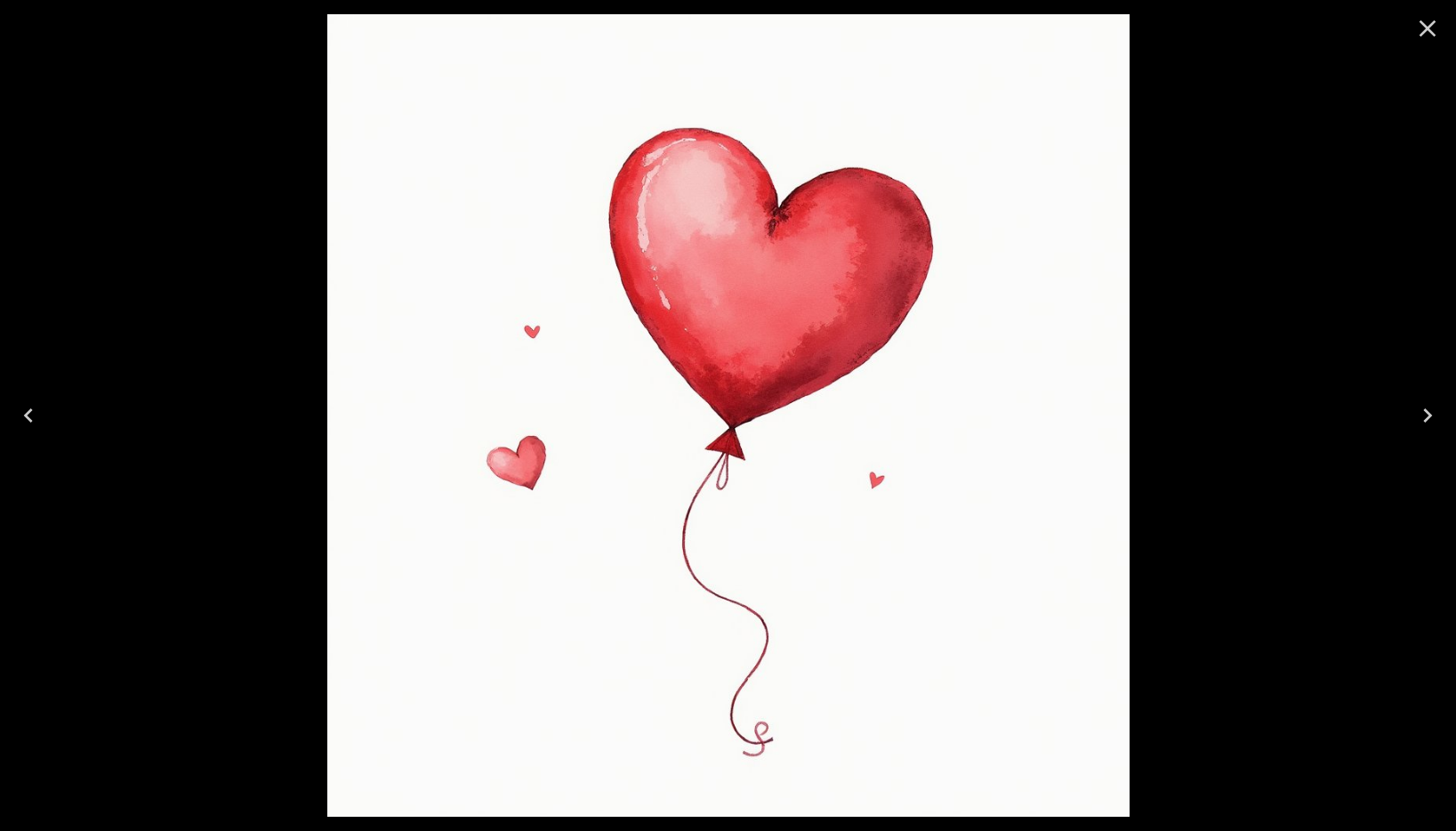
click at [1431, 28] on icon "Close" at bounding box center [1428, 28] width 28 height 28
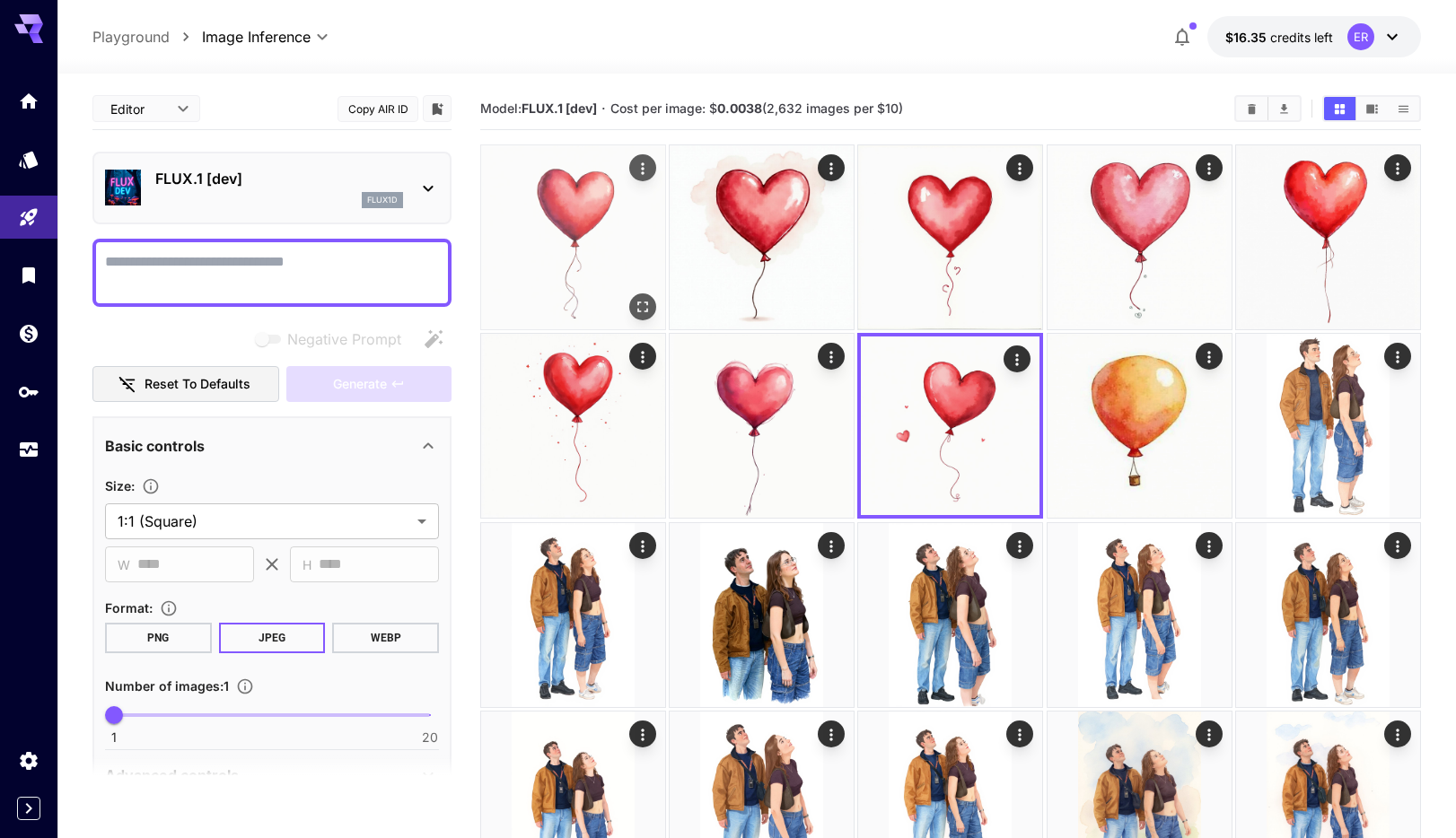
click at [614, 249] on img at bounding box center [573, 237] width 184 height 184
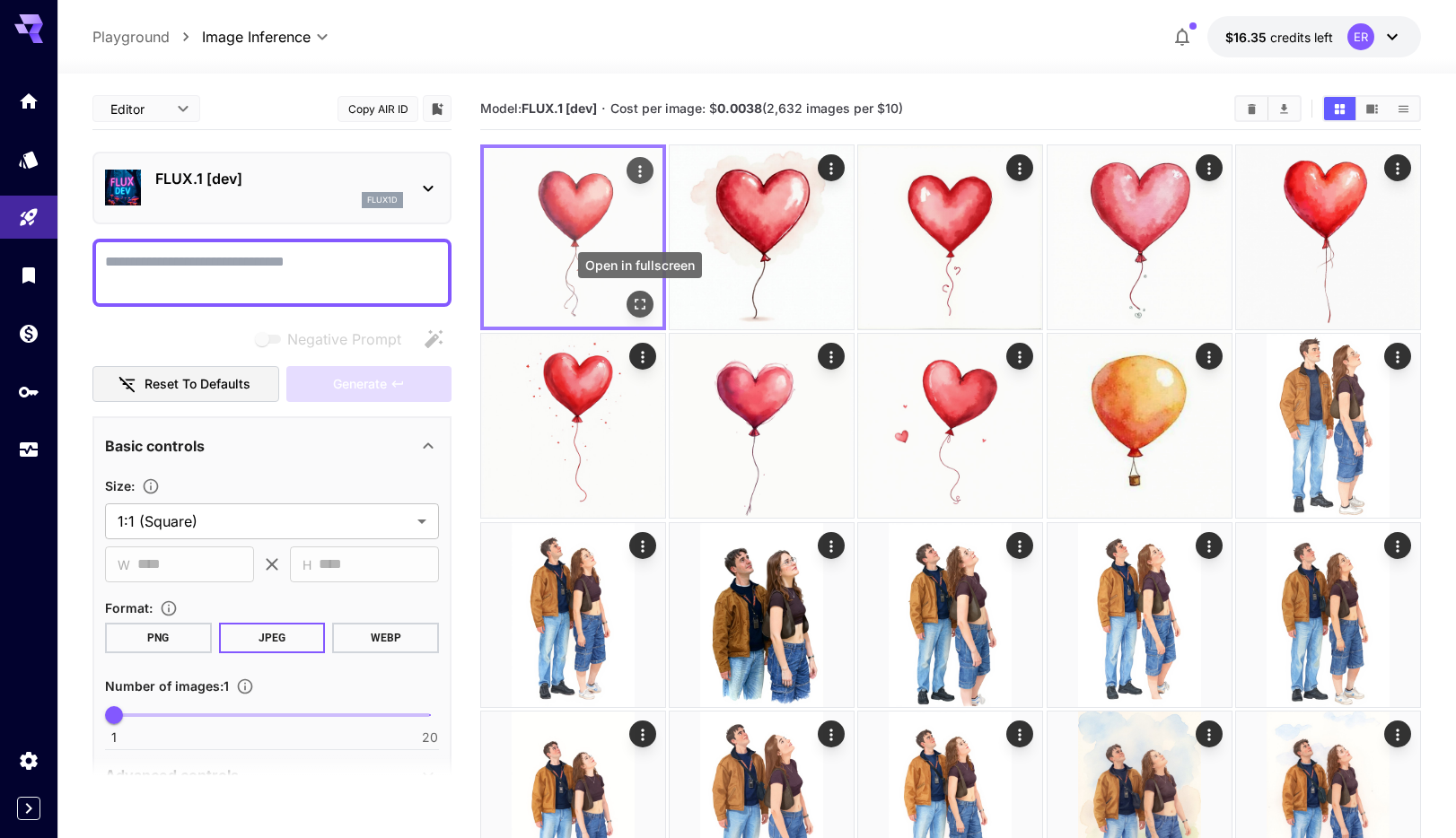
click at [647, 305] on icon "Open in fullscreen" at bounding box center [640, 304] width 18 height 18
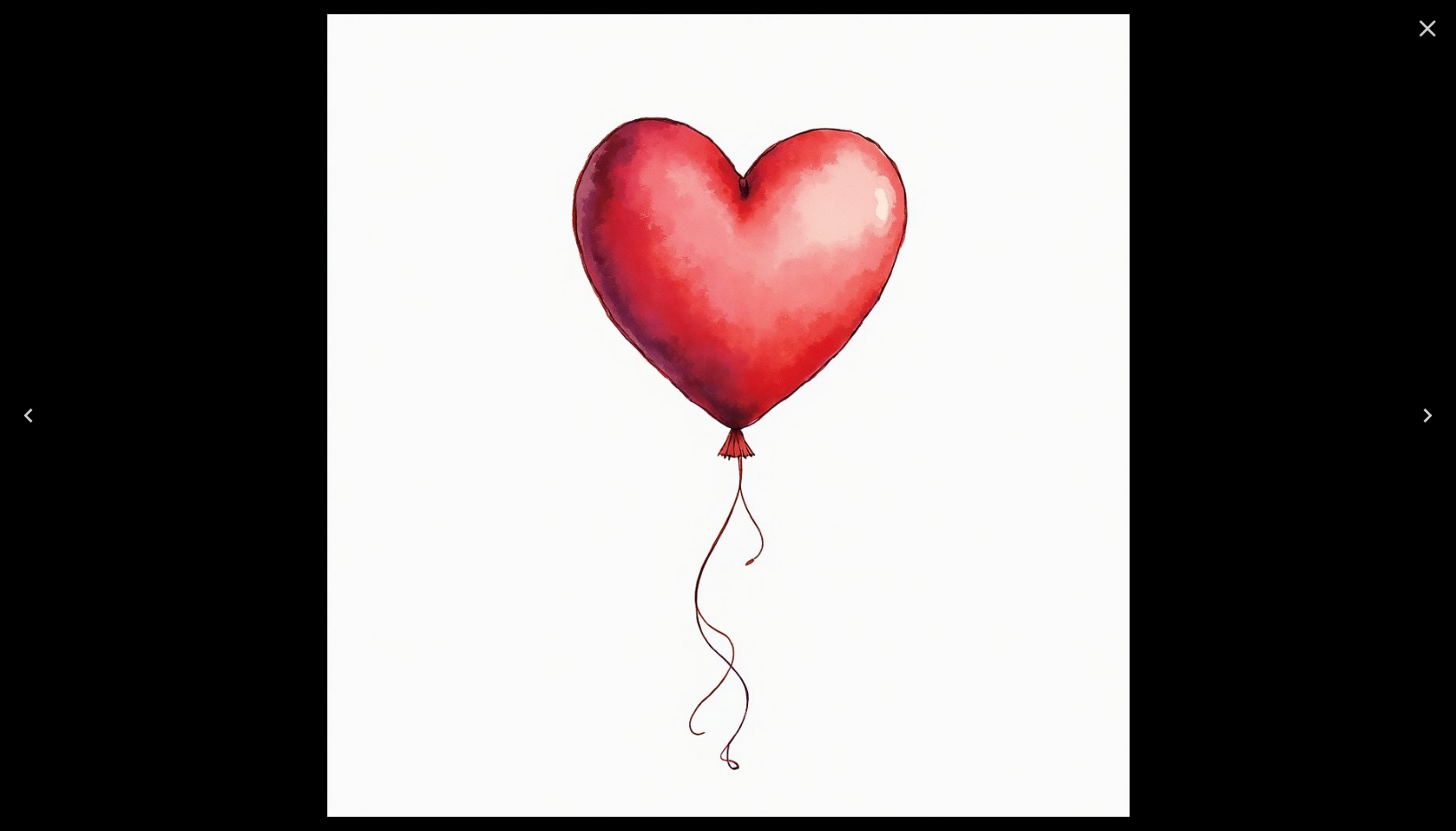
click at [1419, 38] on icon "Close" at bounding box center [1428, 28] width 28 height 28
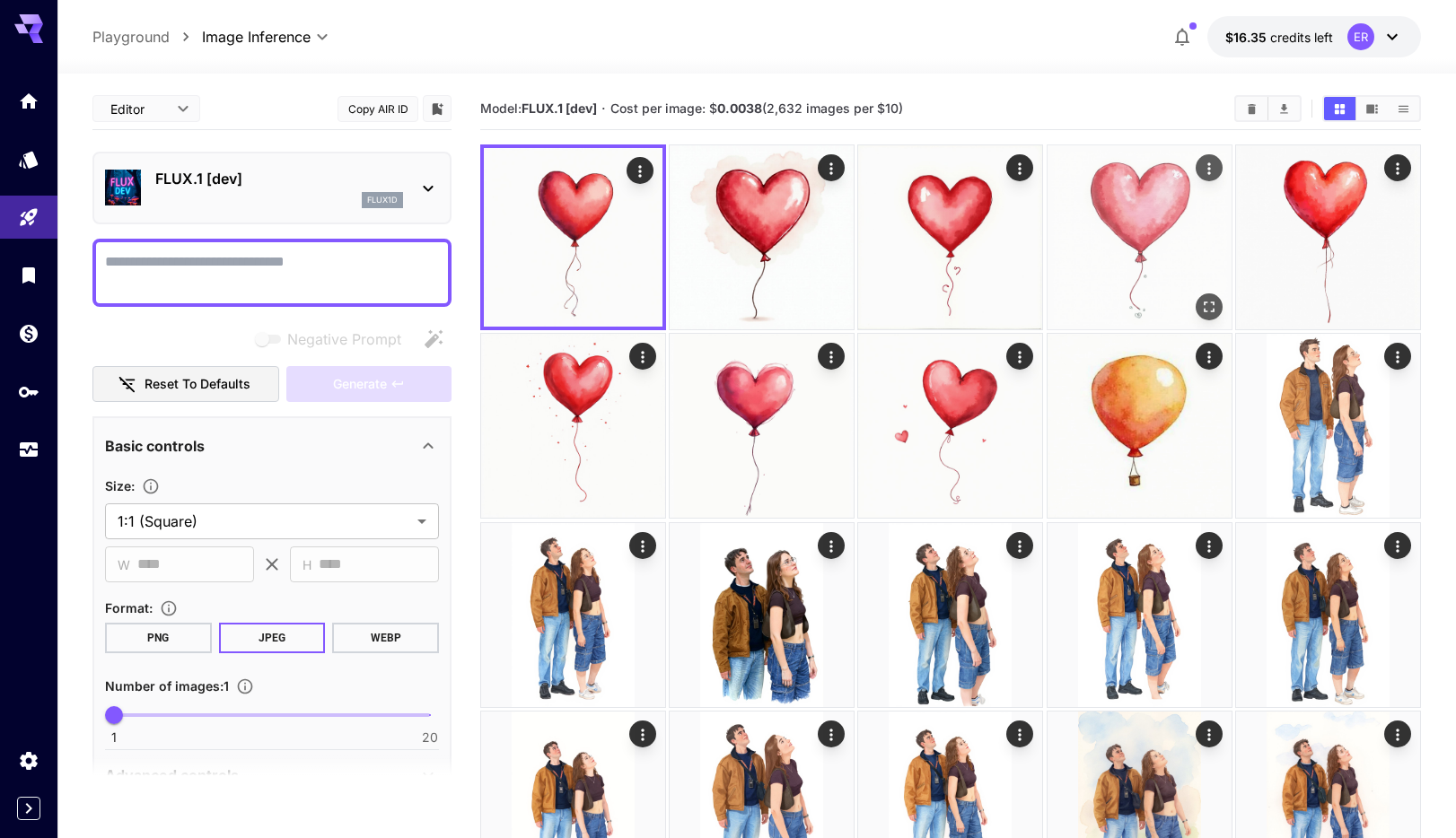
click at [1113, 260] on img at bounding box center [1139, 237] width 184 height 184
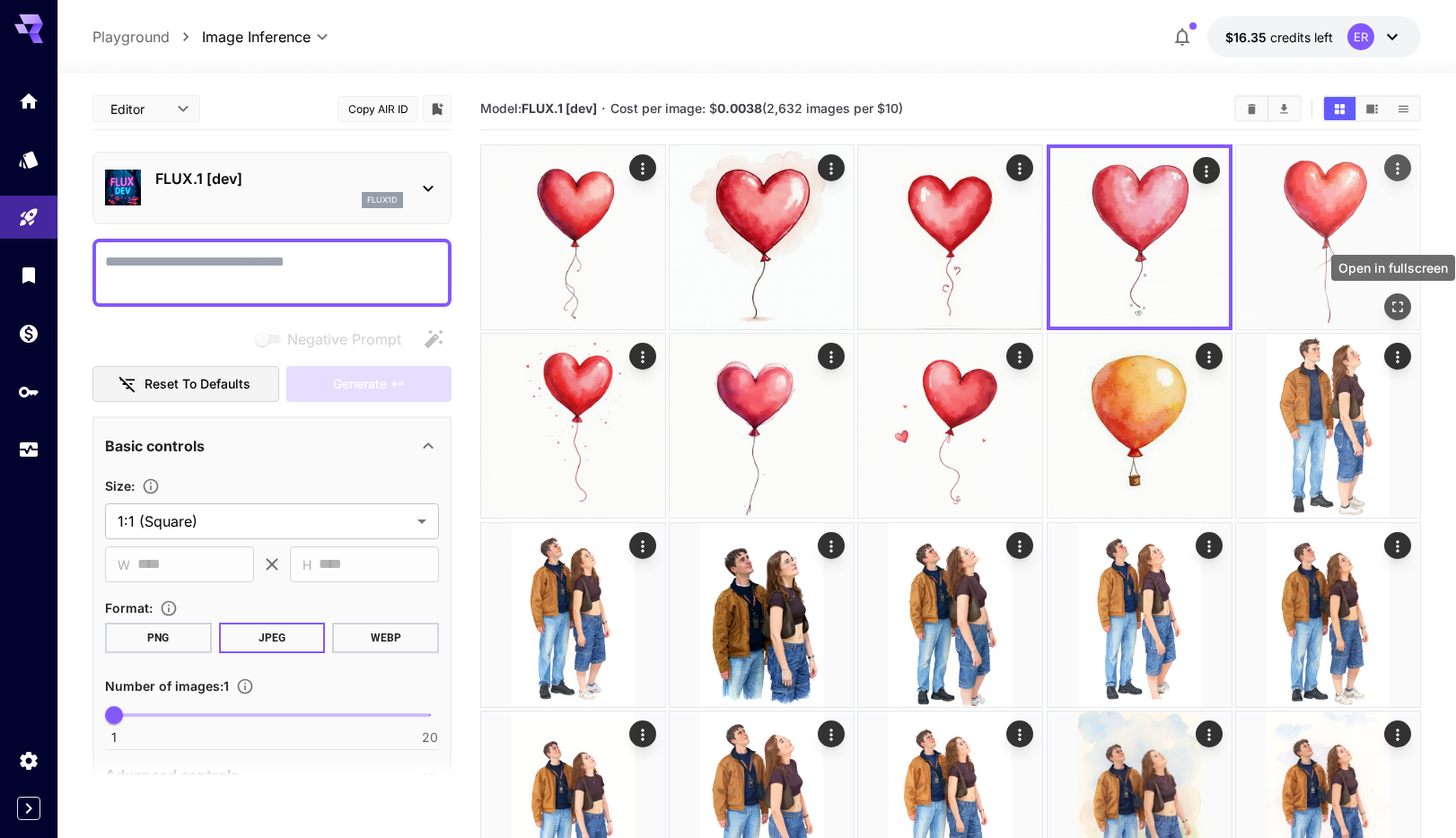
click at [1390, 307] on icon "Open in fullscreen" at bounding box center [1398, 307] width 18 height 18
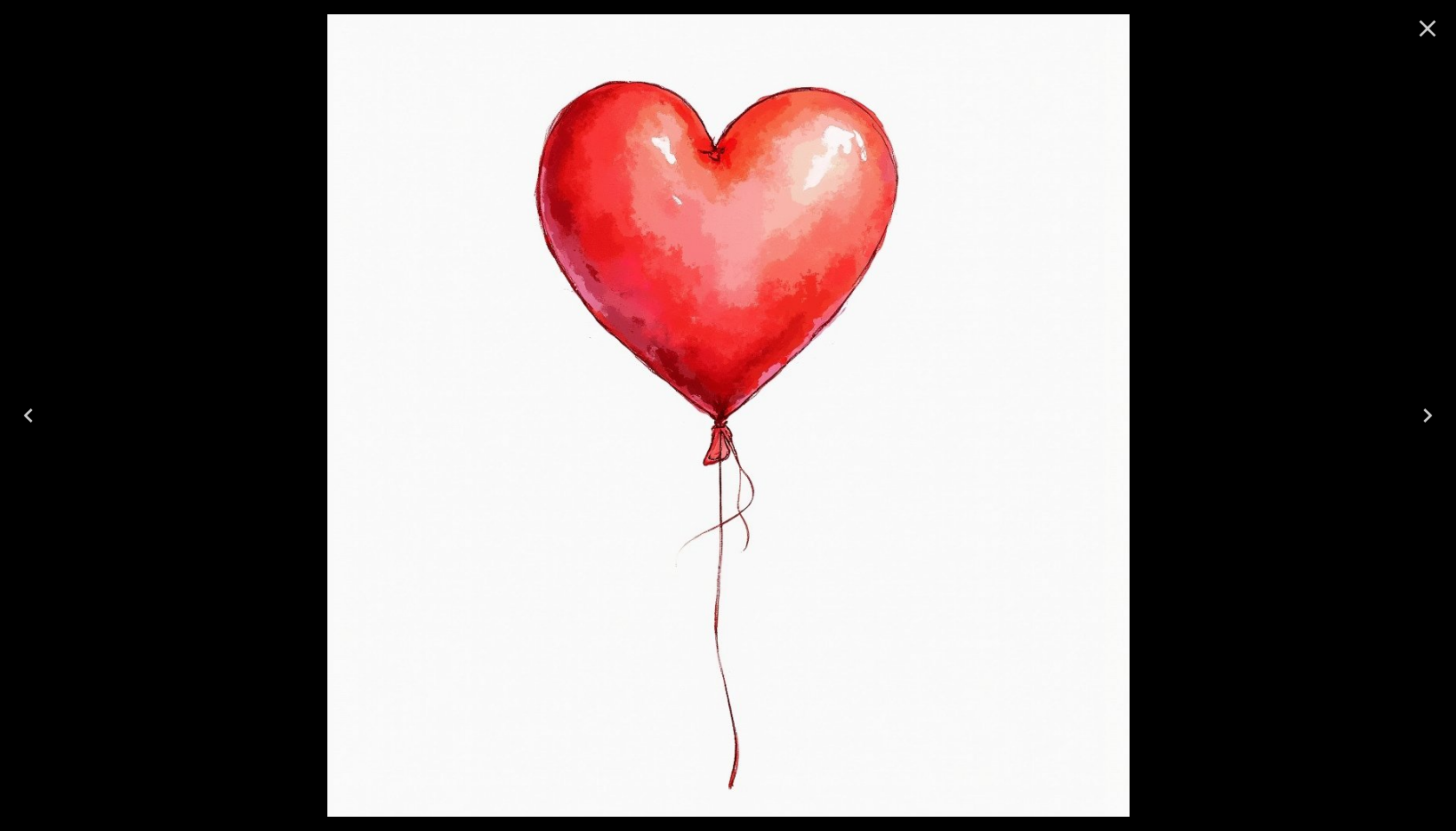
click at [1429, 40] on icon "Close" at bounding box center [1428, 28] width 28 height 28
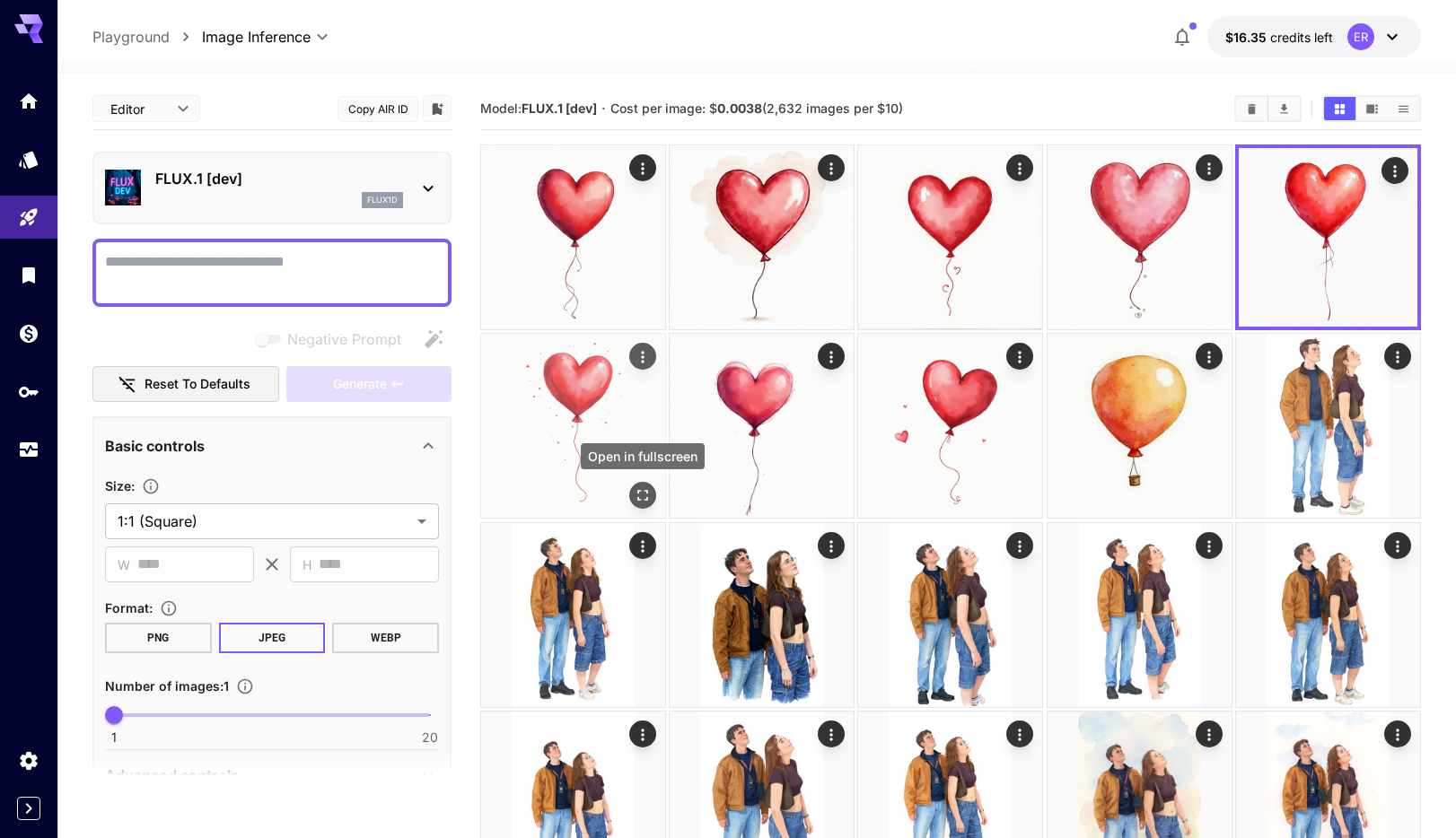
click at [645, 490] on icon "Open in fullscreen" at bounding box center [643, 495] width 11 height 11
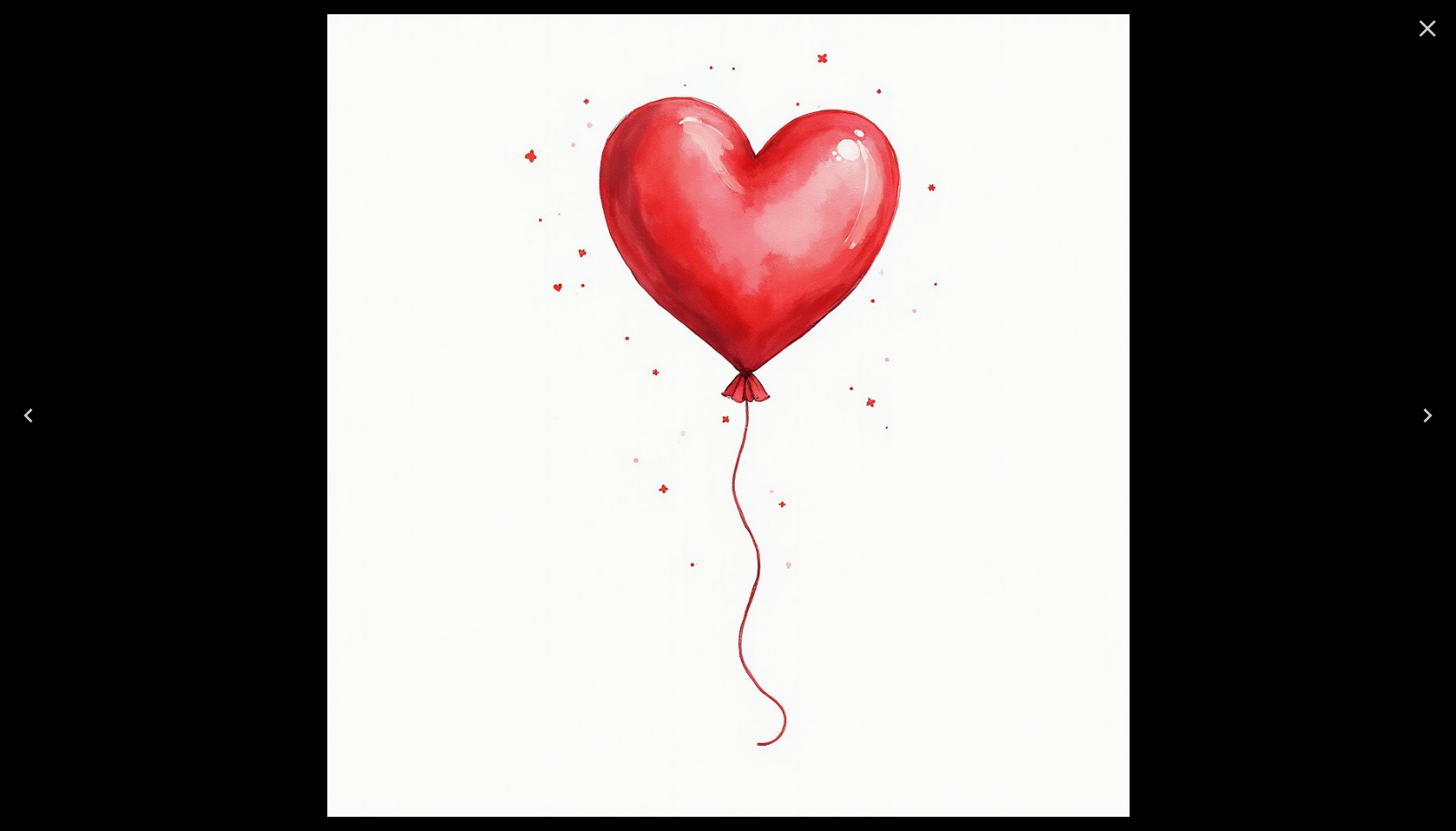
click at [1425, 36] on icon "Close" at bounding box center [1428, 28] width 28 height 28
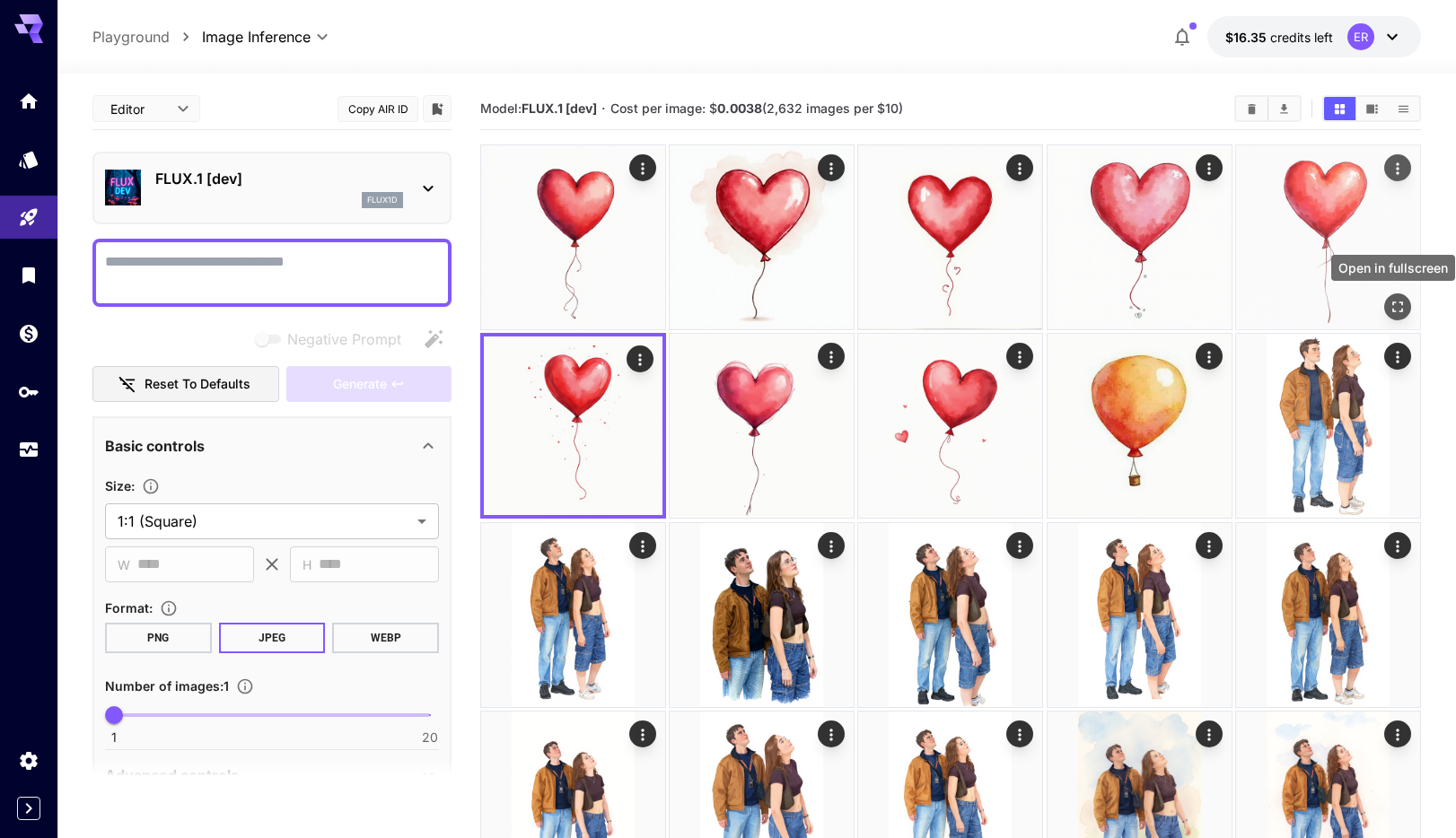
click at [1390, 300] on icon "Open in fullscreen" at bounding box center [1398, 307] width 18 height 18
